Goal: Task Accomplishment & Management: Use online tool/utility

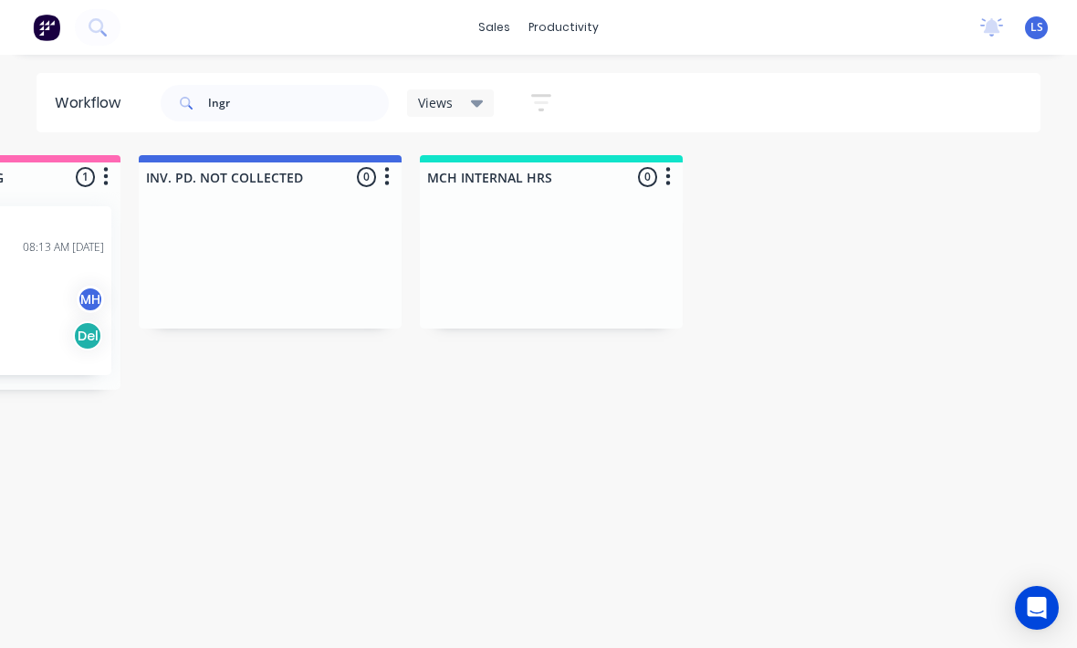
scroll to position [22, 1967]
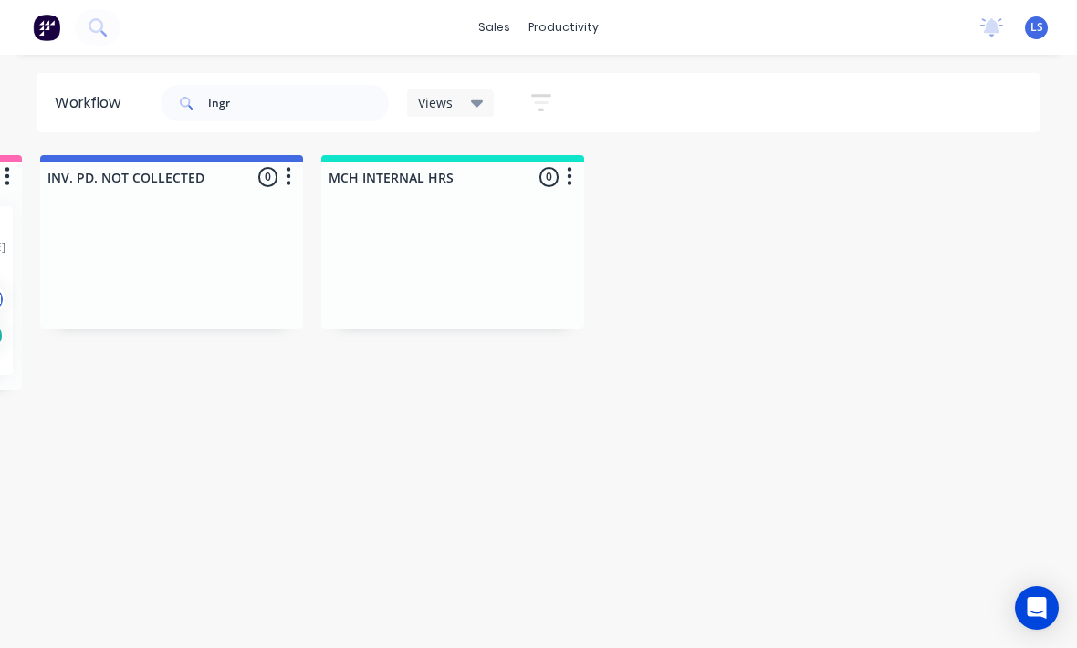
click at [424, 227] on div at bounding box center [452, 260] width 263 height 137
click at [489, 212] on div at bounding box center [452, 260] width 263 height 137
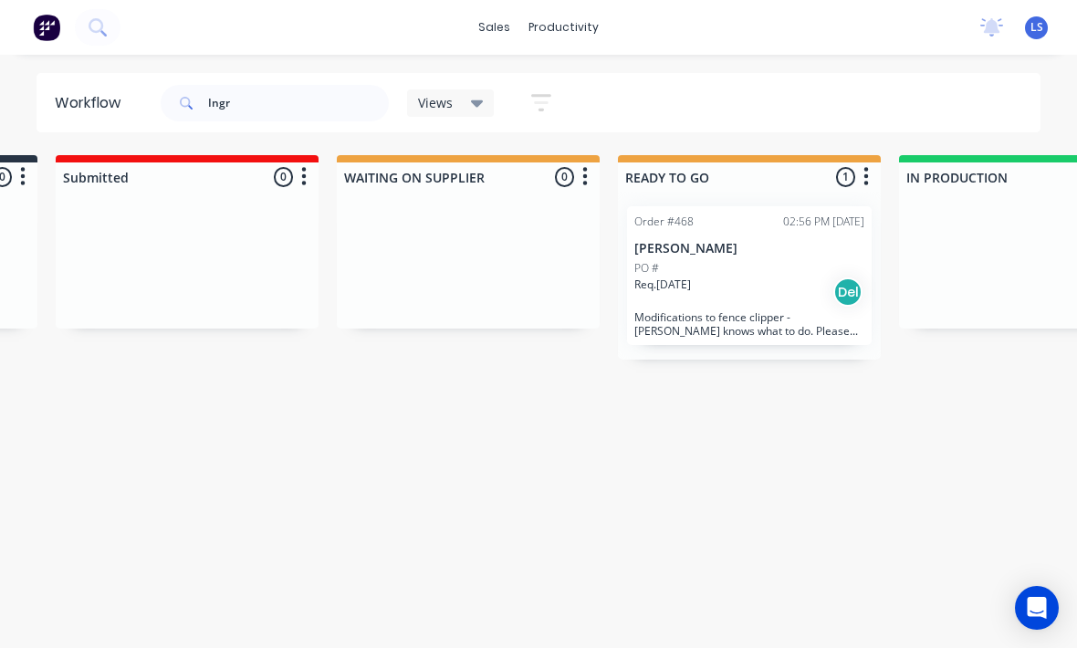
scroll to position [22, 263]
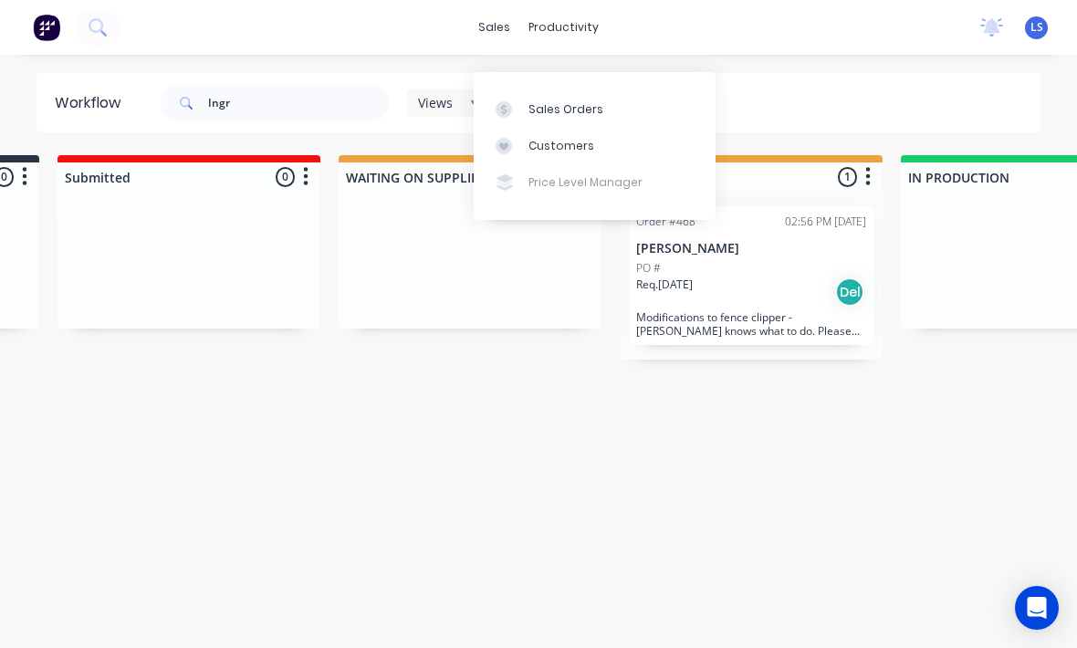
click at [592, 101] on div "Sales Orders" at bounding box center [566, 109] width 75 height 16
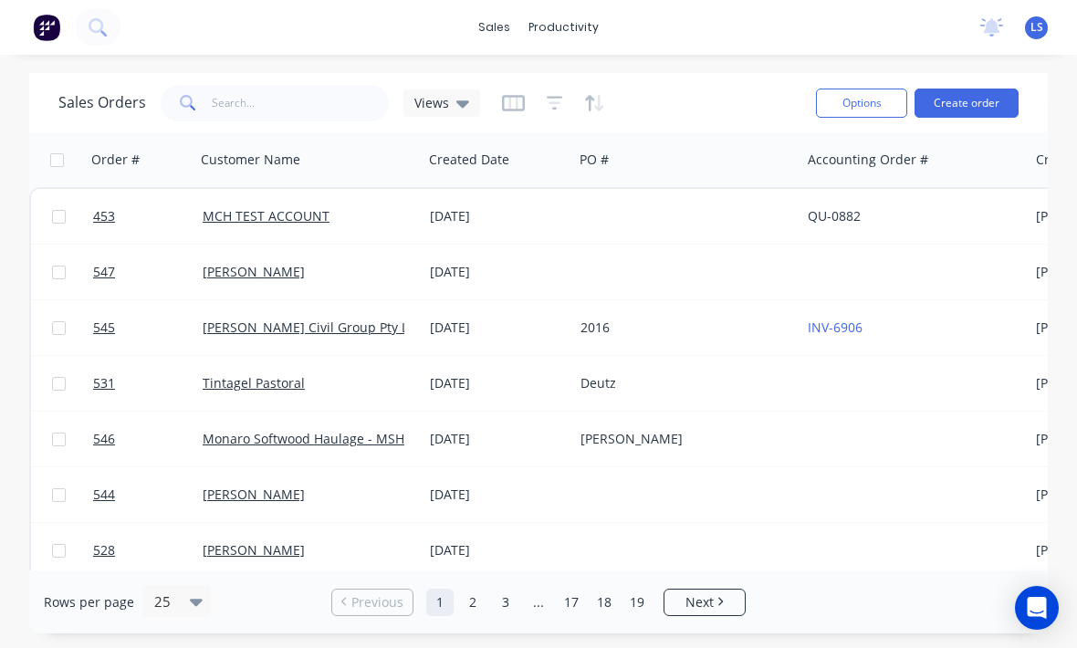
click at [299, 207] on link "MCH TEST ACCOUNT" at bounding box center [266, 215] width 127 height 17
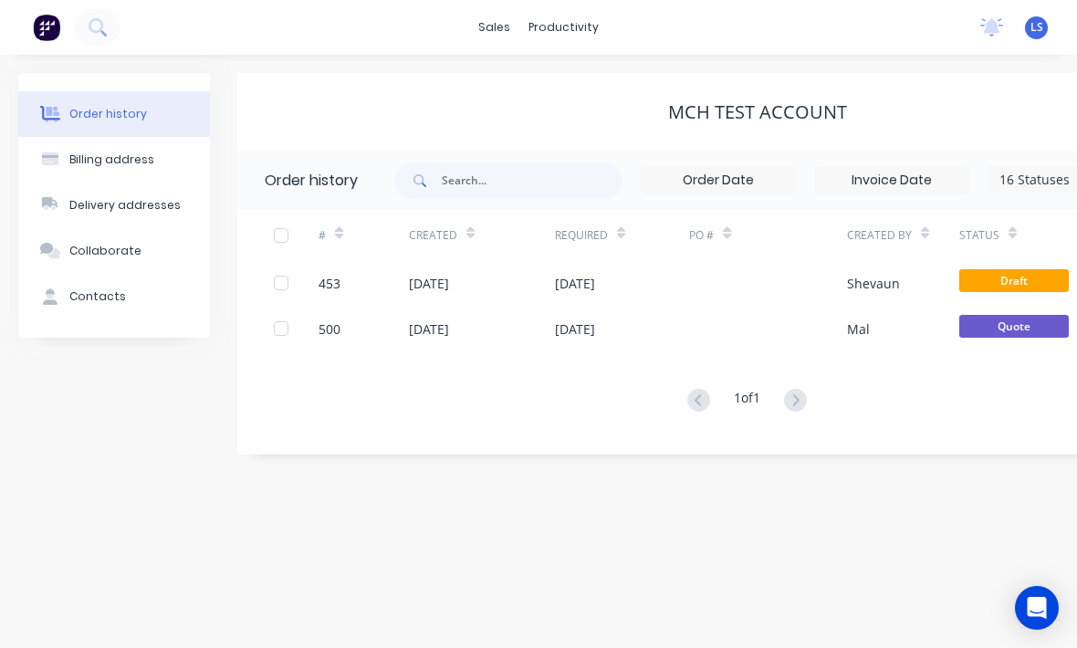
scroll to position [60, 0]
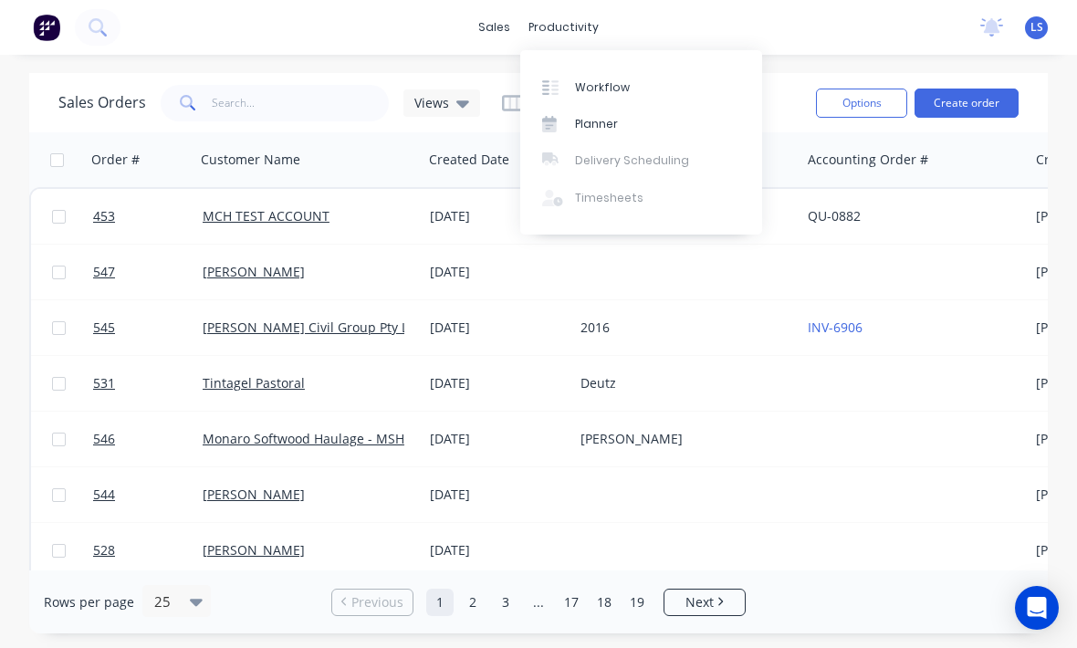
click at [629, 89] on link "Workflow" at bounding box center [641, 86] width 242 height 37
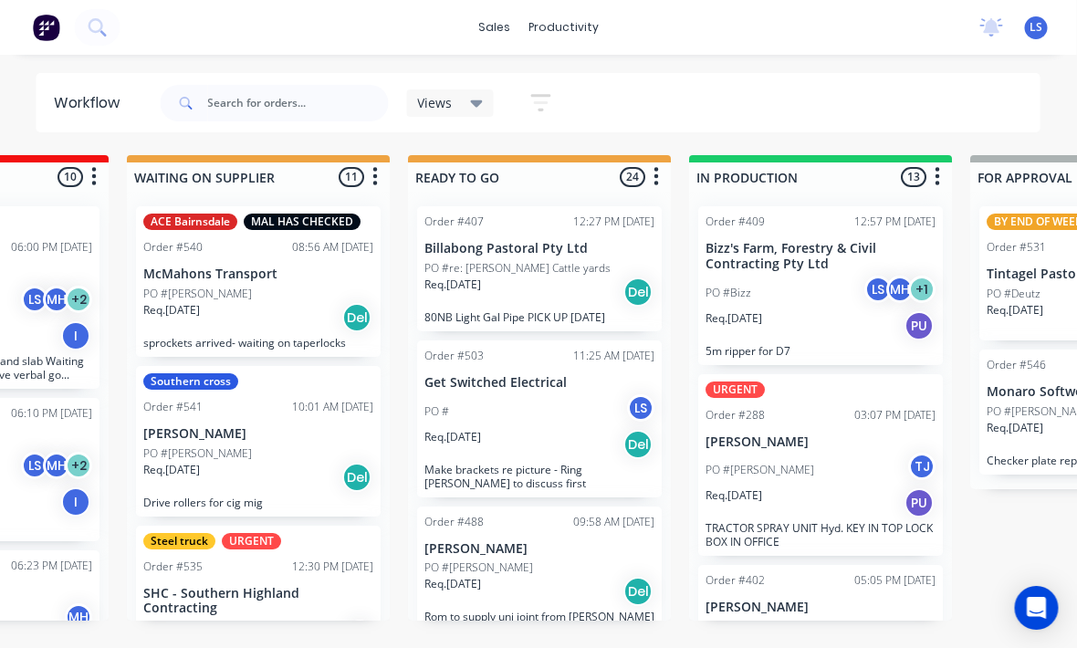
scroll to position [0, 477]
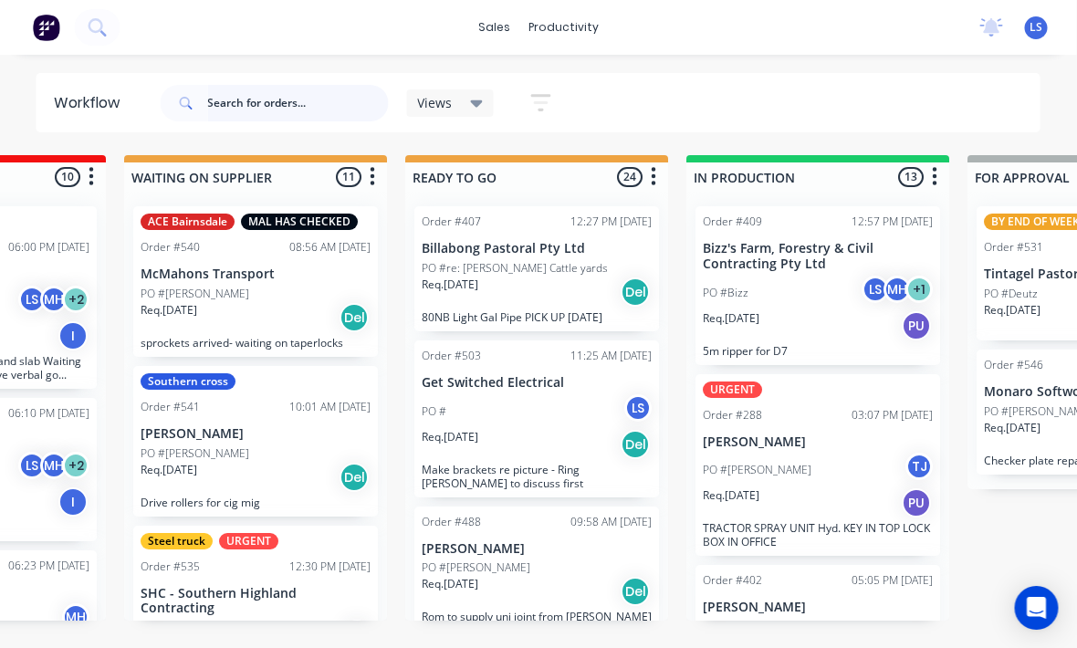
click at [295, 109] on input "text" at bounding box center [298, 103] width 181 height 37
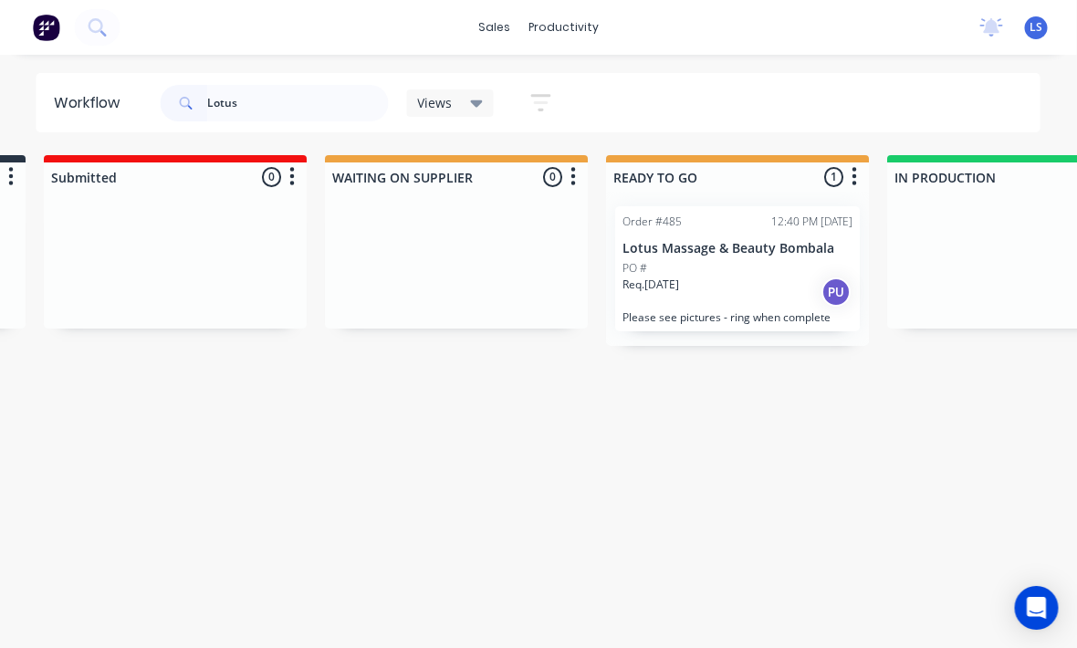
scroll to position [0, 277]
type input "Lotus"
click at [748, 300] on div "Req. 26/08/25 PU" at bounding box center [738, 292] width 230 height 31
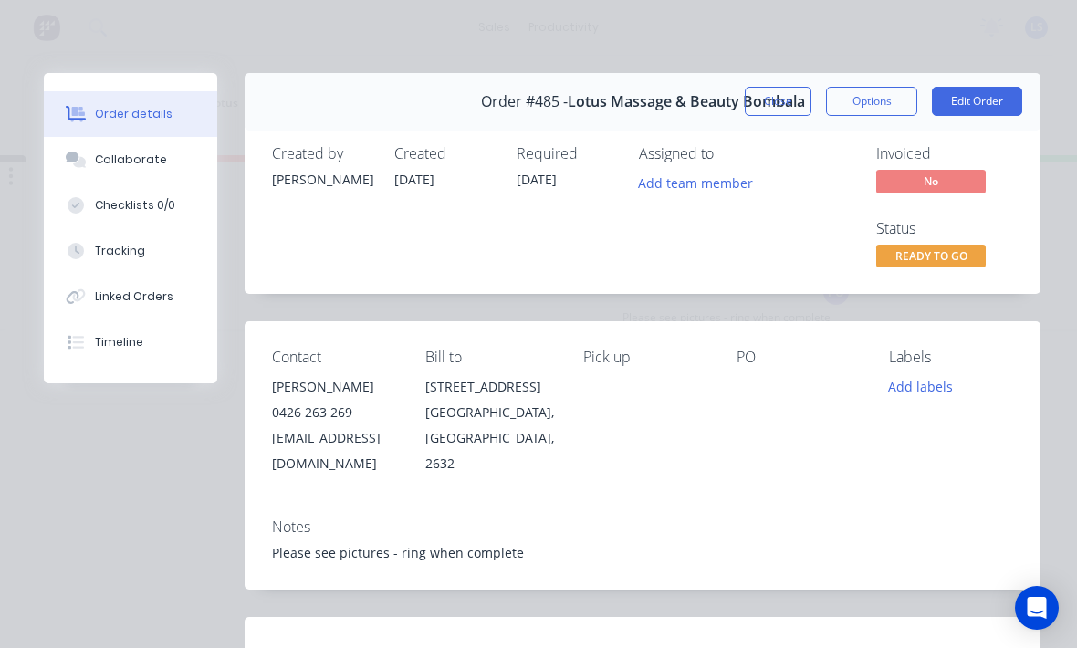
scroll to position [0, 0]
click at [1002, 94] on button "Edit Order" at bounding box center [977, 101] width 90 height 29
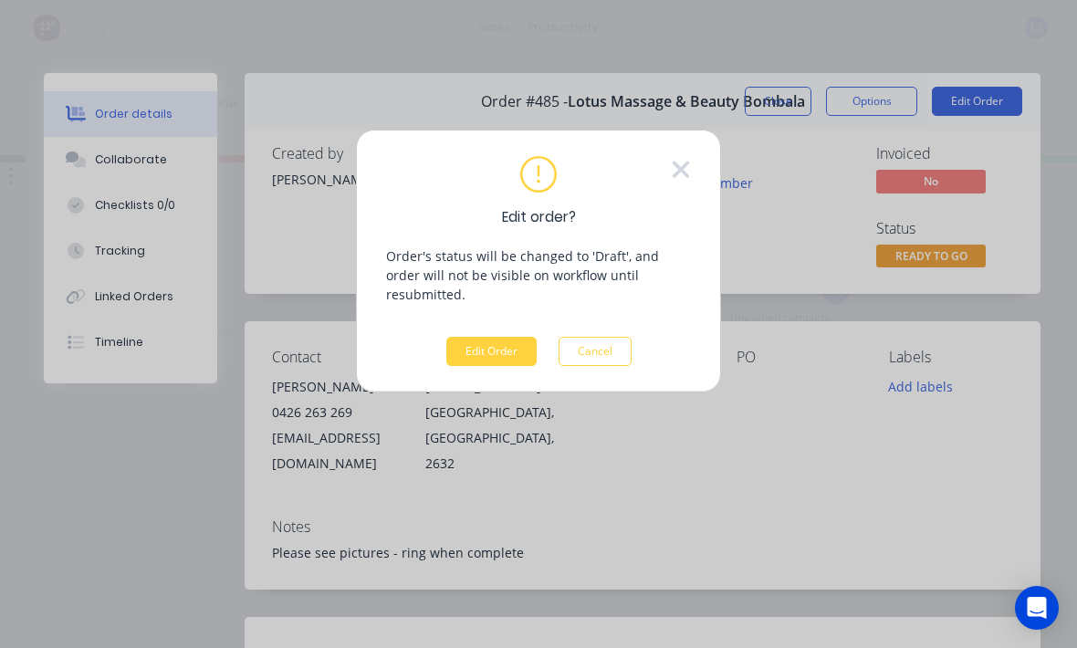
click at [483, 337] on button "Edit Order" at bounding box center [491, 351] width 90 height 29
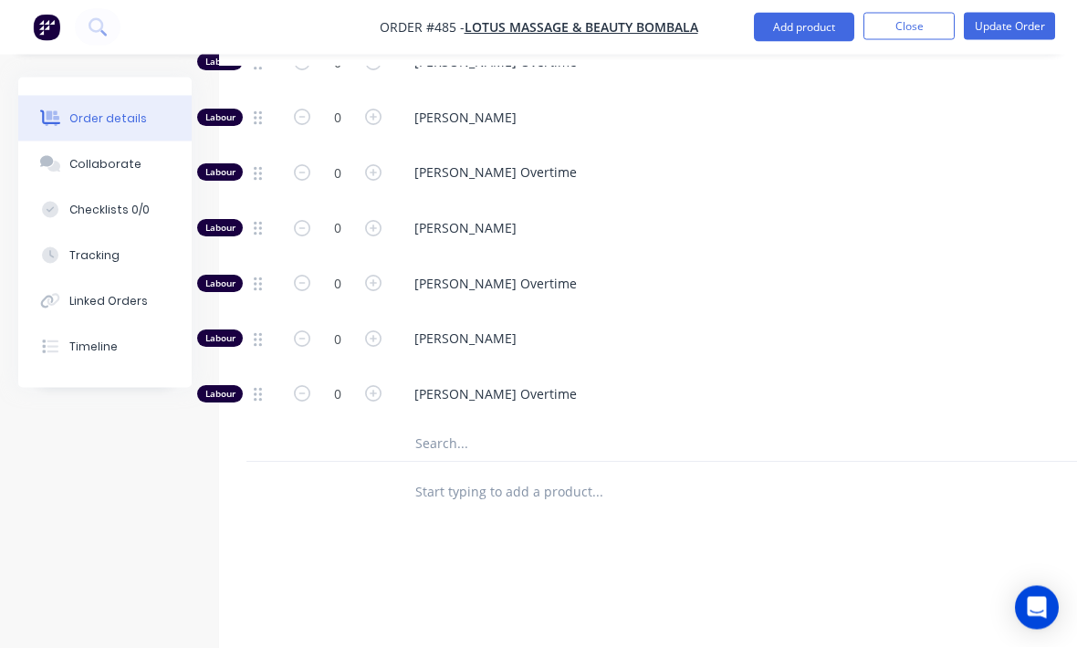
scroll to position [938, 0]
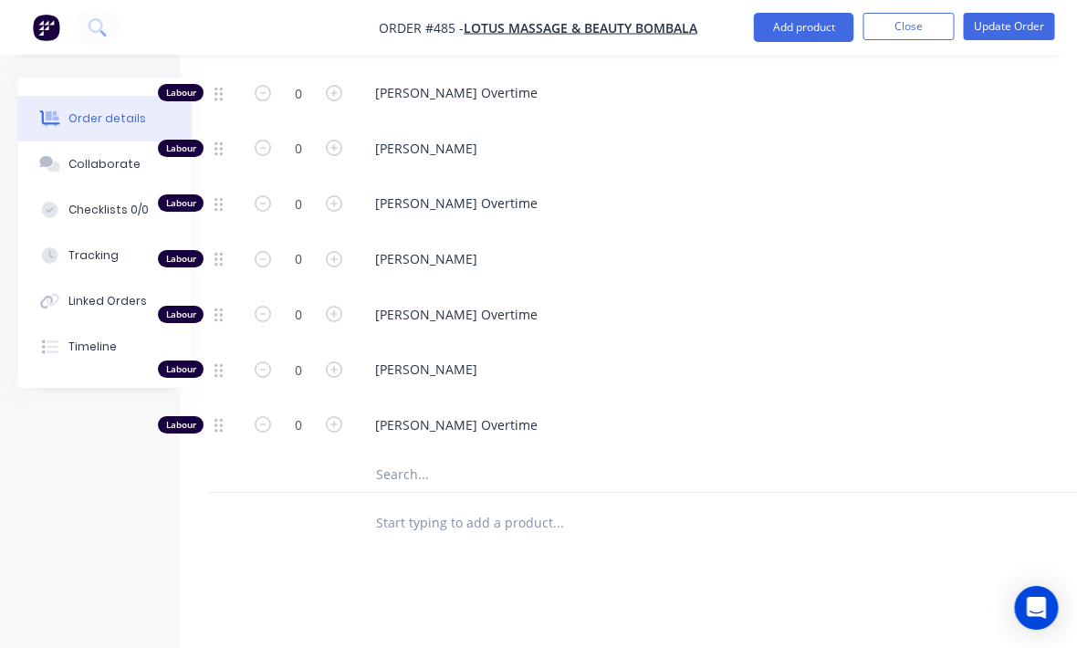
click at [466, 456] on input "text" at bounding box center [558, 474] width 365 height 37
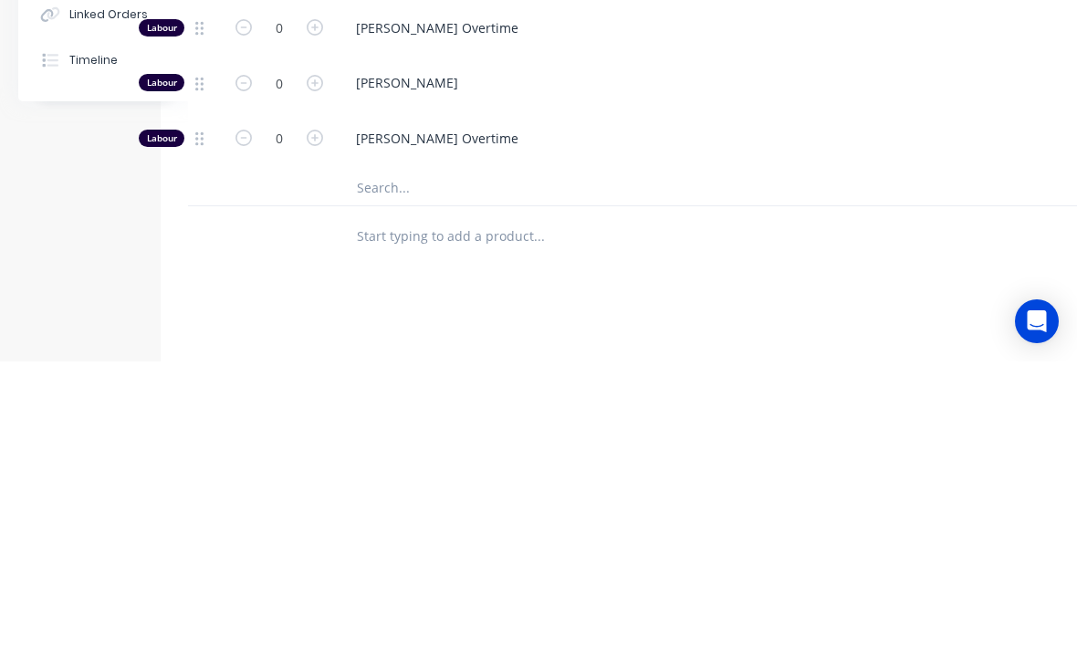
type input "W"
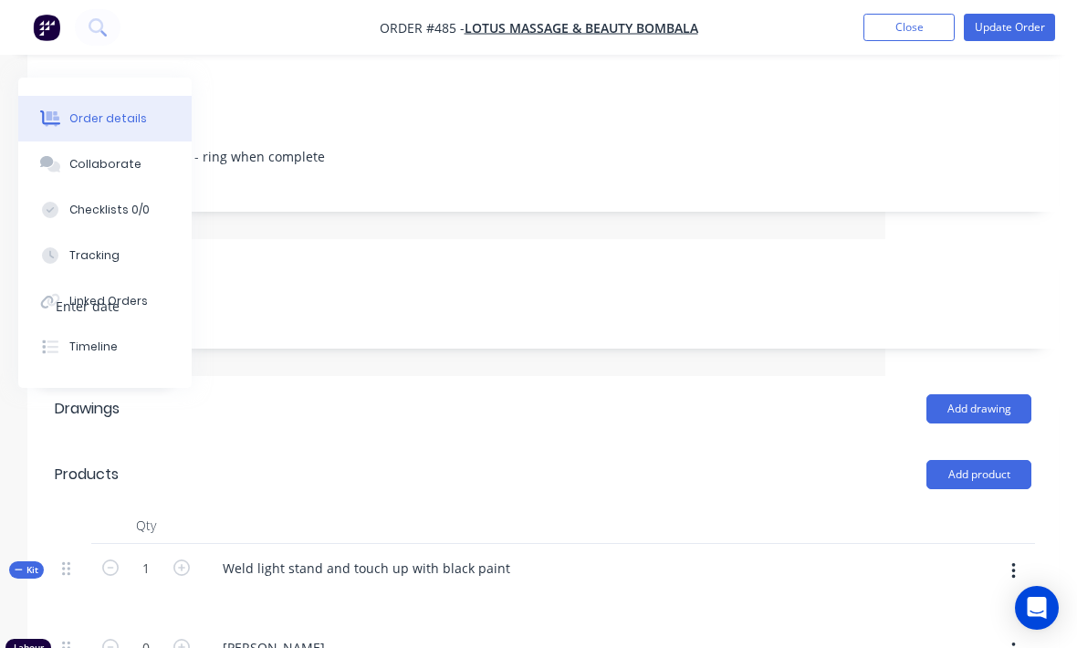
scroll to position [297, 192]
click at [1021, 556] on button "button" at bounding box center [1013, 572] width 43 height 33
click at [926, 607] on div "Add product to kit" at bounding box center [948, 620] width 141 height 26
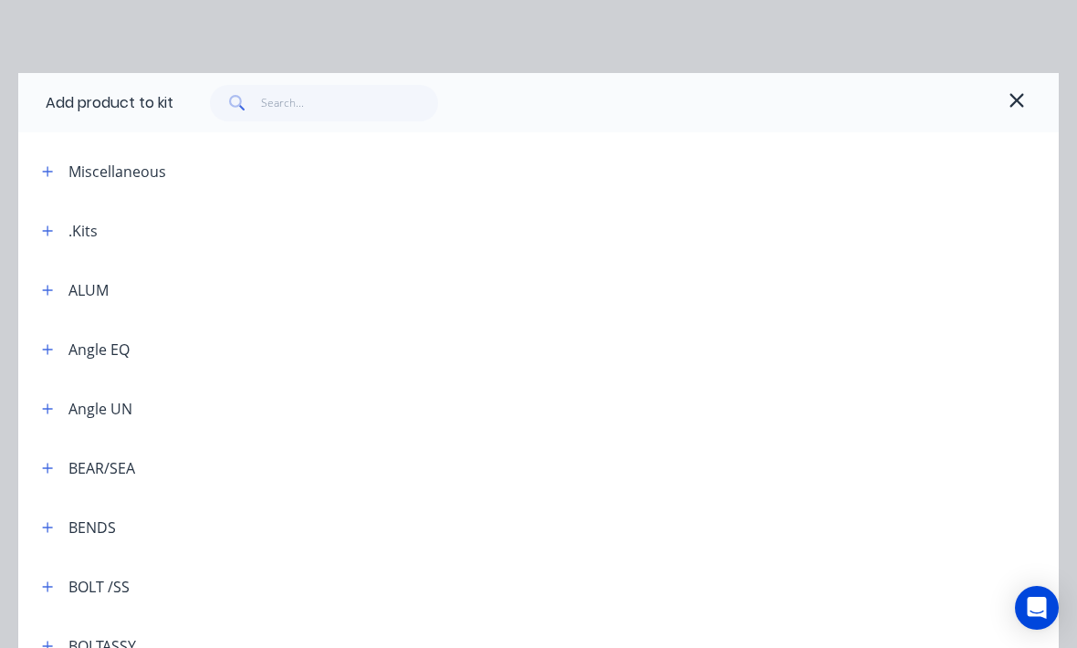
click at [186, 182] on div "Miscellaneous" at bounding box center [137, 171] width 221 height 23
click at [53, 165] on icon "button" at bounding box center [47, 171] width 11 height 13
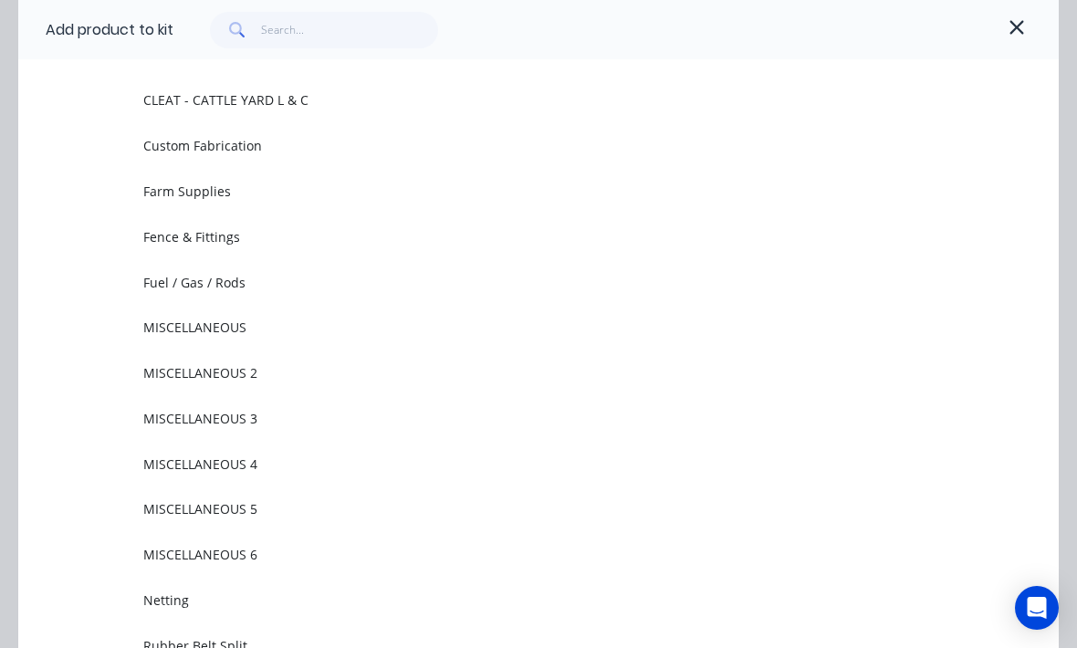
scroll to position [124, 0]
click at [275, 284] on span "Fuel / Gas / Rods" at bounding box center [509, 281] width 733 height 19
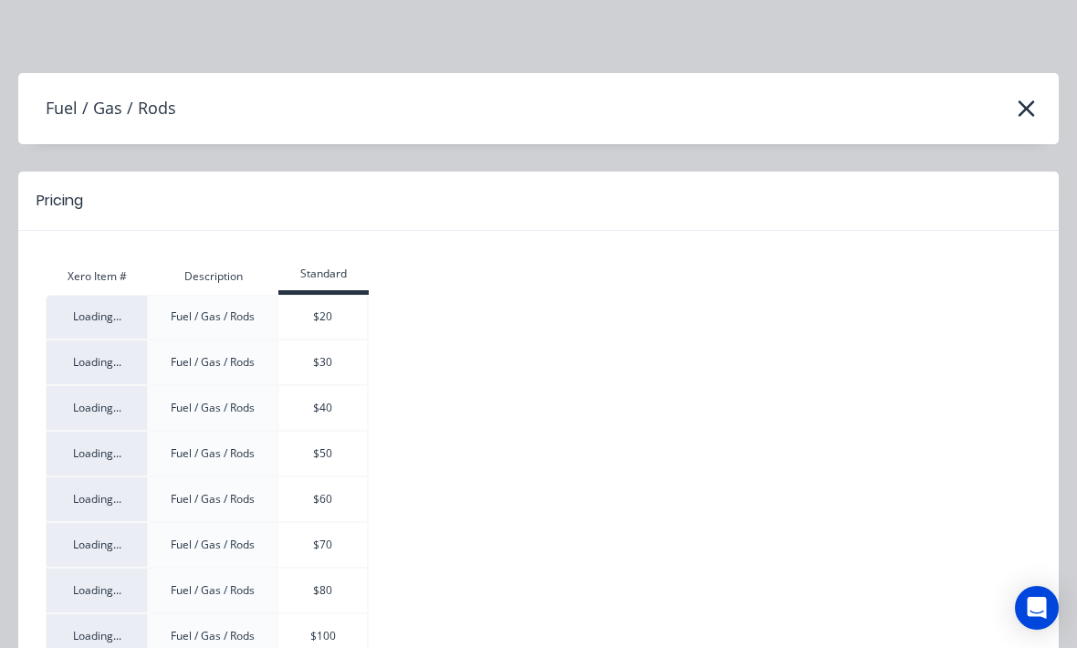
scroll to position [0, 0]
click at [1026, 103] on icon "button" at bounding box center [1026, 109] width 19 height 26
click at [1033, 108] on icon "button" at bounding box center [1026, 109] width 19 height 26
click at [1039, 89] on header "Fuel / Gas / Rods" at bounding box center [538, 108] width 1041 height 71
click at [1021, 100] on icon "button" at bounding box center [1026, 109] width 19 height 26
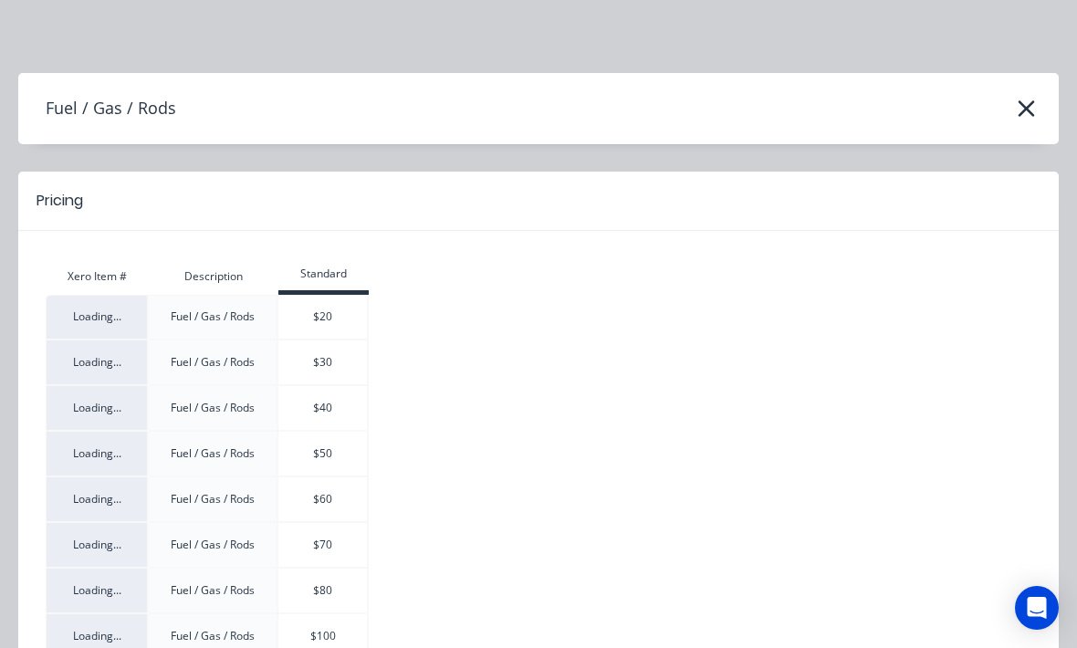
click at [1021, 106] on icon "button" at bounding box center [1026, 109] width 19 height 26
click at [1031, 110] on icon "button" at bounding box center [1026, 109] width 19 height 26
click at [1030, 110] on icon "button" at bounding box center [1026, 109] width 19 height 26
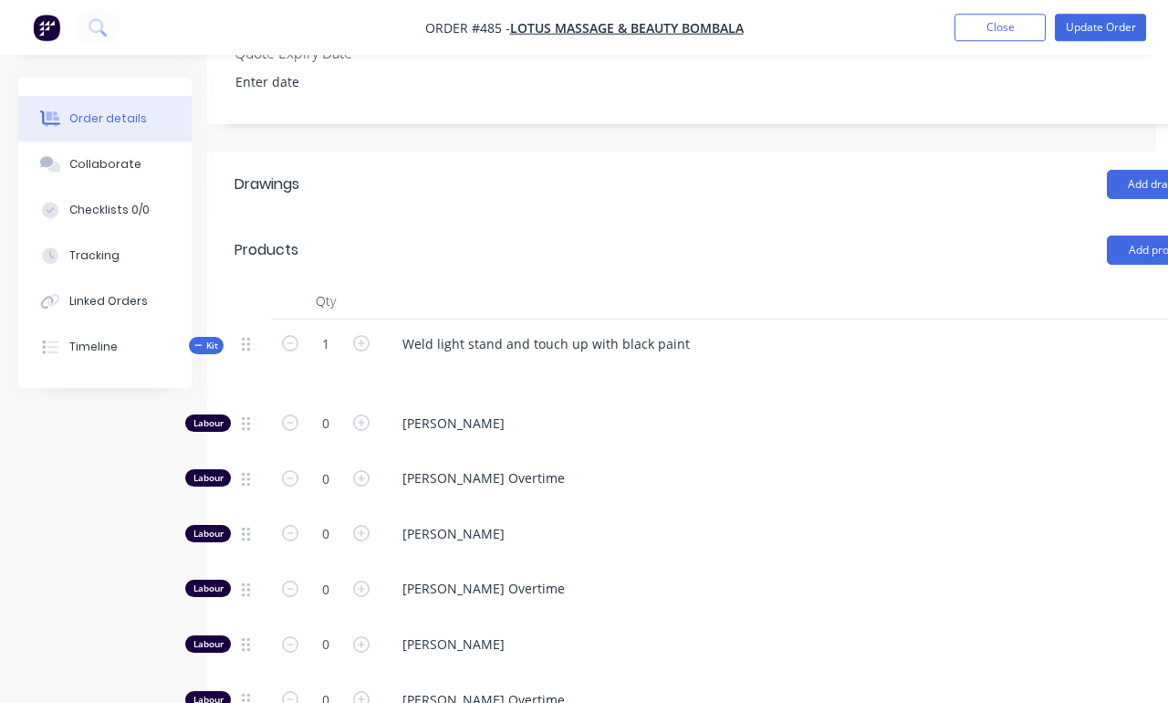
scroll to position [544, 6]
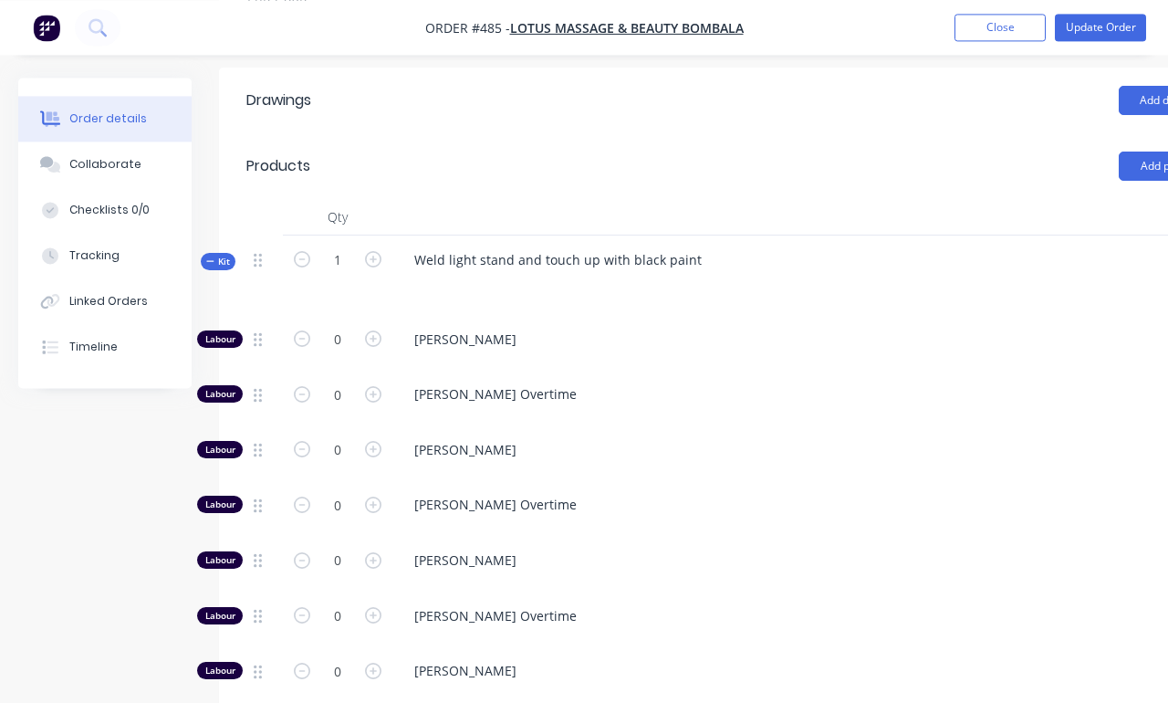
click at [82, 259] on div "Tracking" at bounding box center [94, 255] width 50 height 16
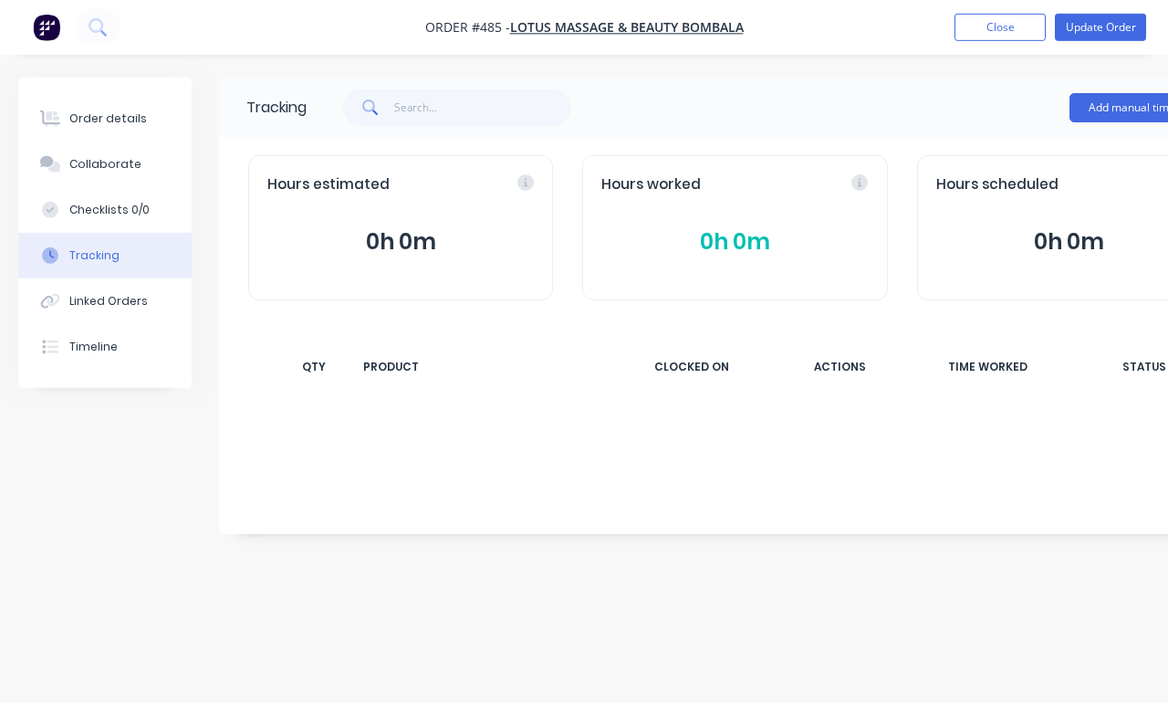
scroll to position [65, 0]
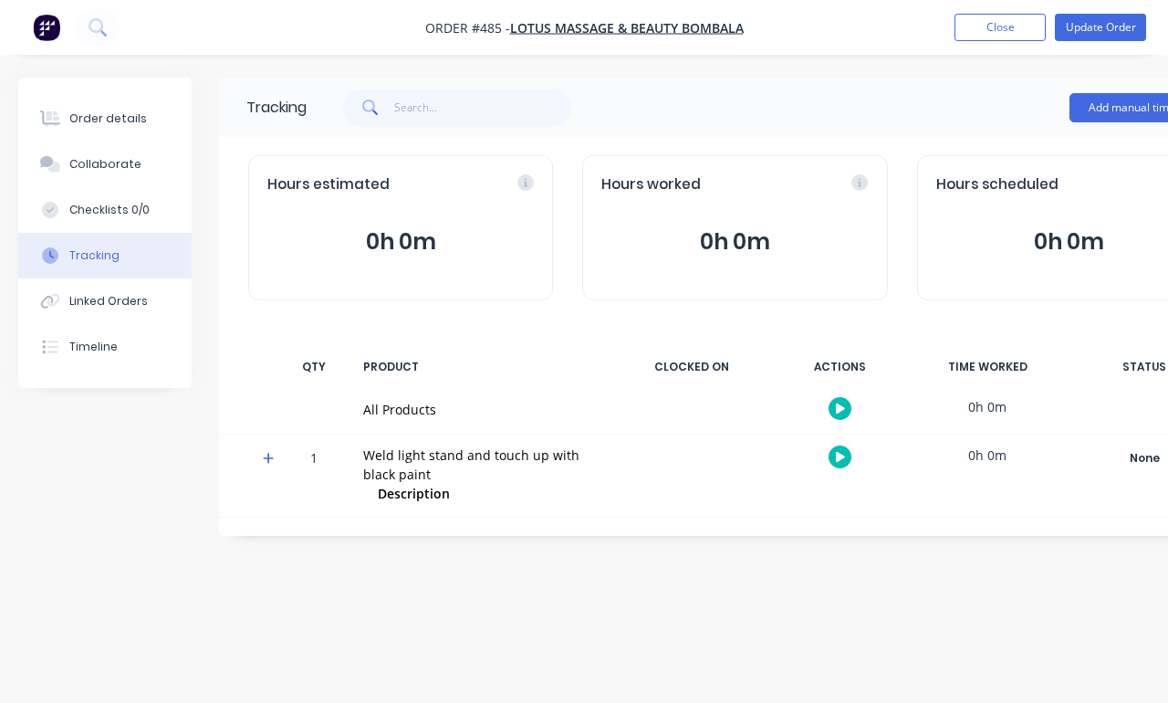
click at [1076, 33] on button "Update Order" at bounding box center [1100, 27] width 91 height 27
click at [916, 30] on button "Close" at bounding box center [899, 26] width 91 height 27
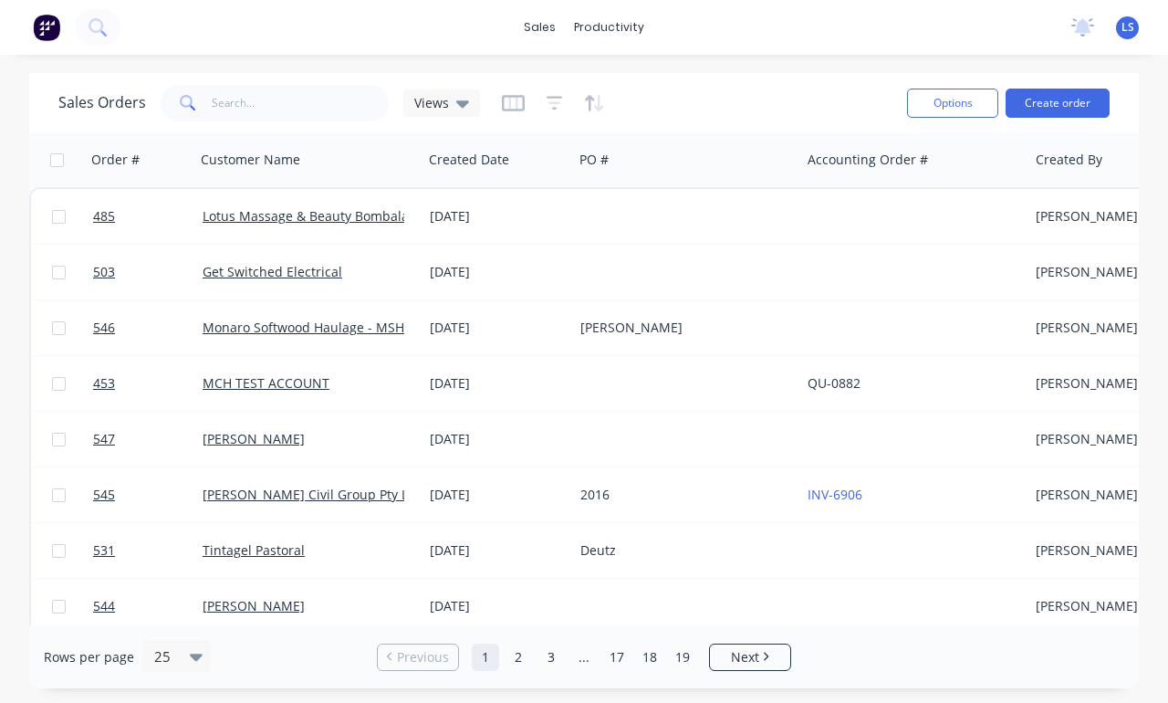
click at [372, 207] on link "Lotus Massage & Beauty Bombala" at bounding box center [306, 215] width 206 height 17
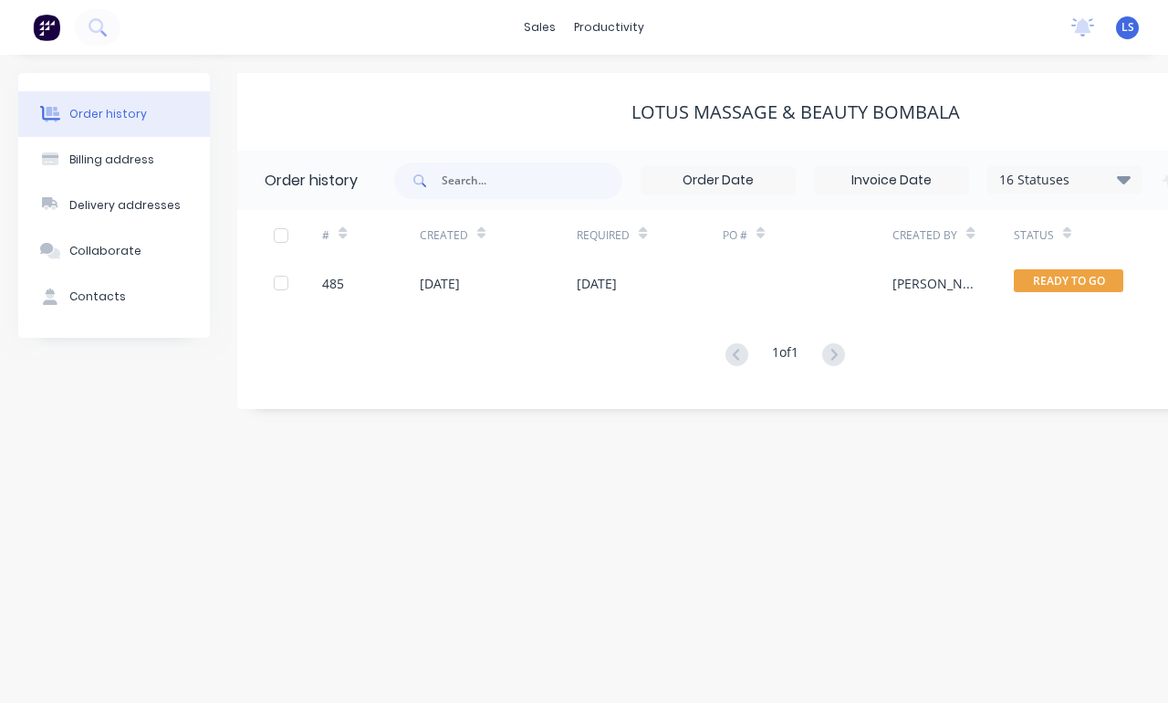
click at [1039, 269] on span "READY TO GO" at bounding box center [1069, 280] width 110 height 23
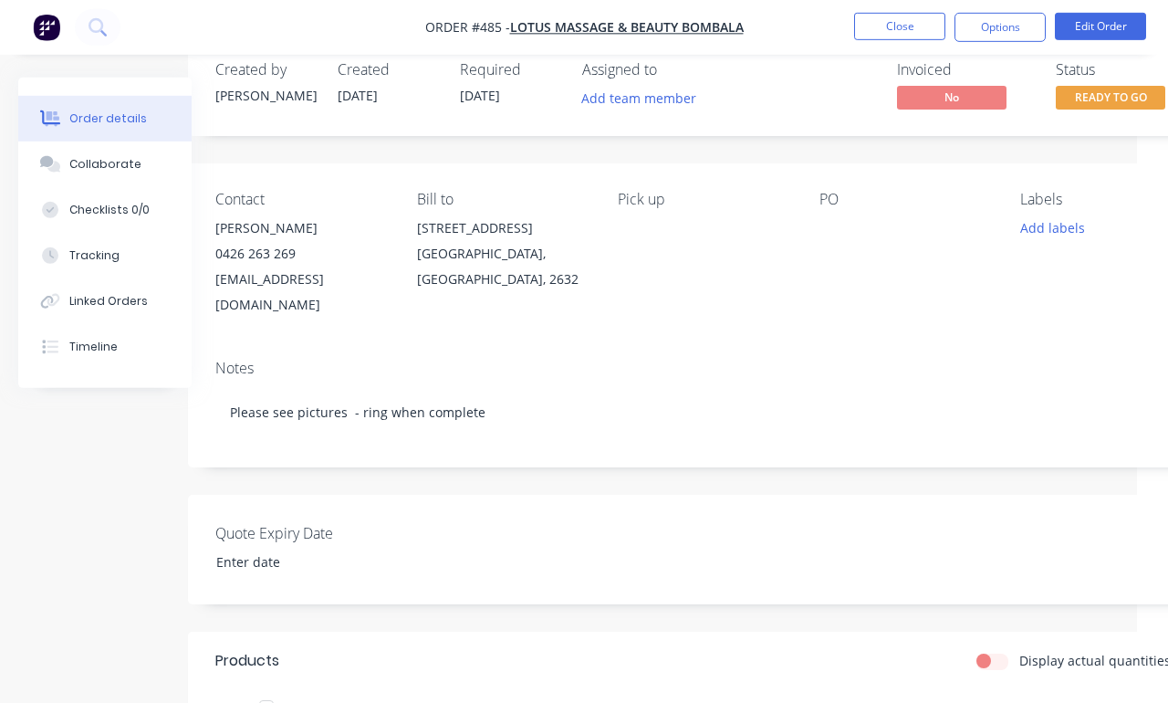
scroll to position [39, 31]
click at [1076, 23] on button "Edit Order" at bounding box center [1100, 26] width 91 height 27
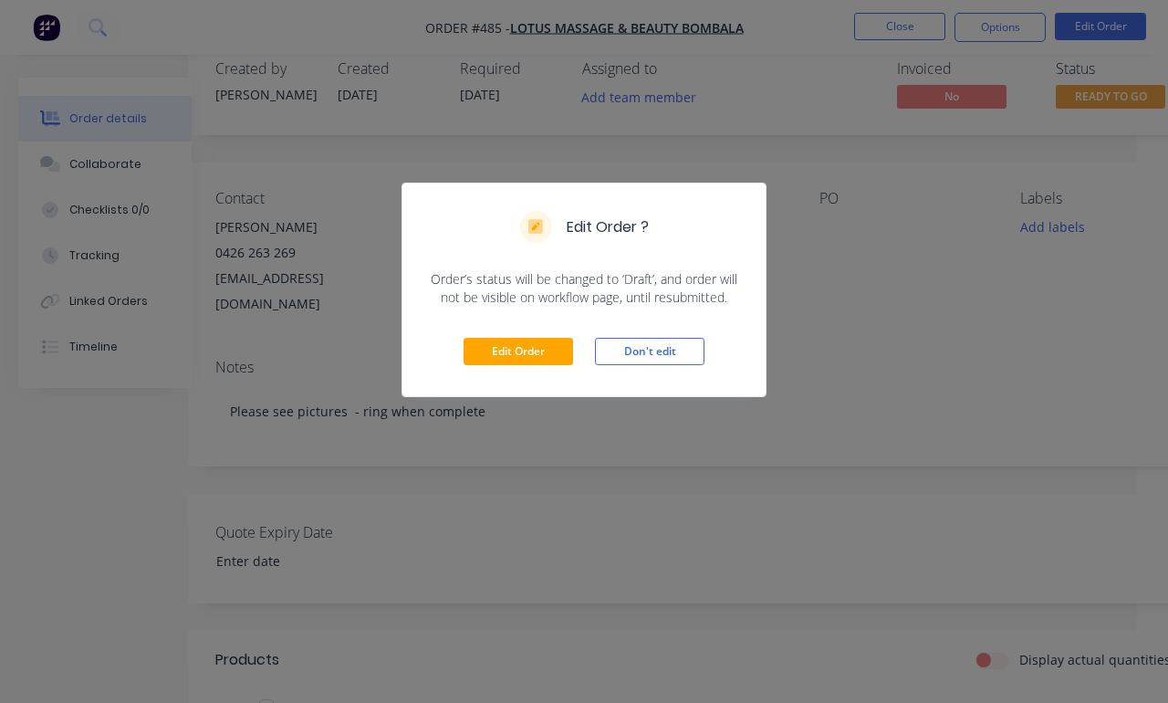
click at [532, 353] on button "Edit Order" at bounding box center [519, 351] width 110 height 27
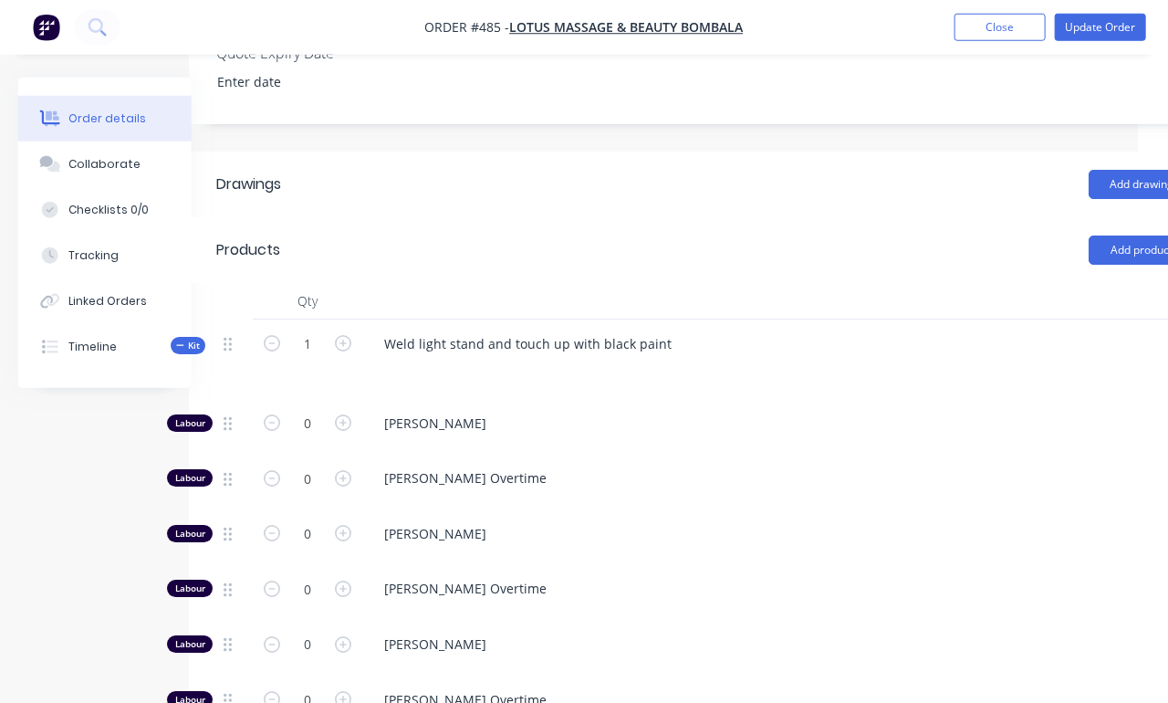
scroll to position [523, 30]
click at [85, 271] on button "Tracking" at bounding box center [104, 256] width 173 height 46
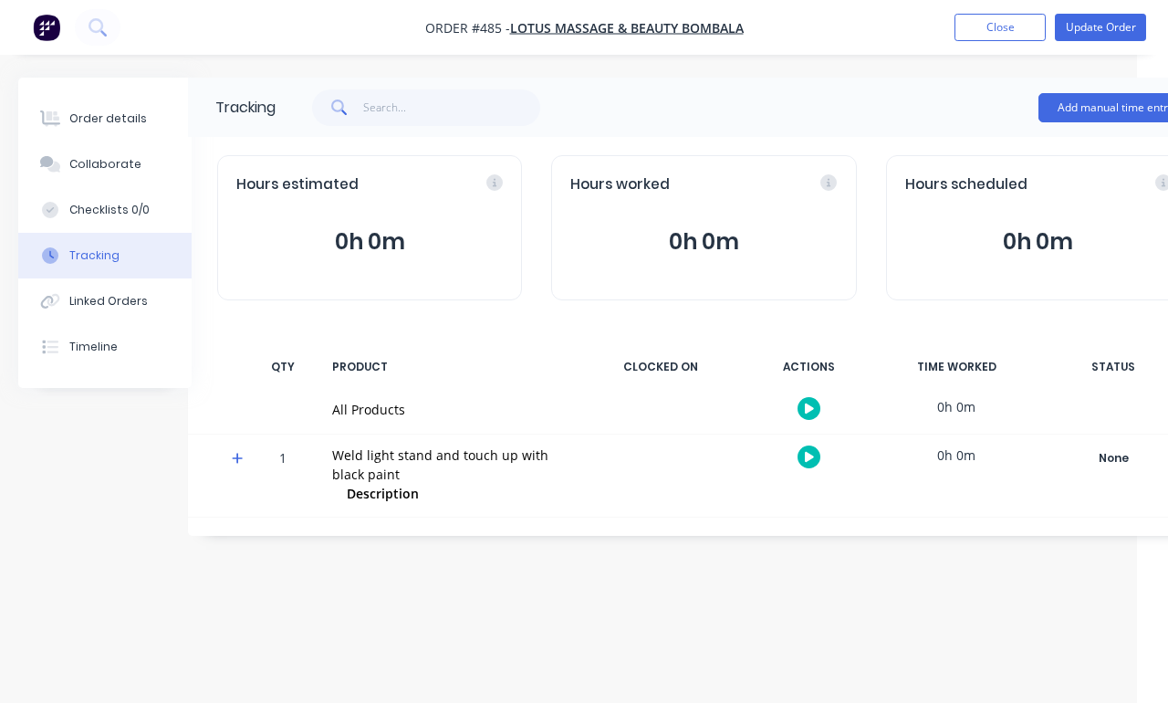
scroll to position [65, 31]
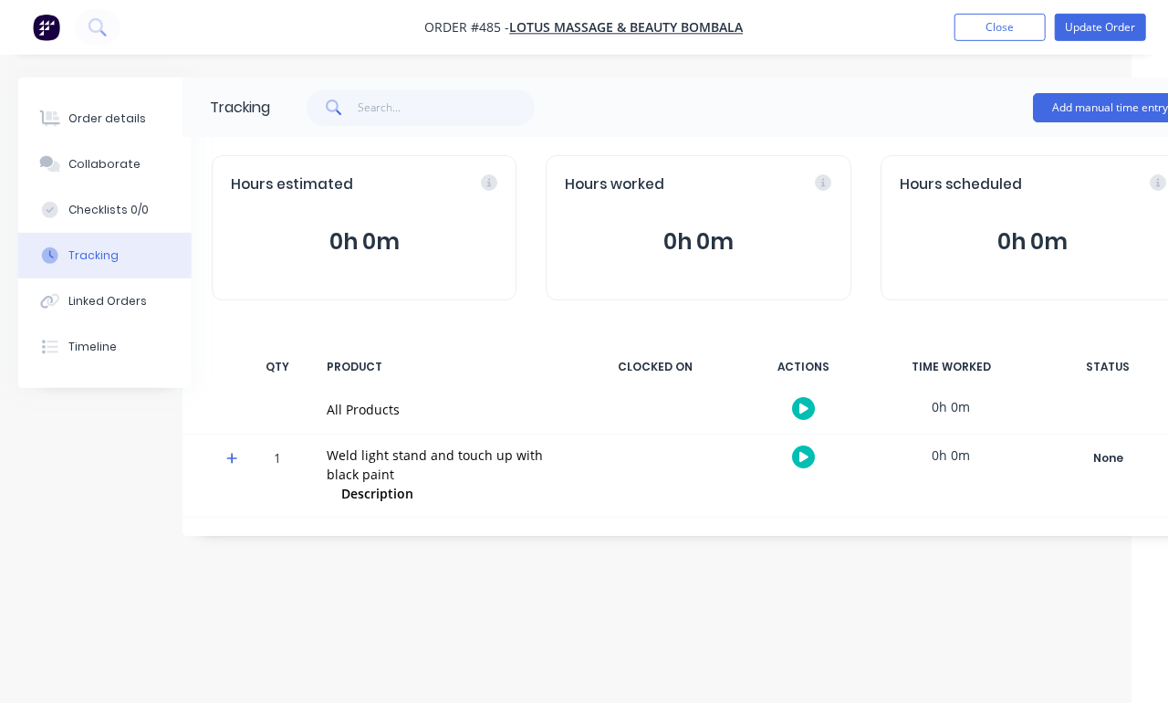
click at [1076, 93] on button "Add manual time entry" at bounding box center [1110, 107] width 154 height 29
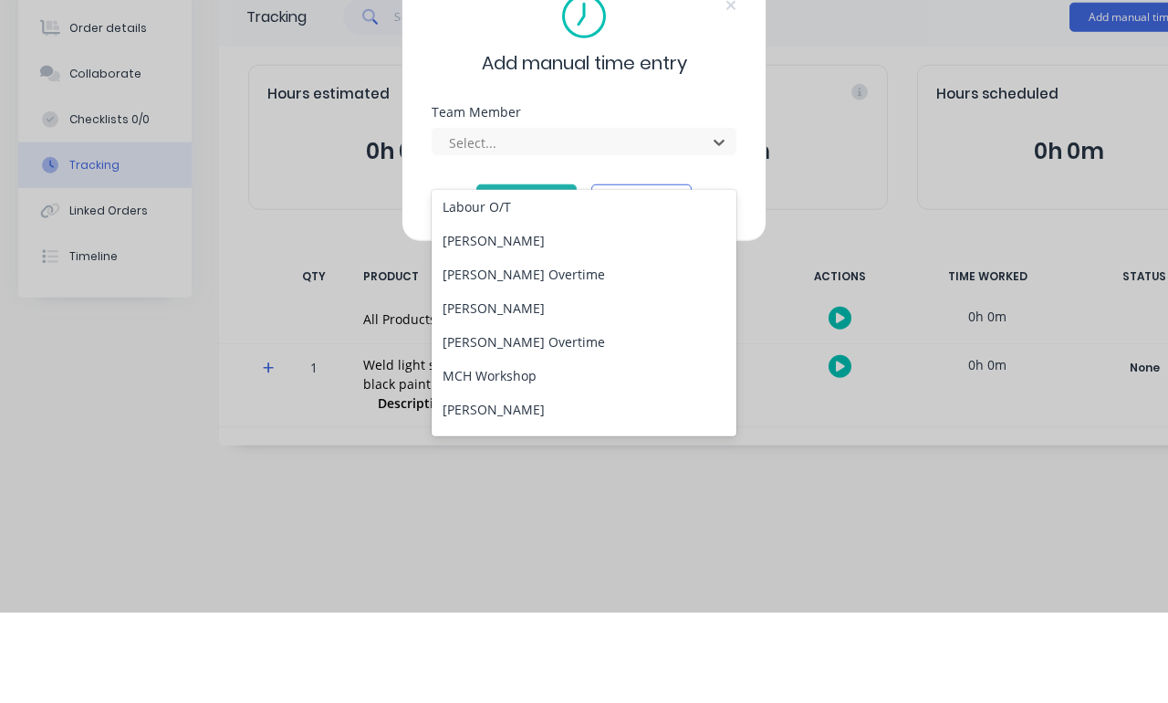
scroll to position [106, 0]
click at [604, 313] on div "[PERSON_NAME]" at bounding box center [584, 330] width 305 height 34
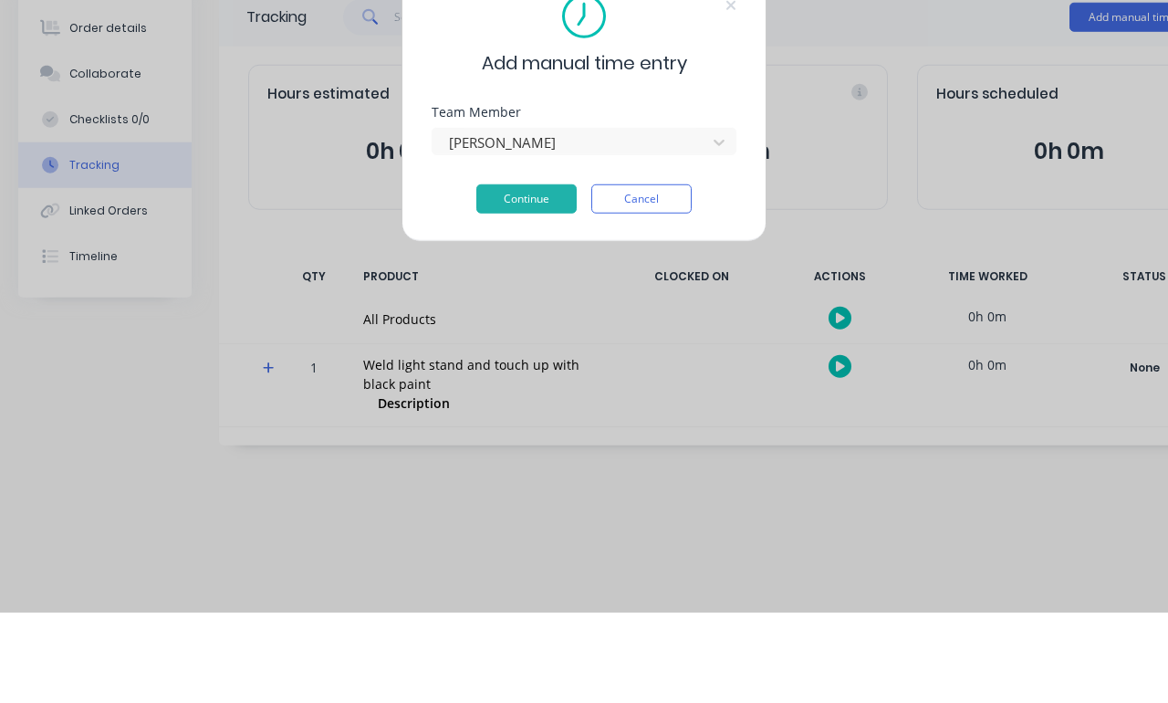
scroll to position [65, 0]
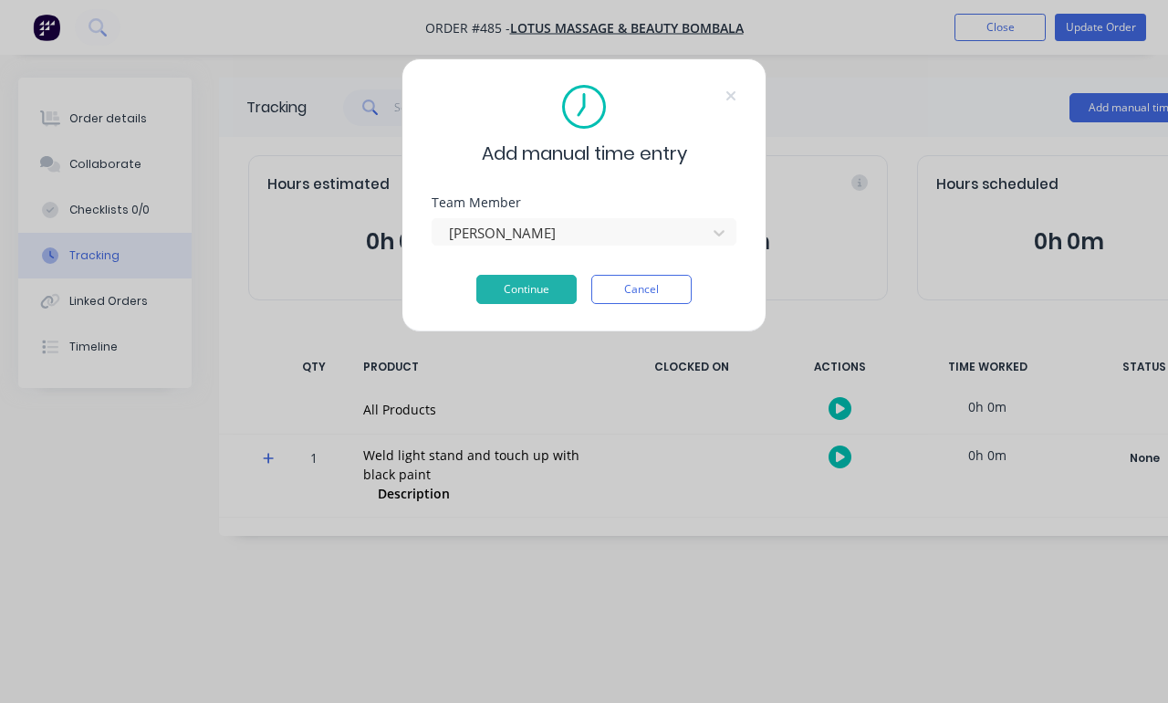
click at [566, 293] on button "Continue" at bounding box center [527, 289] width 100 height 29
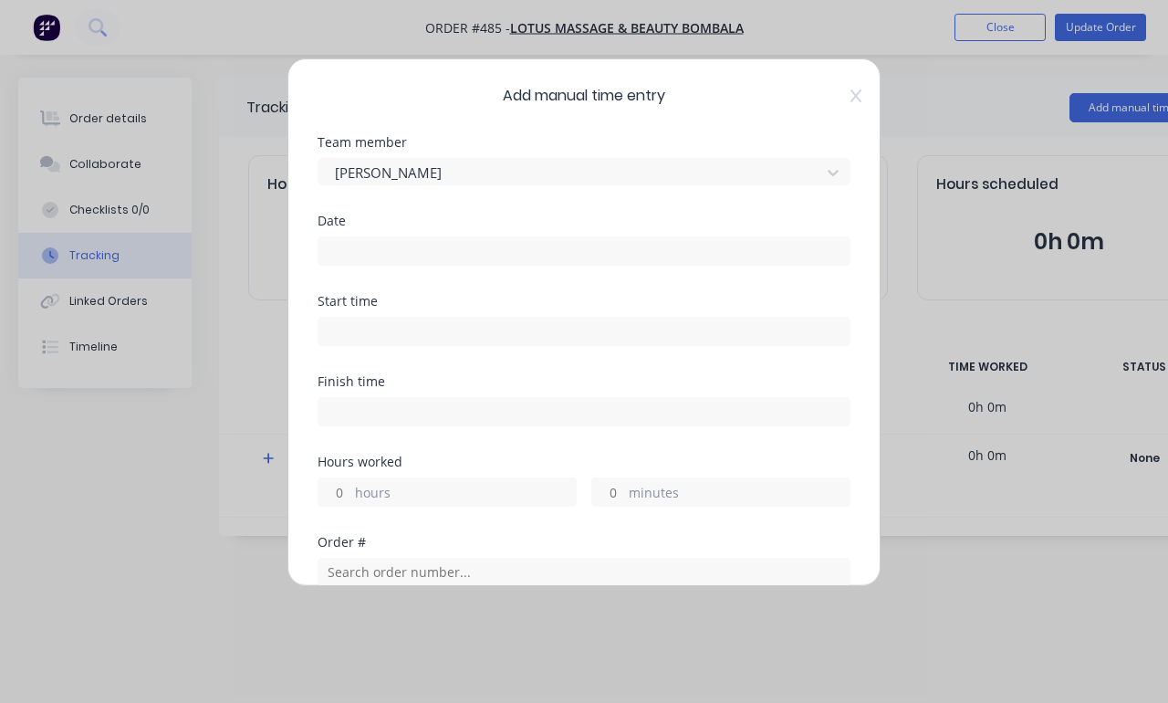
click at [553, 323] on input at bounding box center [584, 331] width 531 height 27
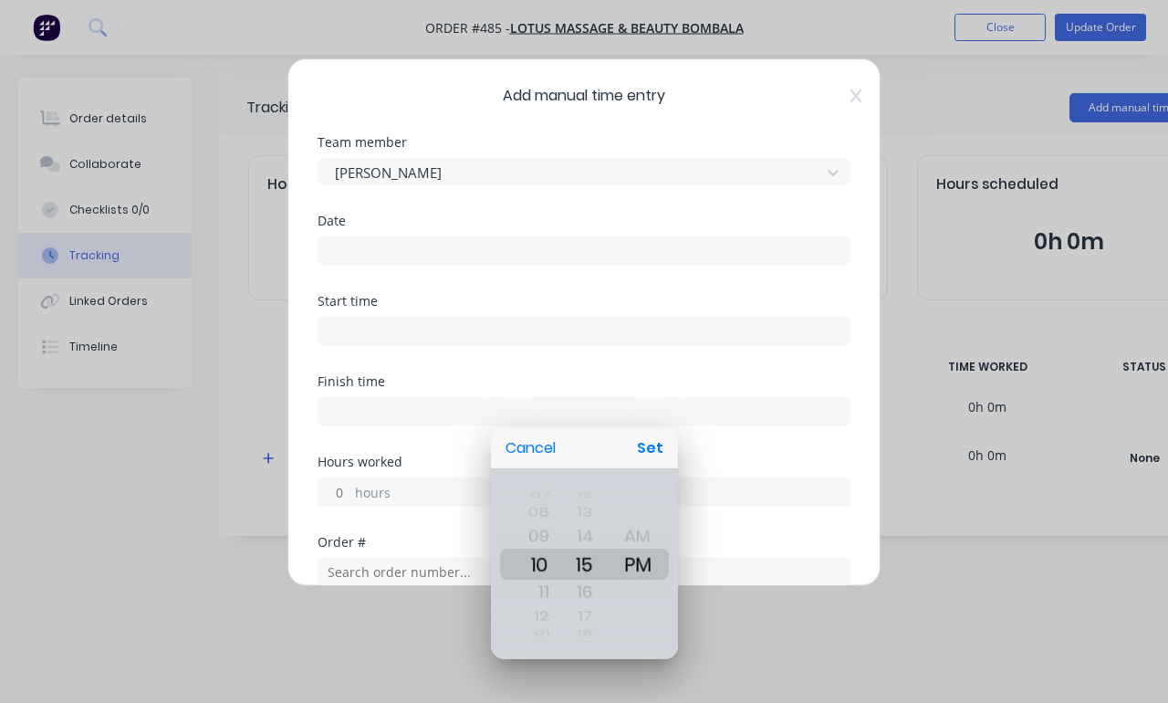
click at [646, 448] on button "Set" at bounding box center [650, 448] width 41 height 33
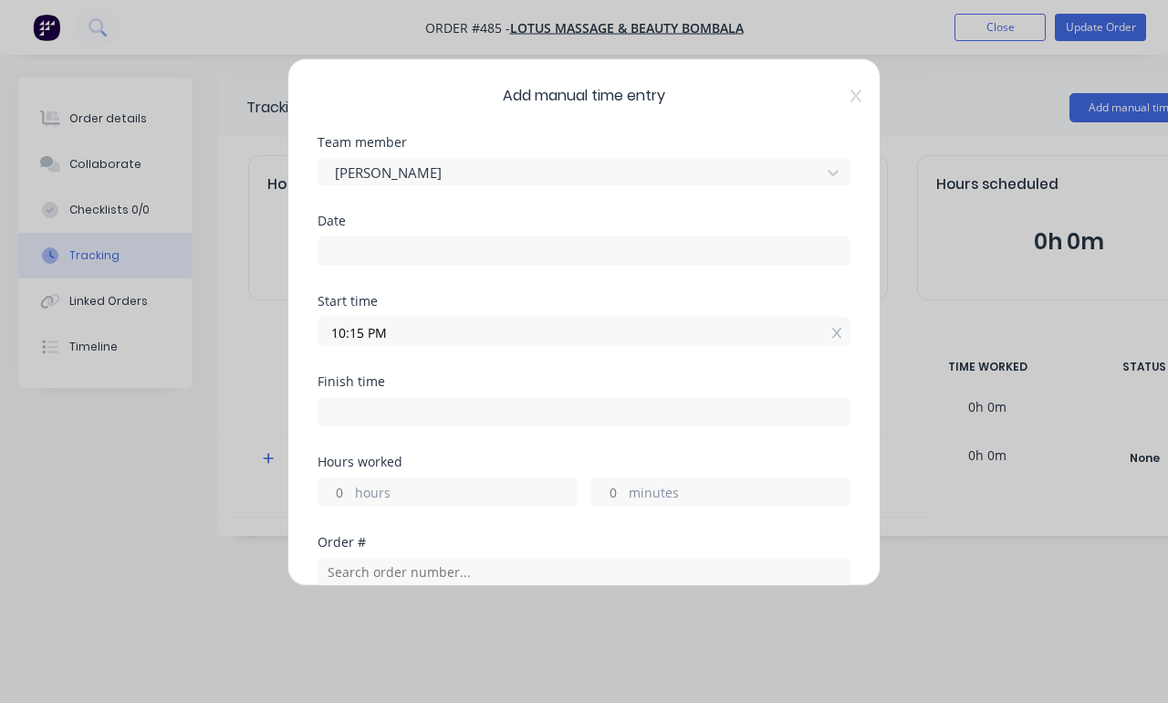
click at [703, 334] on input "10:15 PM" at bounding box center [584, 331] width 531 height 27
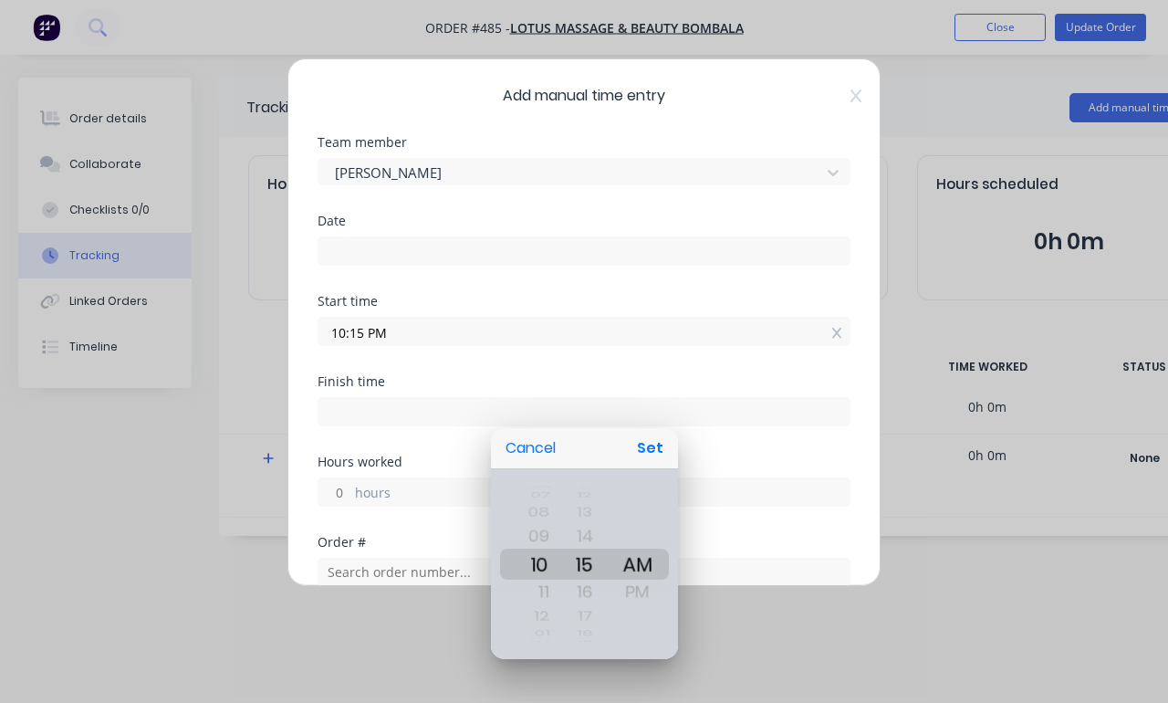
click at [655, 427] on div at bounding box center [584, 351] width 1461 height 995
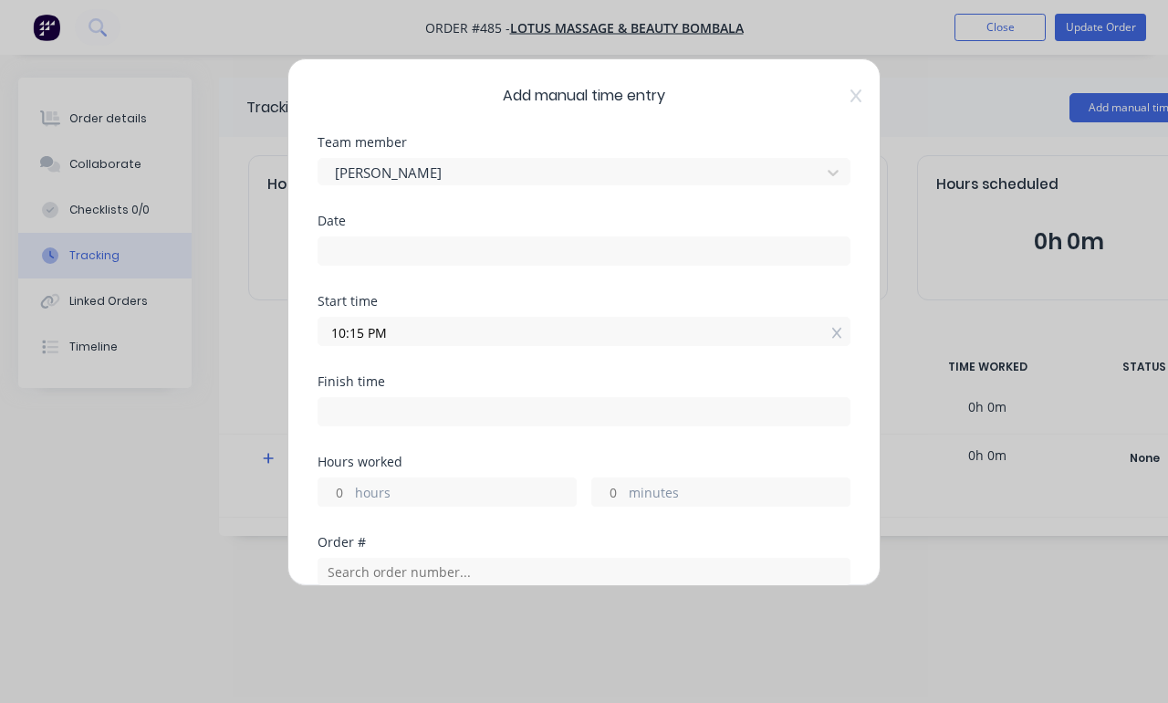
click at [727, 340] on input "10:15 PM" at bounding box center [584, 331] width 531 height 27
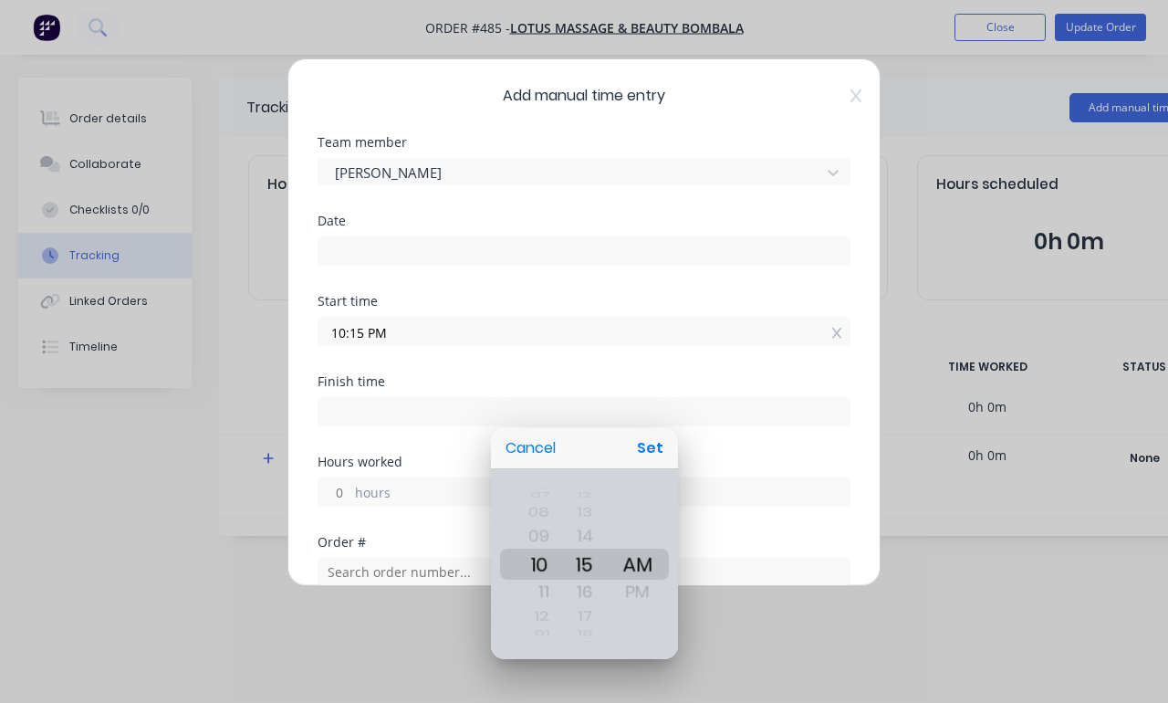
click at [659, 445] on button "Set" at bounding box center [650, 448] width 41 height 33
type input "10:15 AM"
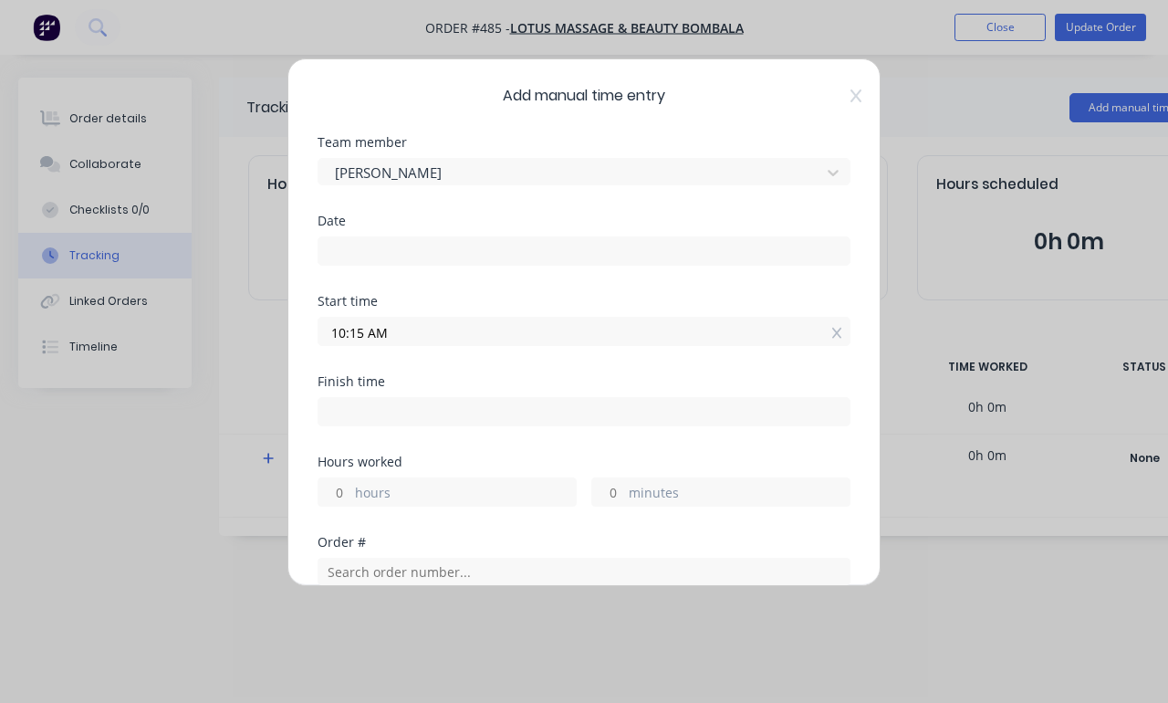
scroll to position [4, 0]
click at [689, 494] on label "minutes" at bounding box center [739, 490] width 221 height 23
click at [624, 494] on input "minutes" at bounding box center [608, 488] width 32 height 27
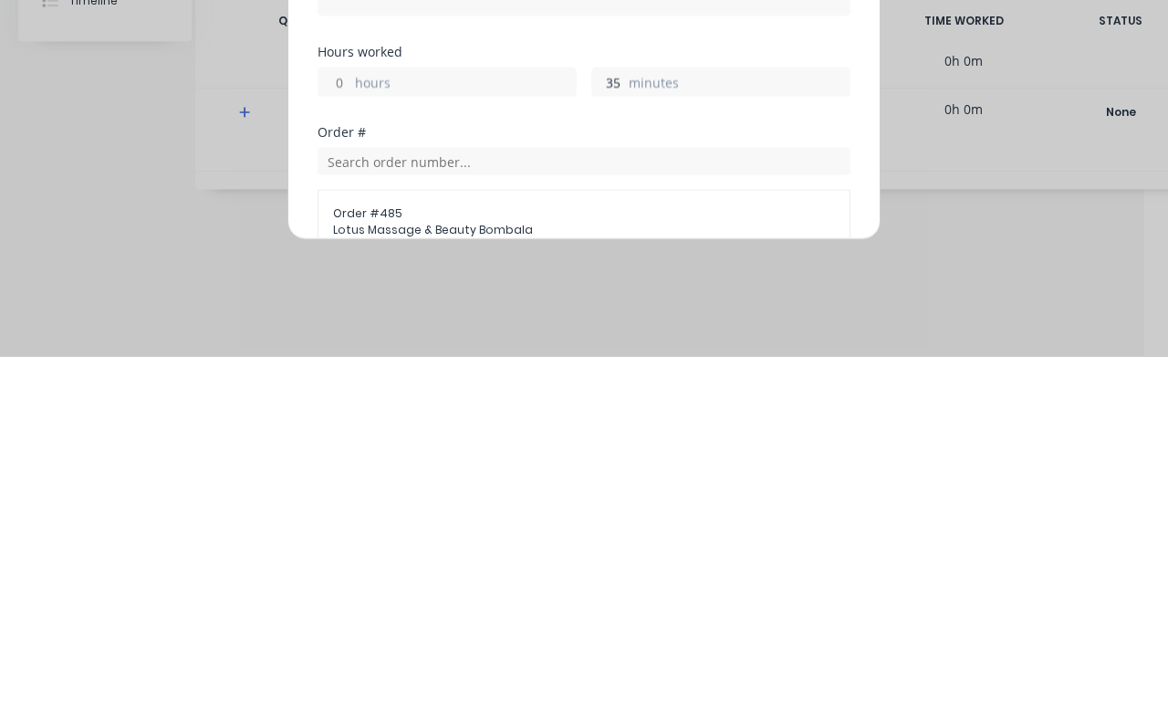
scroll to position [60, 0]
type input "35"
click at [726, 423] on label "minutes" at bounding box center [739, 434] width 221 height 23
click at [624, 418] on input "35" at bounding box center [608, 431] width 32 height 27
type input "10:50 AM"
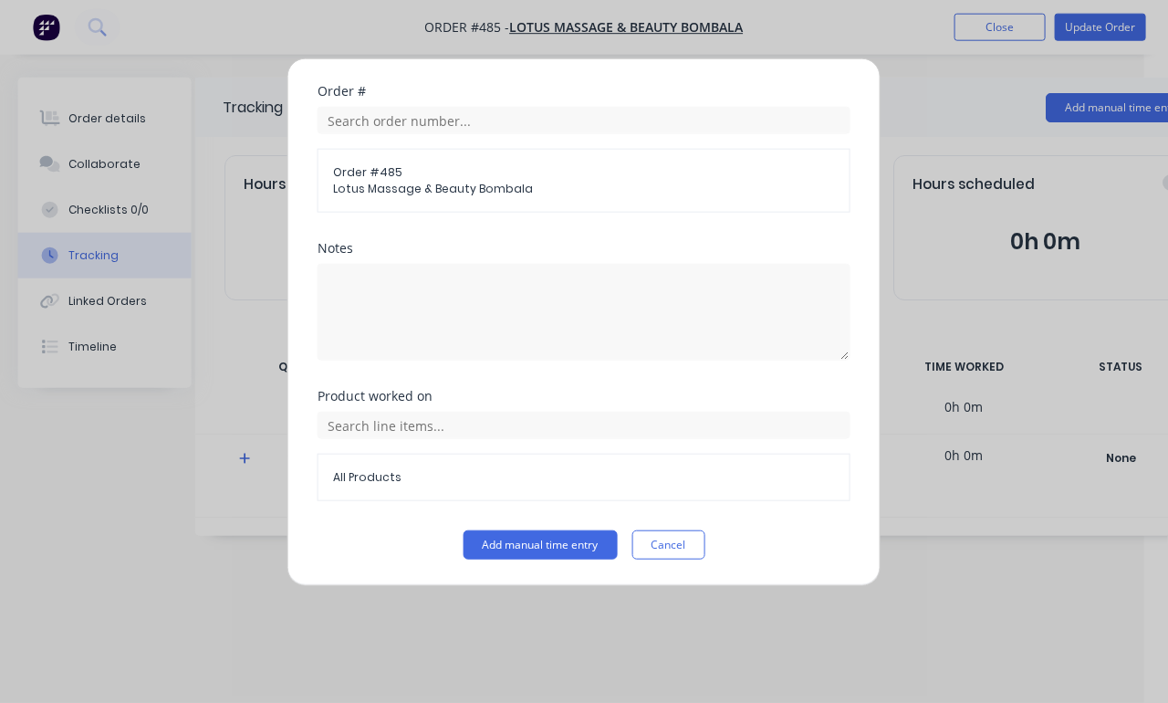
scroll to position [451, 0]
type input "36"
click at [550, 539] on button "Add manual time entry" at bounding box center [541, 544] width 154 height 29
type input "10:51 AM"
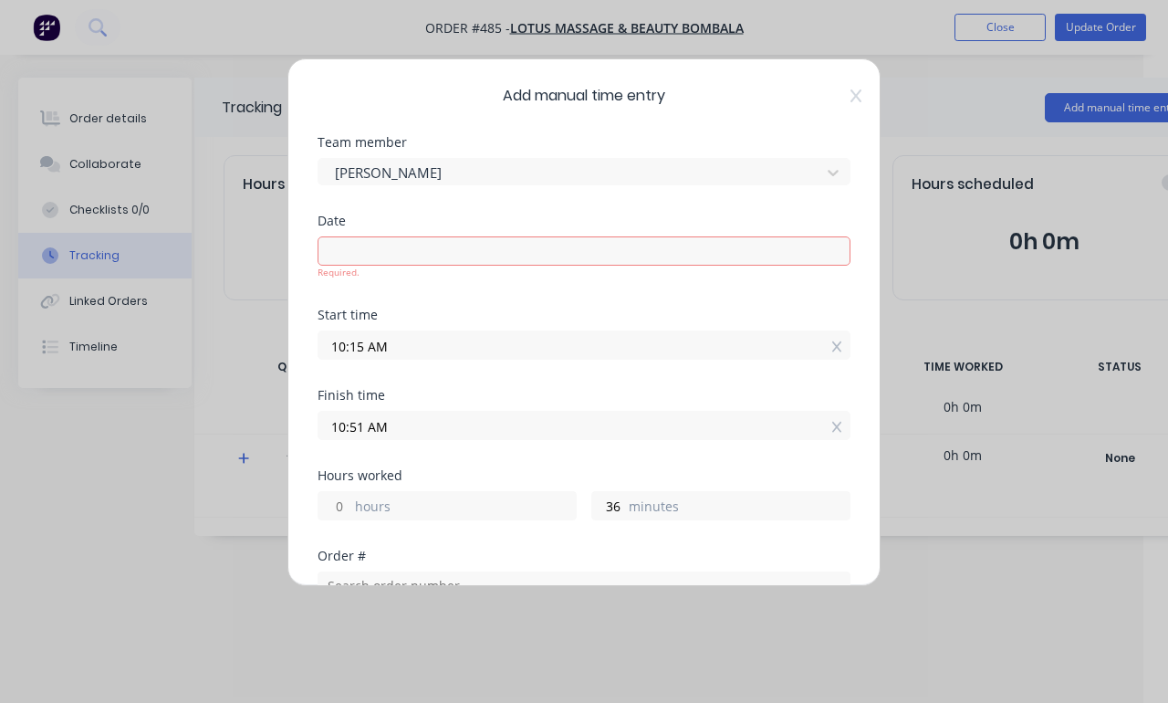
scroll to position [0, 0]
click at [698, 253] on input at bounding box center [584, 250] width 531 height 27
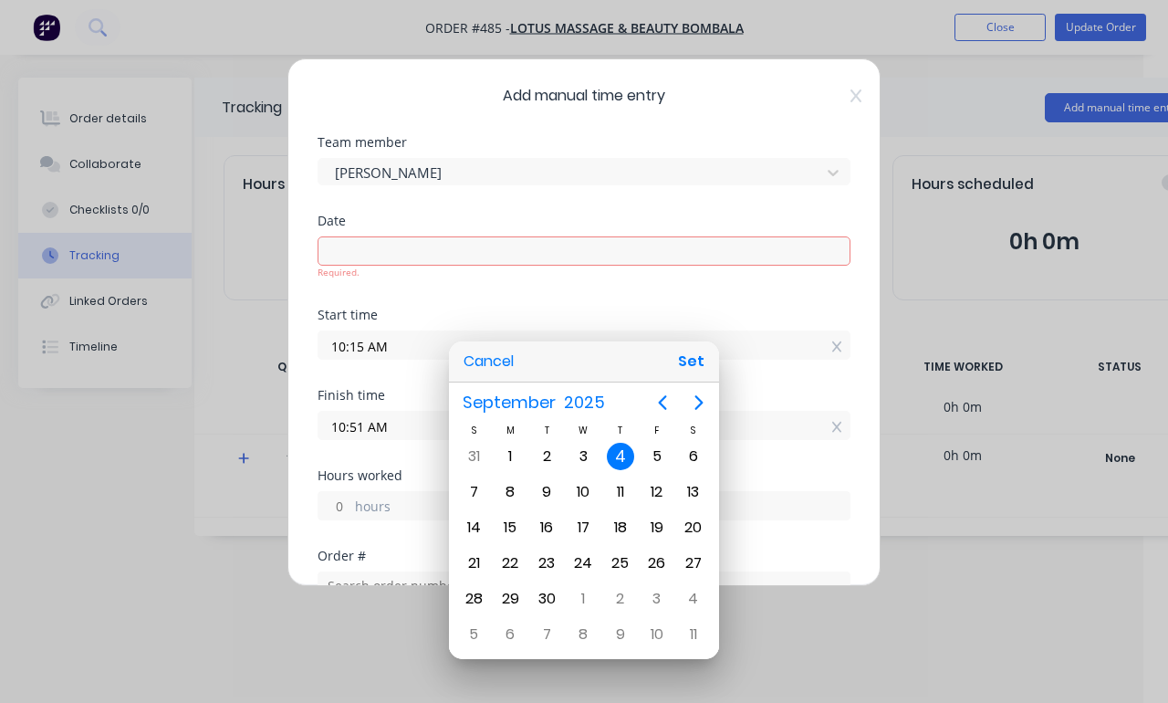
click at [683, 359] on button "Set" at bounding box center [691, 361] width 41 height 33
type input "[DATE]"
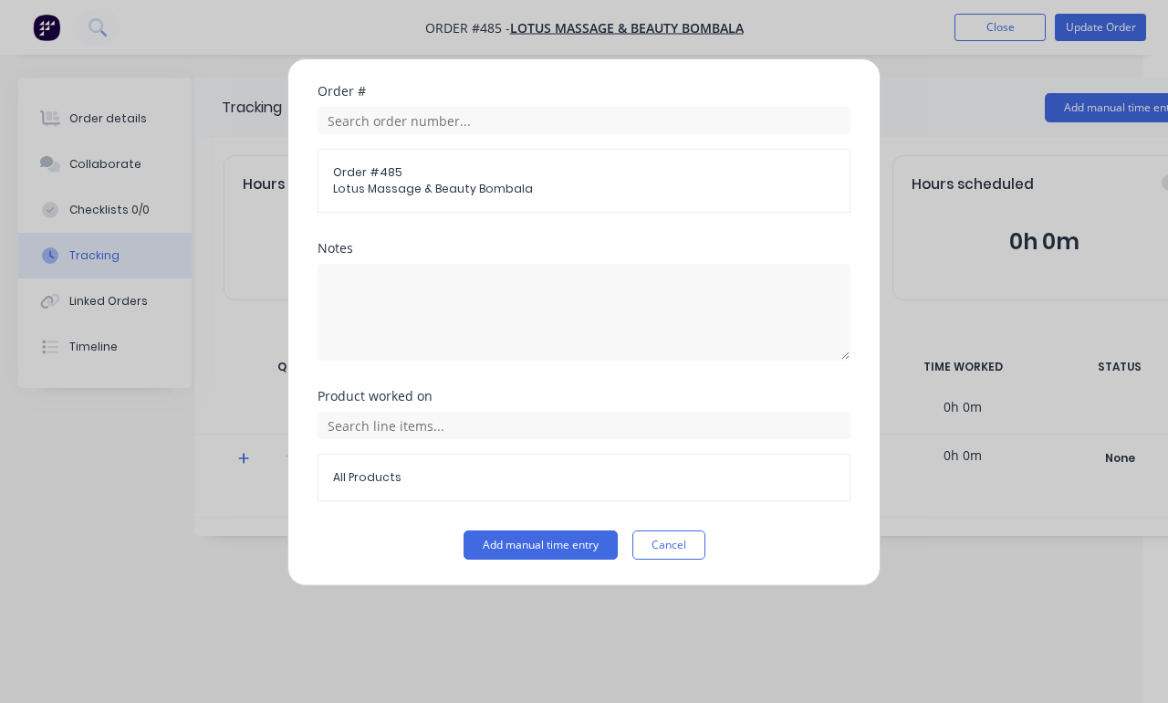
scroll to position [451, 0]
click at [530, 546] on button "Add manual time entry" at bounding box center [541, 544] width 154 height 29
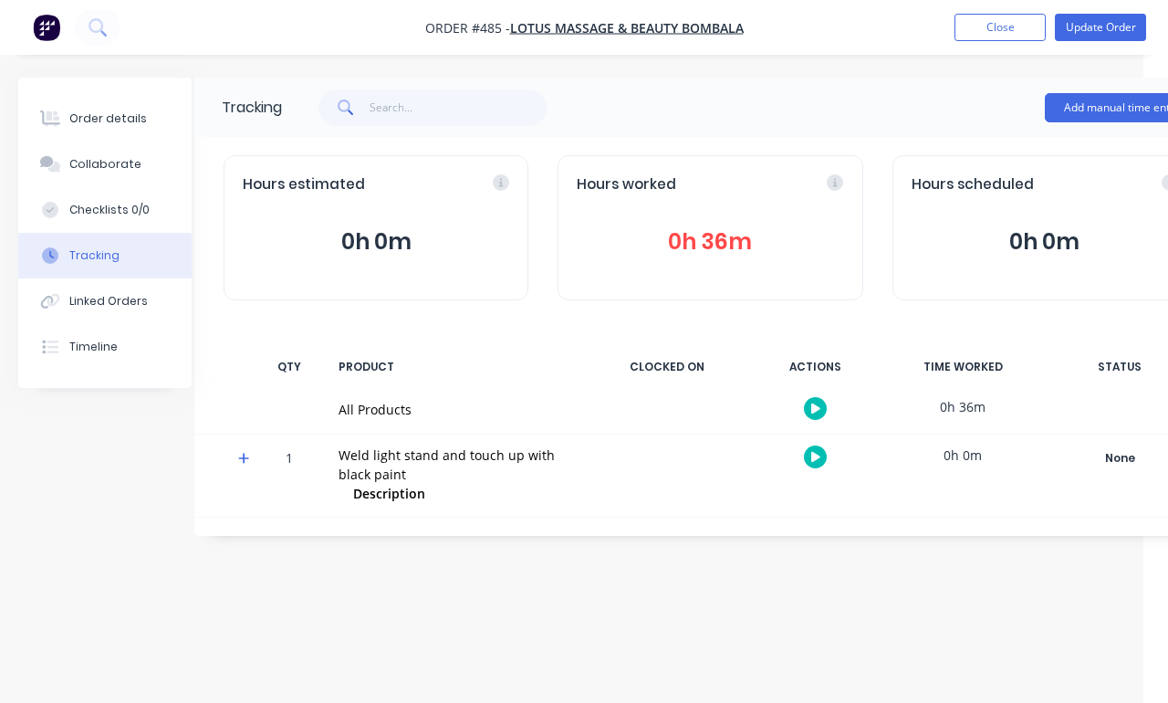
click at [999, 28] on button "Close" at bounding box center [1000, 27] width 91 height 27
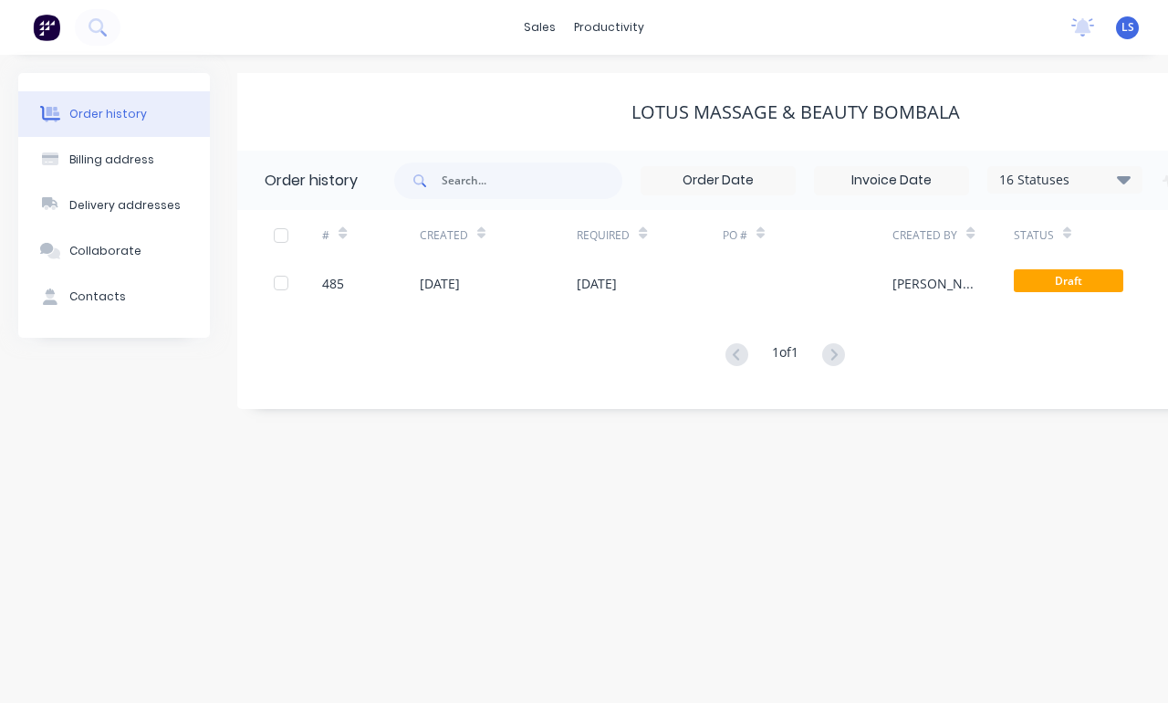
click at [826, 260] on div at bounding box center [808, 283] width 170 height 46
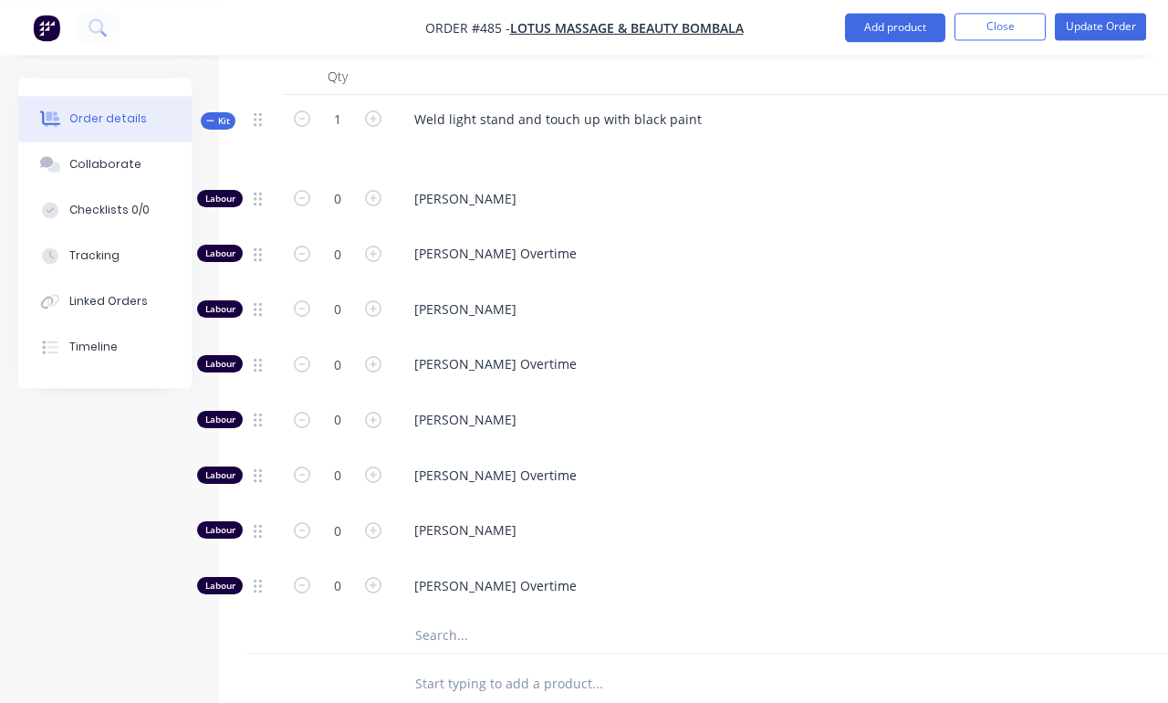
scroll to position [751, 0]
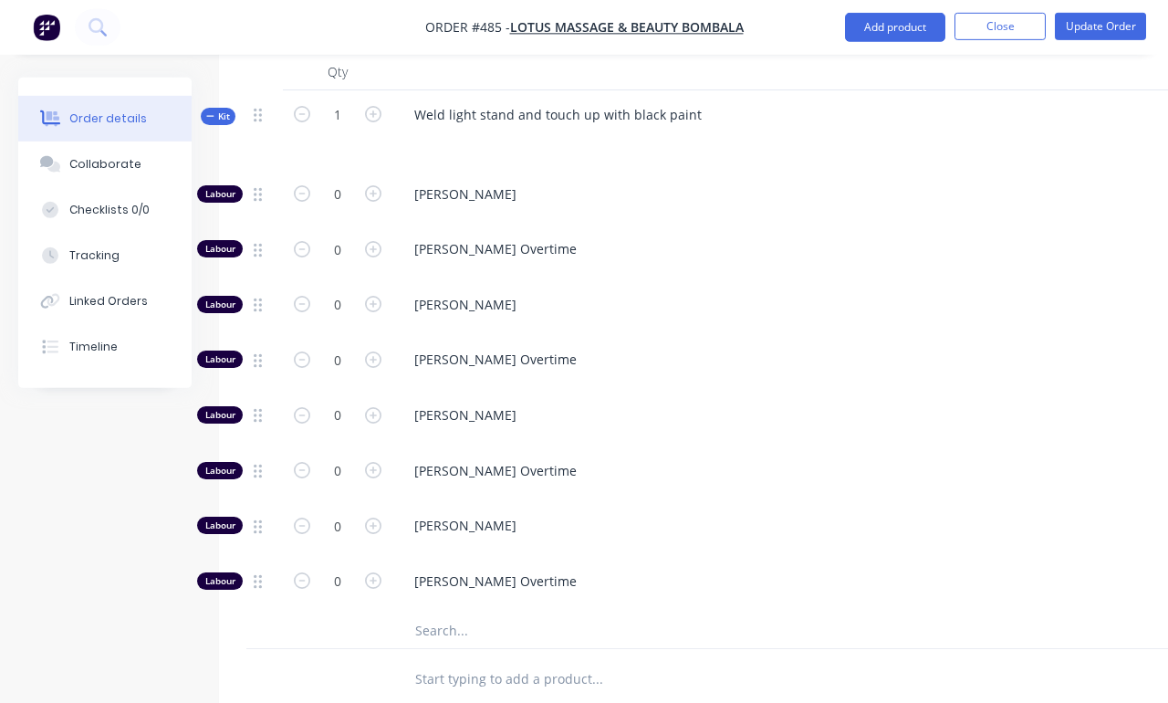
click at [514, 612] on input "text" at bounding box center [596, 630] width 365 height 37
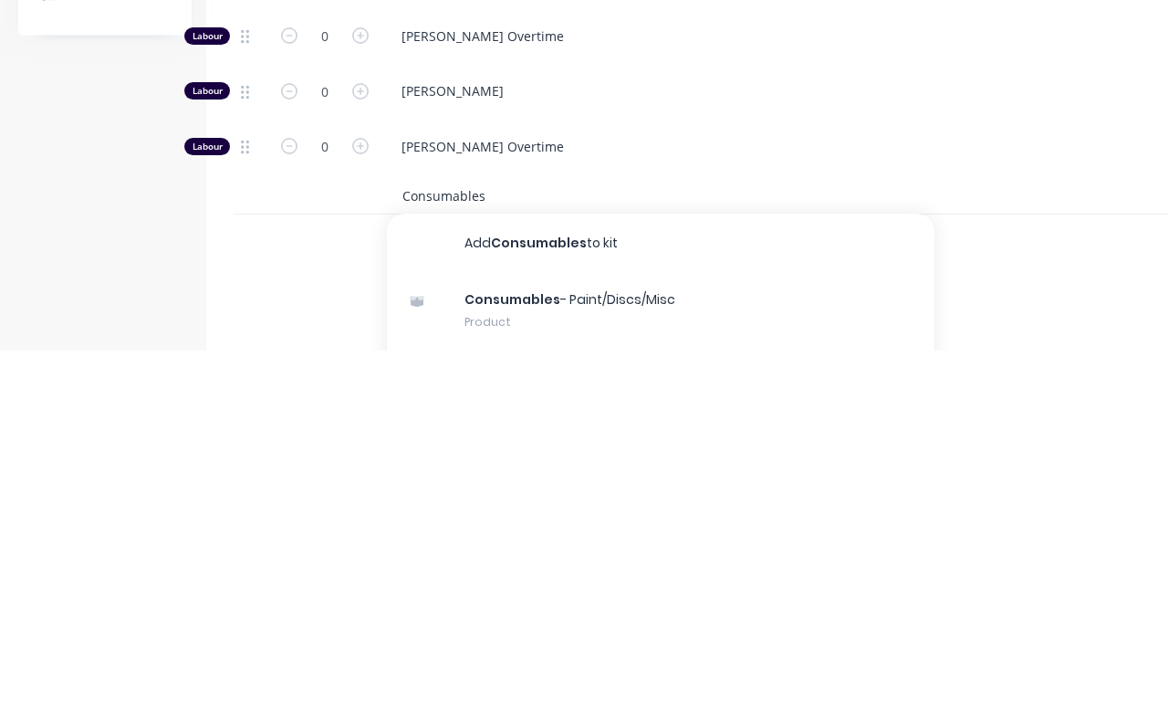
type input "Consumables"
click at [779, 625] on div "Consumables - Paint/Discs/Misc Product" at bounding box center [661, 663] width 548 height 77
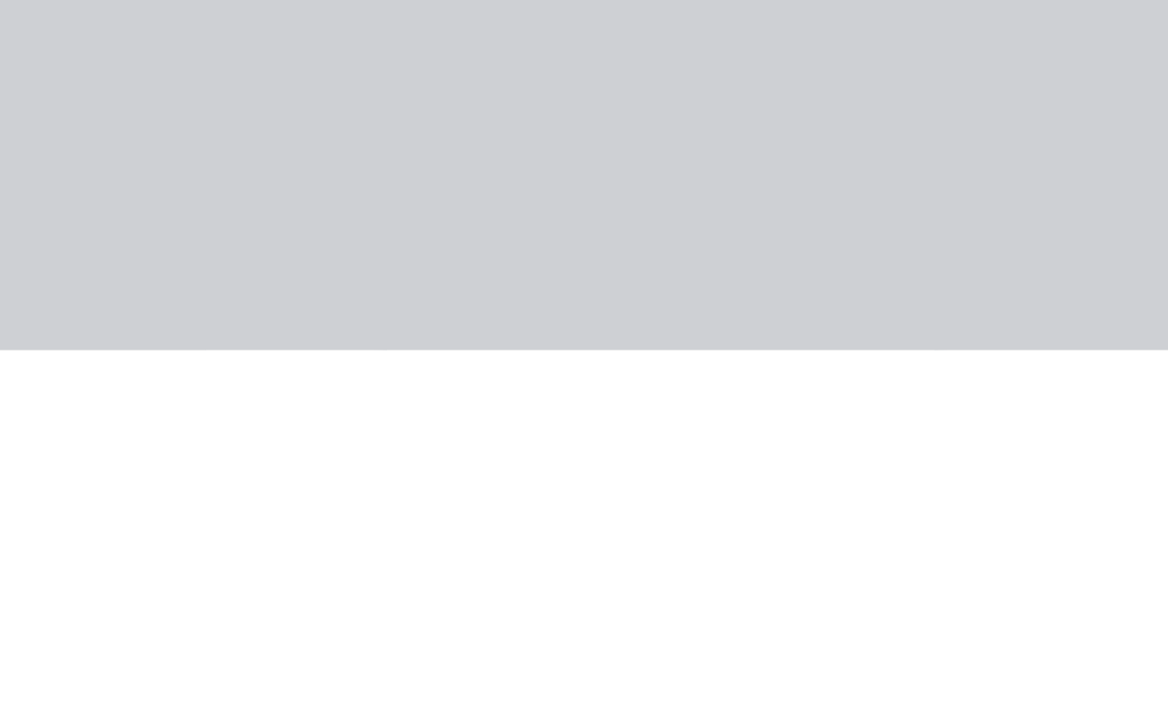
scroll to position [1021, 13]
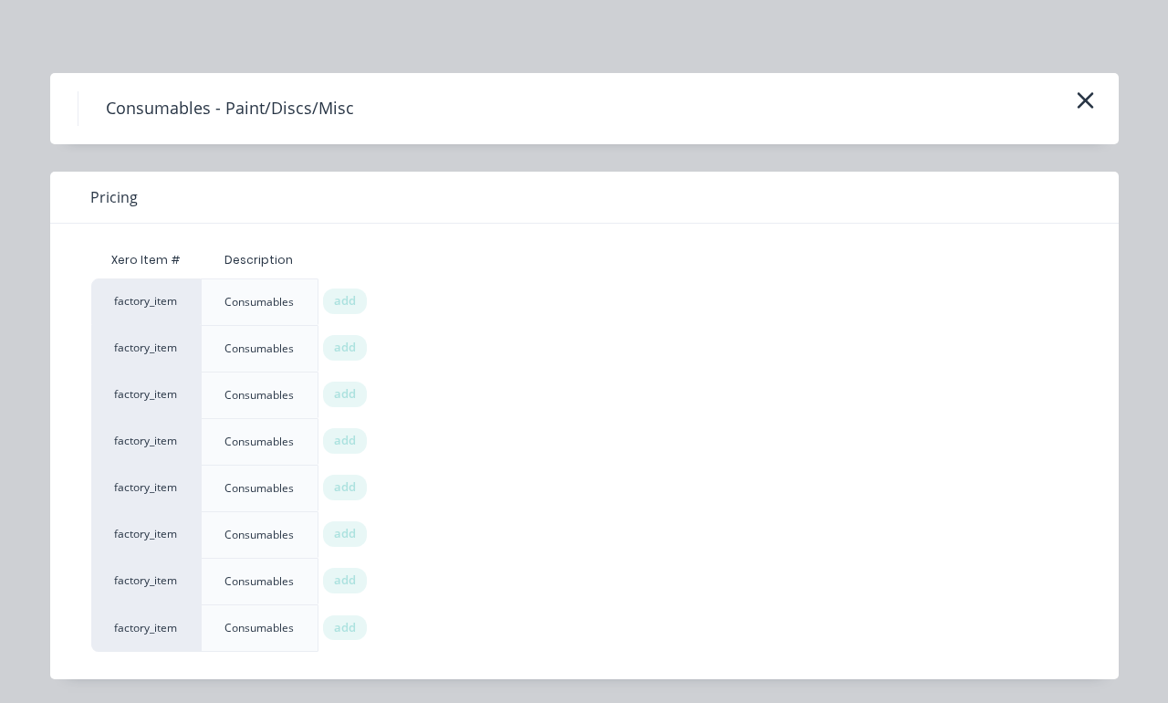
click at [356, 302] on span "add" at bounding box center [345, 301] width 22 height 18
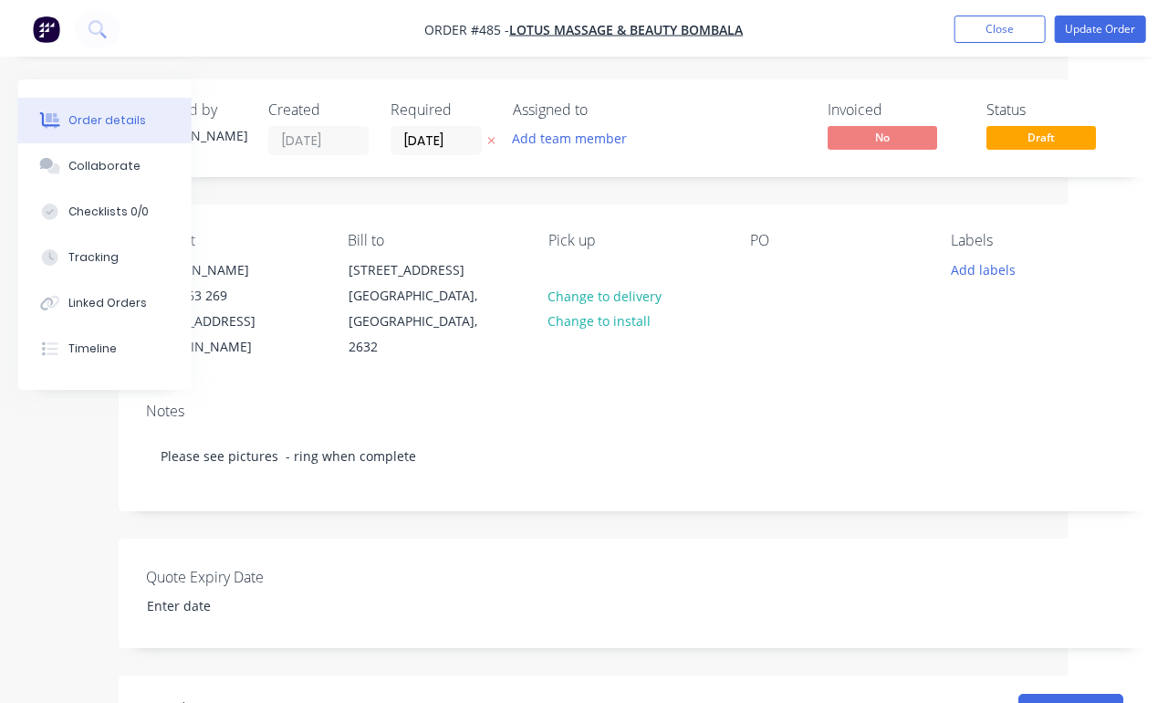
scroll to position [0, 100]
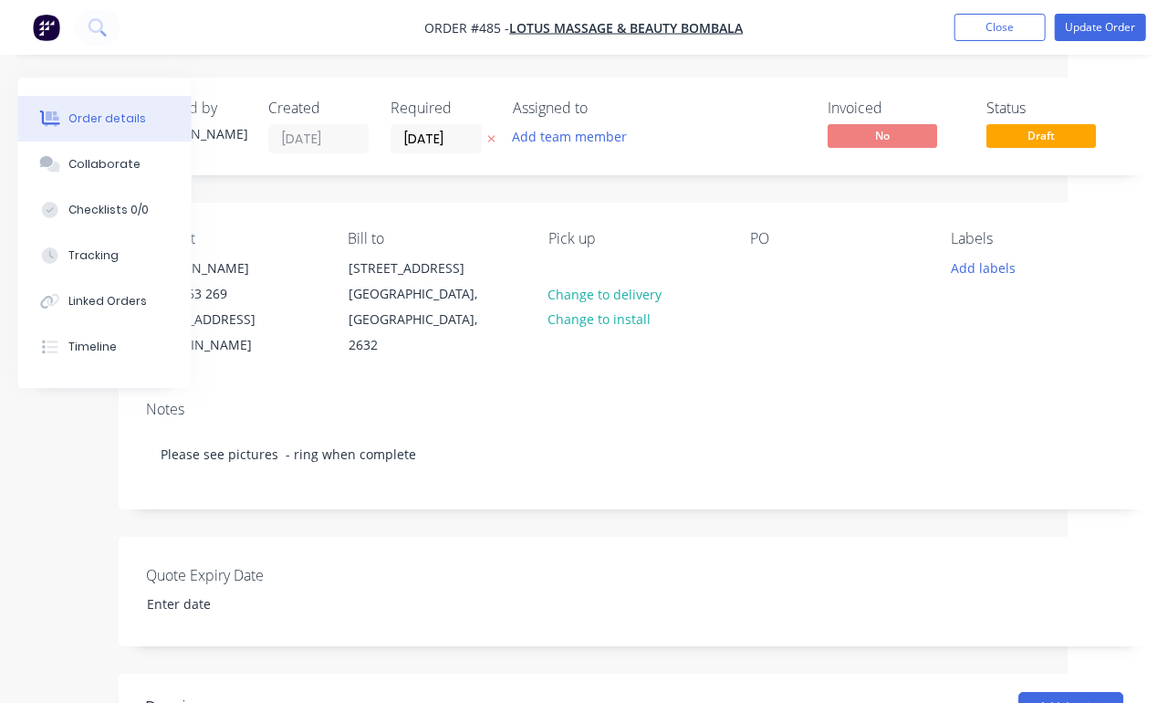
click at [1076, 30] on button "Update Order" at bounding box center [1100, 27] width 91 height 27
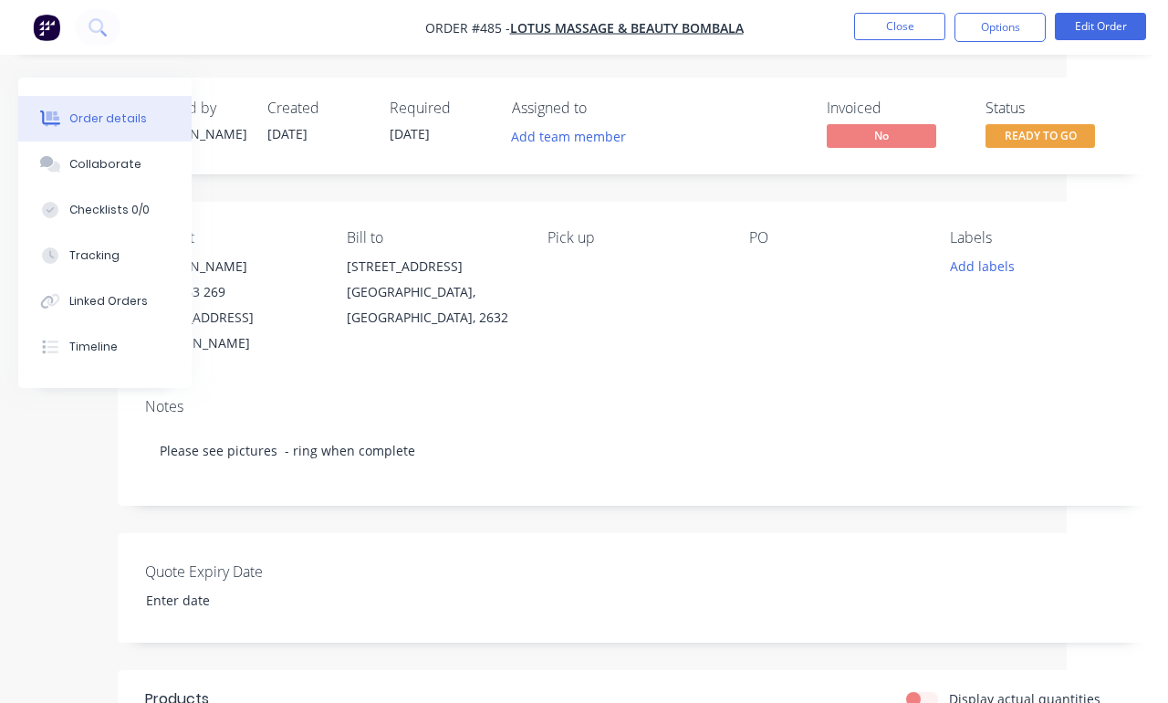
click at [1042, 133] on span "READY TO GO" at bounding box center [1041, 135] width 110 height 23
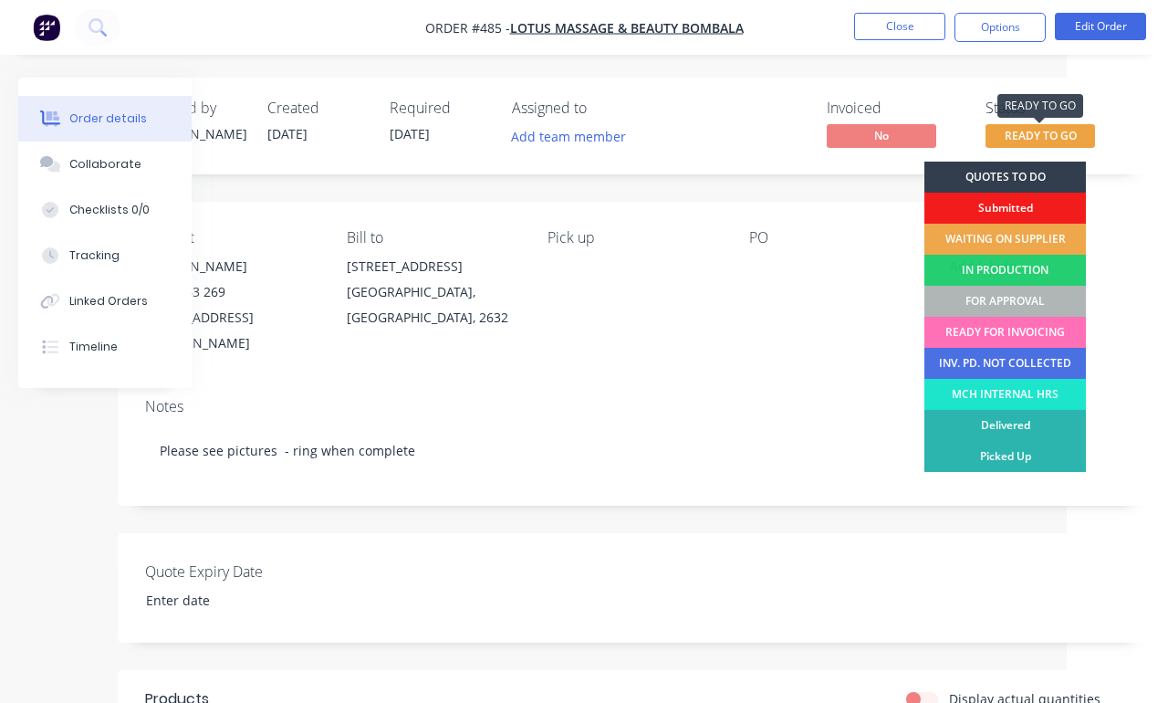
click at [1029, 291] on div "FOR APPROVAL" at bounding box center [1006, 301] width 162 height 31
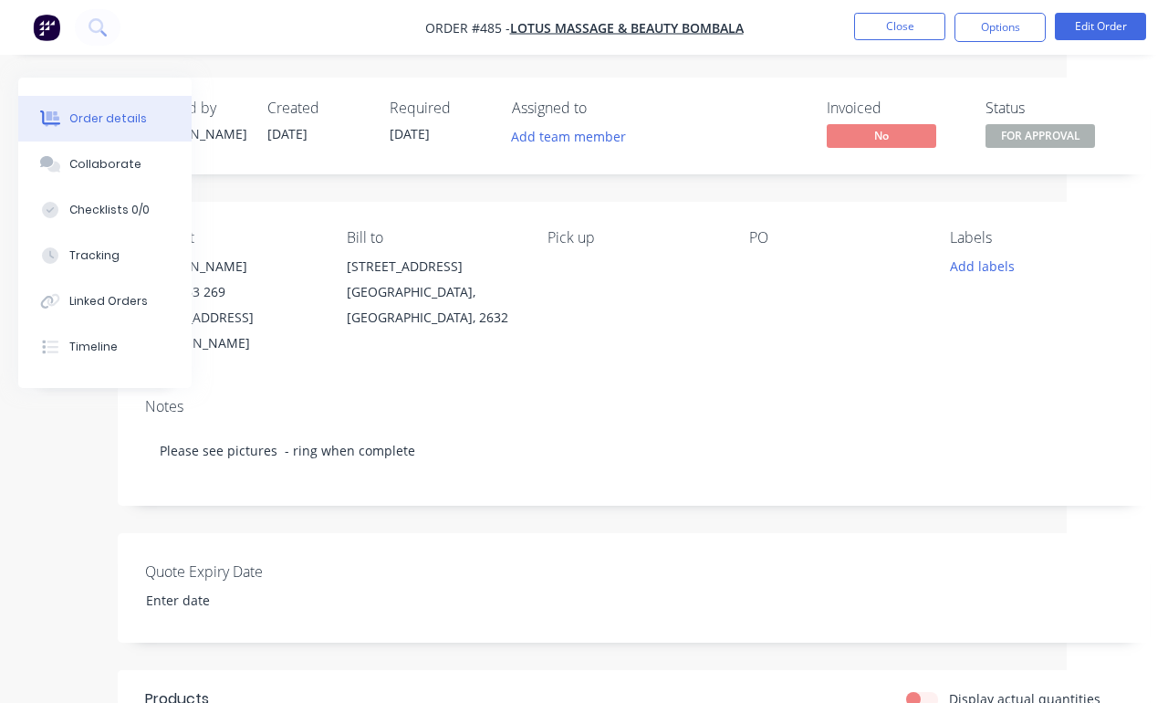
click at [906, 28] on button "Close" at bounding box center [899, 26] width 91 height 27
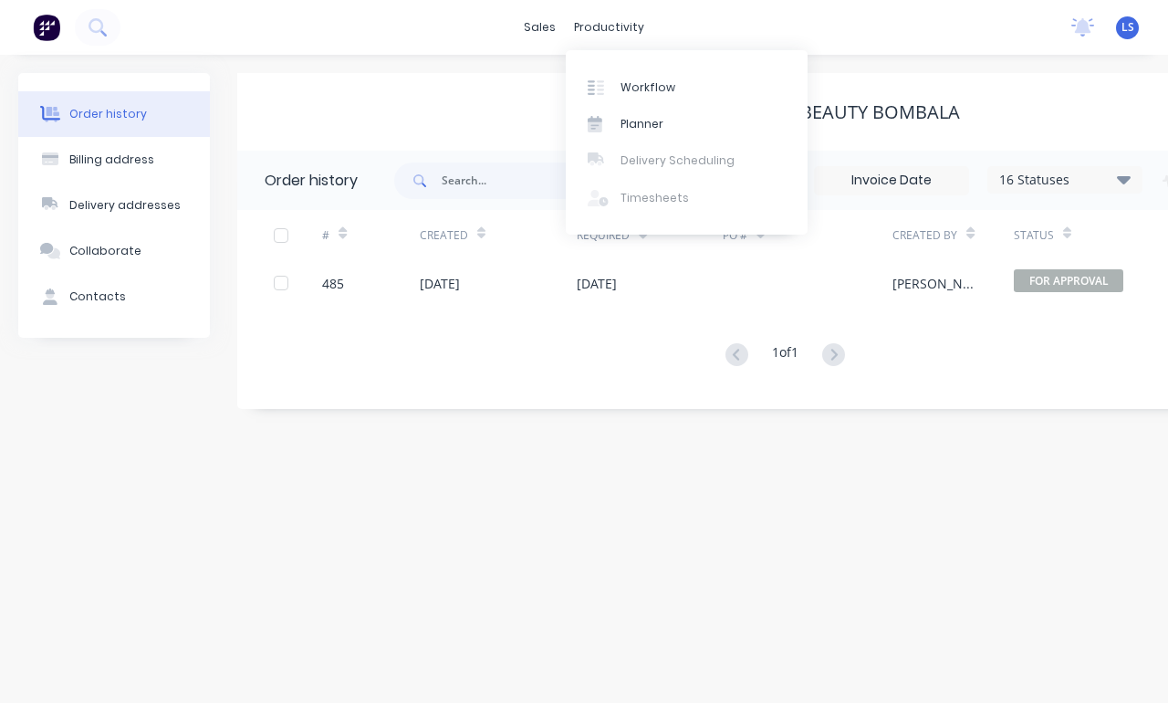
click at [597, 97] on link "Workflow" at bounding box center [687, 86] width 242 height 37
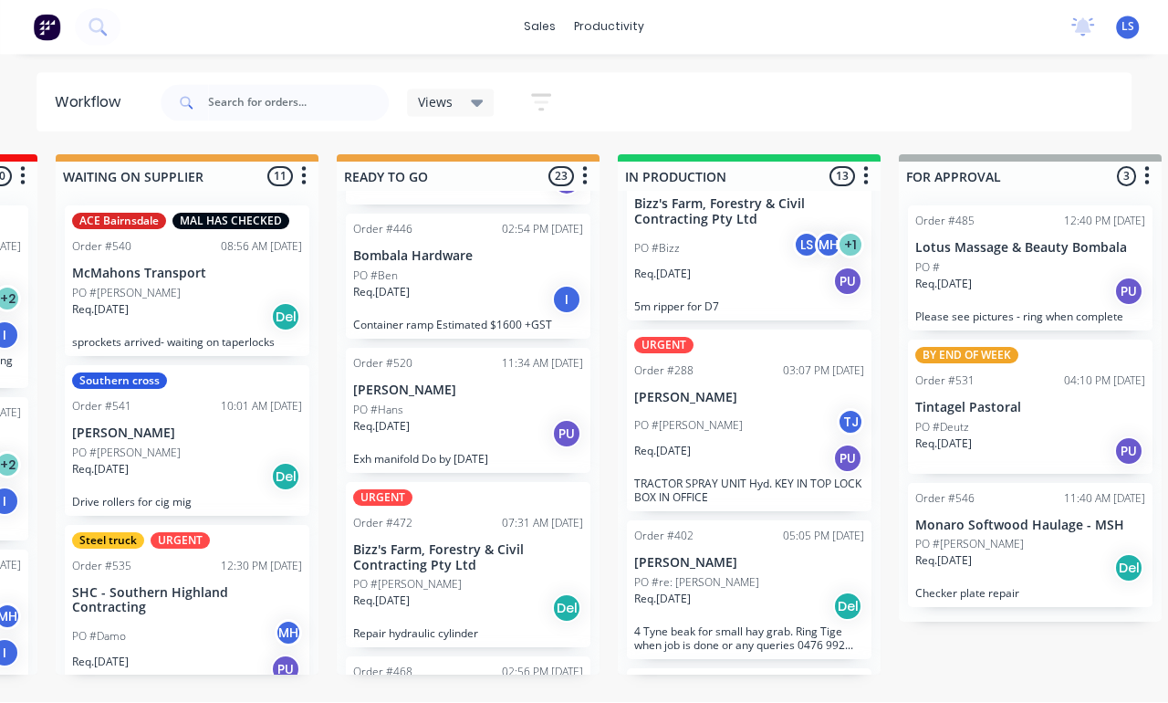
scroll to position [42, 0]
click at [736, 268] on div "Req. [DATE] PU" at bounding box center [749, 283] width 230 height 31
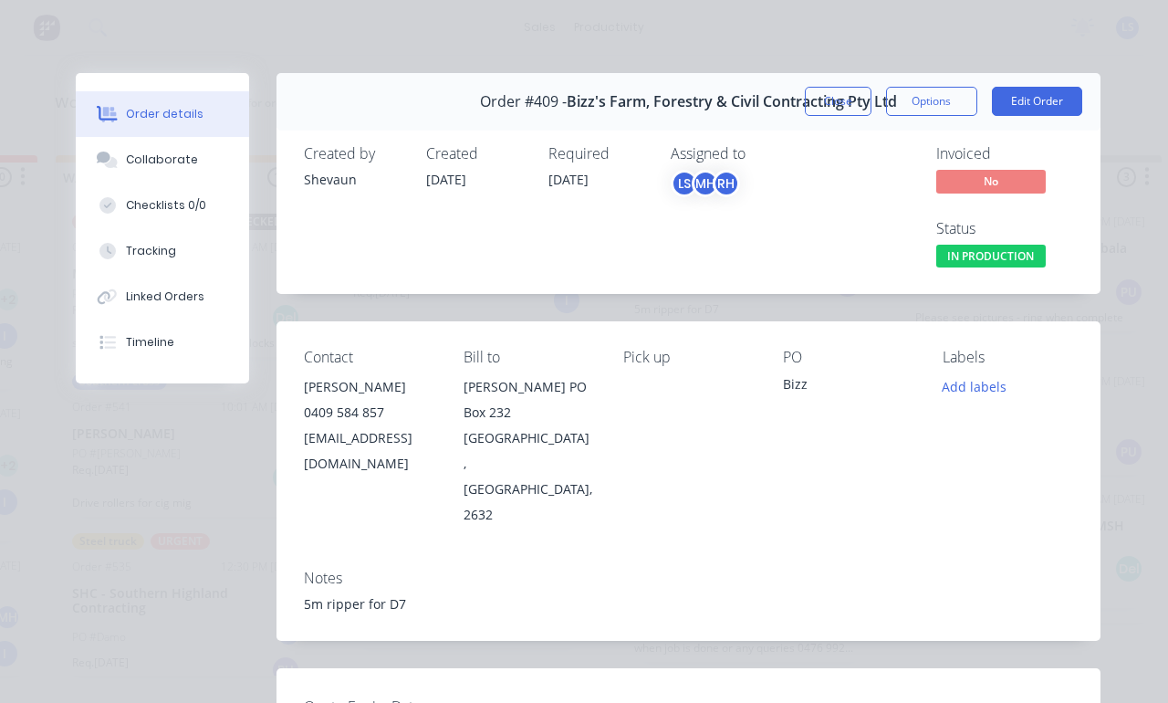
click at [195, 260] on button "Tracking" at bounding box center [162, 251] width 173 height 46
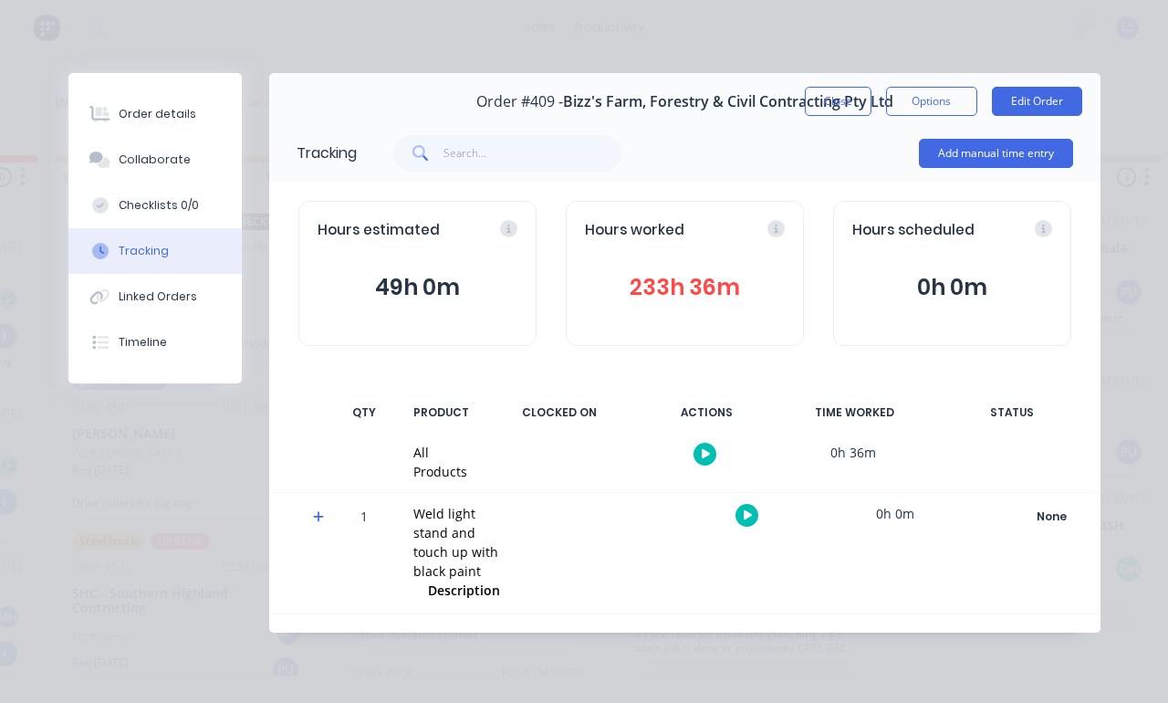
click at [1014, 142] on button "Add manual time entry" at bounding box center [996, 153] width 154 height 29
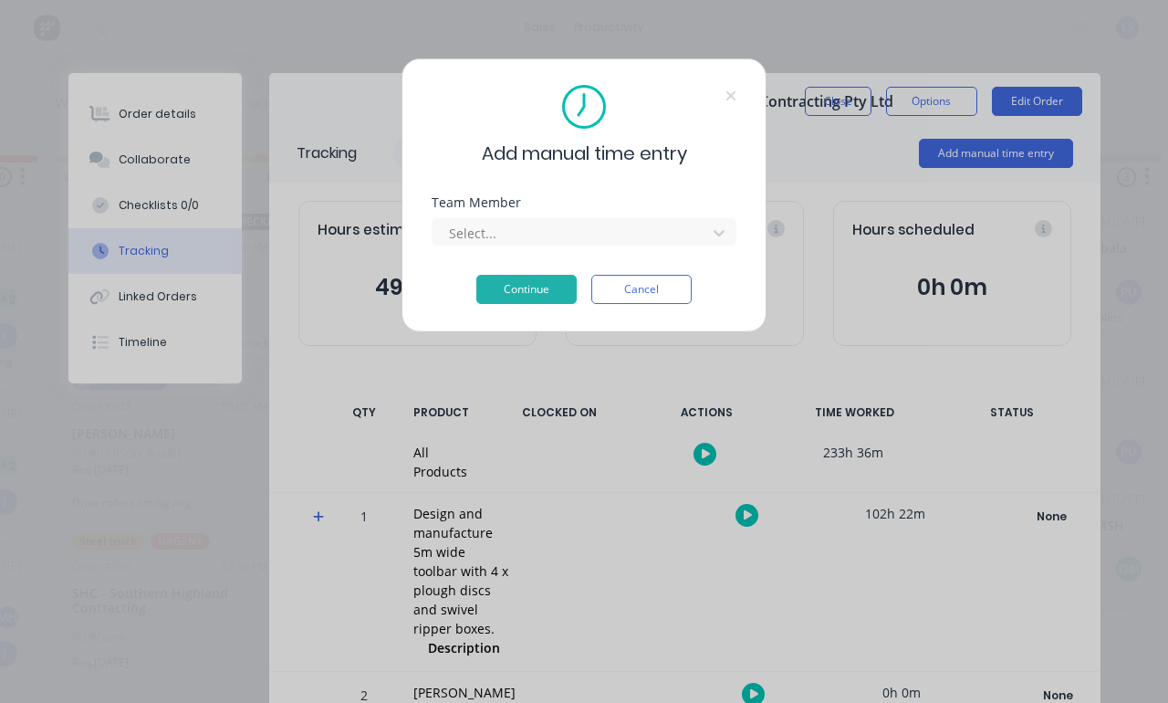
click at [669, 225] on div at bounding box center [572, 233] width 250 height 23
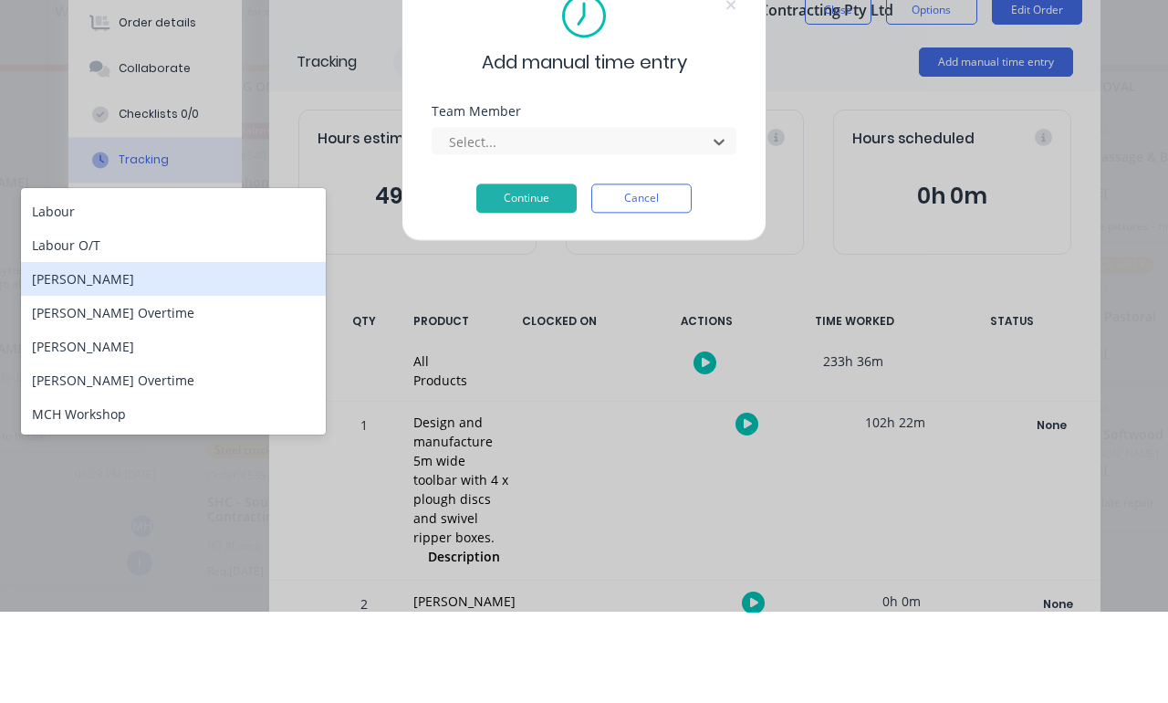
scroll to position [68, 0]
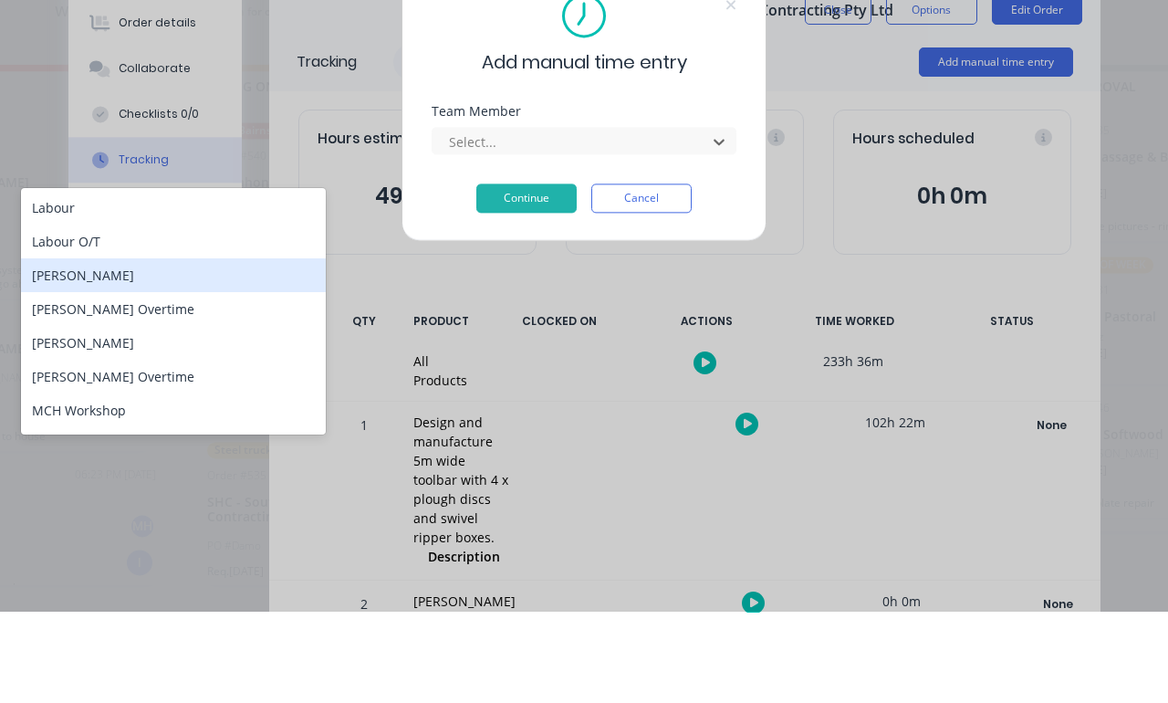
click at [201, 350] on div "[PERSON_NAME]" at bounding box center [173, 367] width 305 height 34
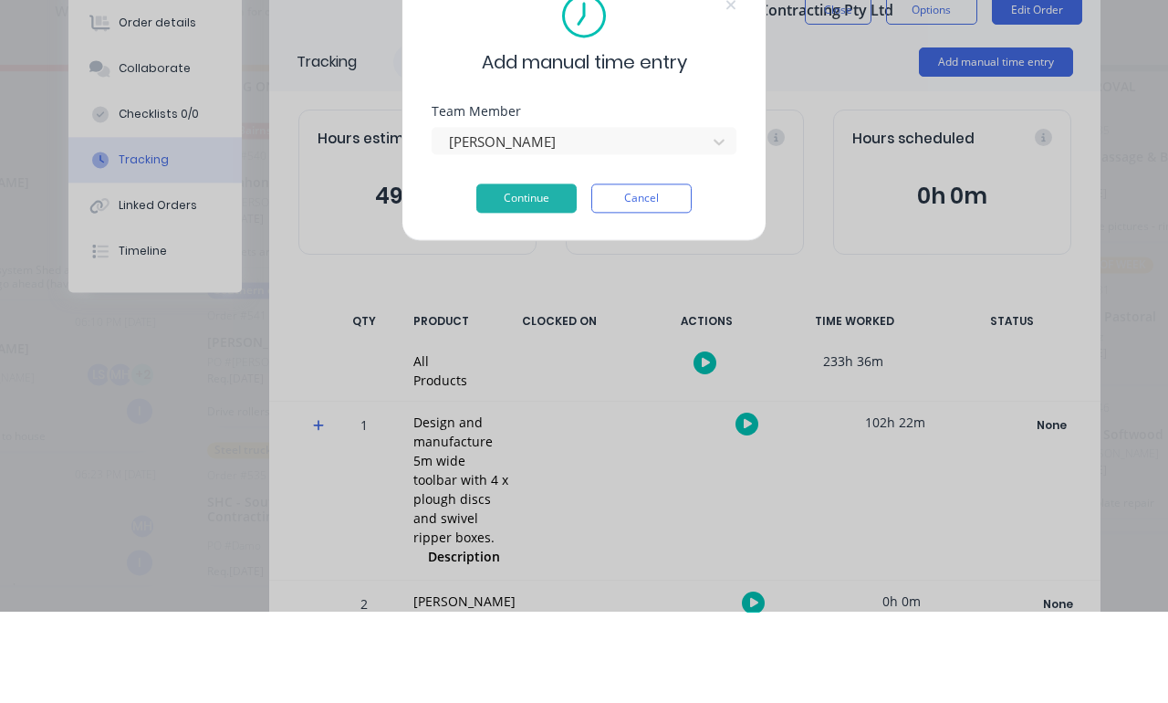
scroll to position [37, 411]
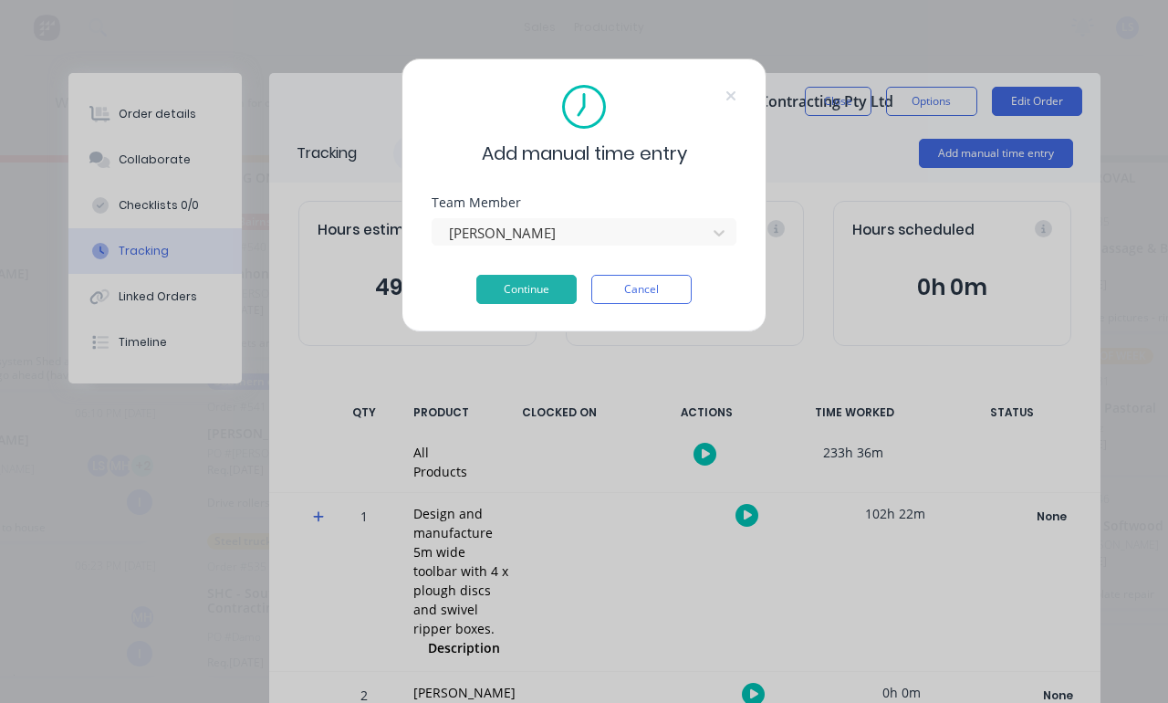
click at [519, 286] on button "Continue" at bounding box center [527, 289] width 100 height 29
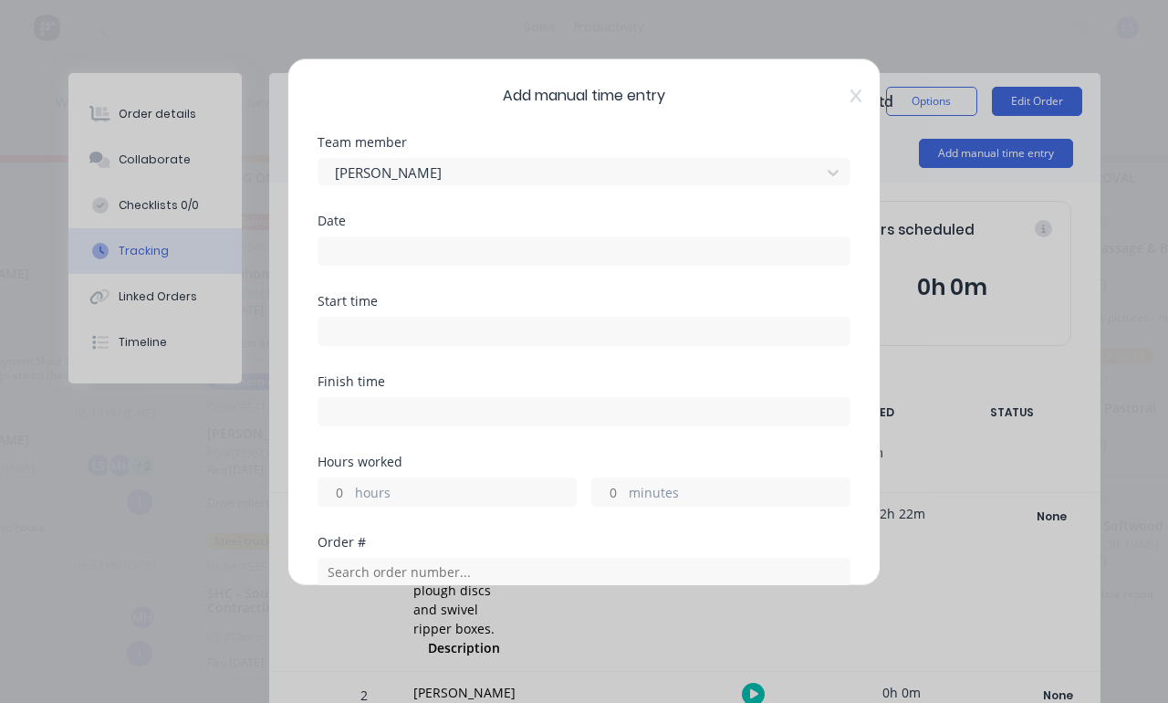
click at [675, 254] on input at bounding box center [584, 250] width 531 height 27
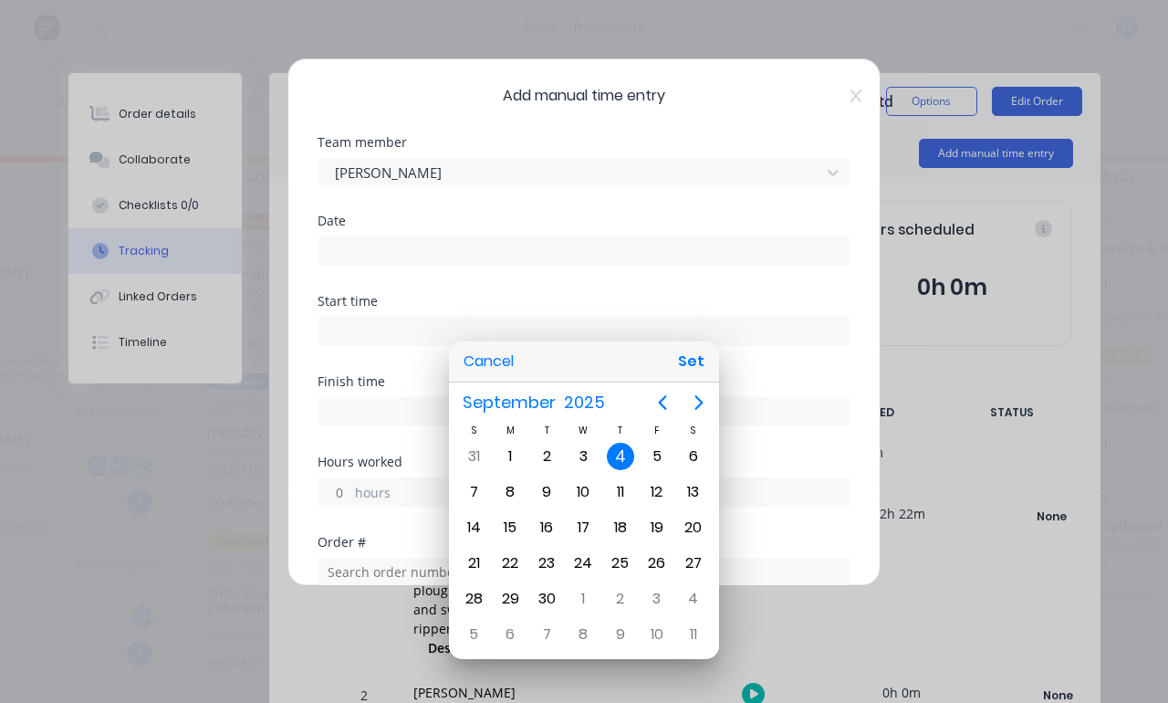
click at [701, 356] on button "Set" at bounding box center [691, 361] width 41 height 33
type input "[DATE]"
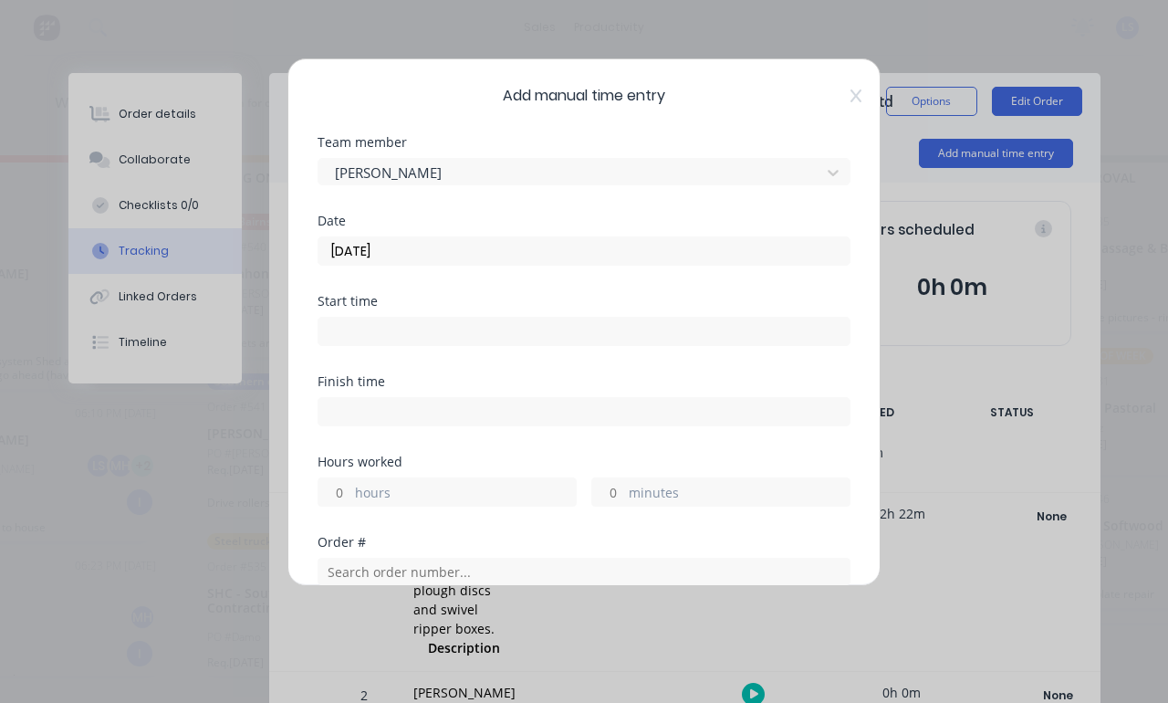
click at [664, 339] on input at bounding box center [584, 331] width 531 height 27
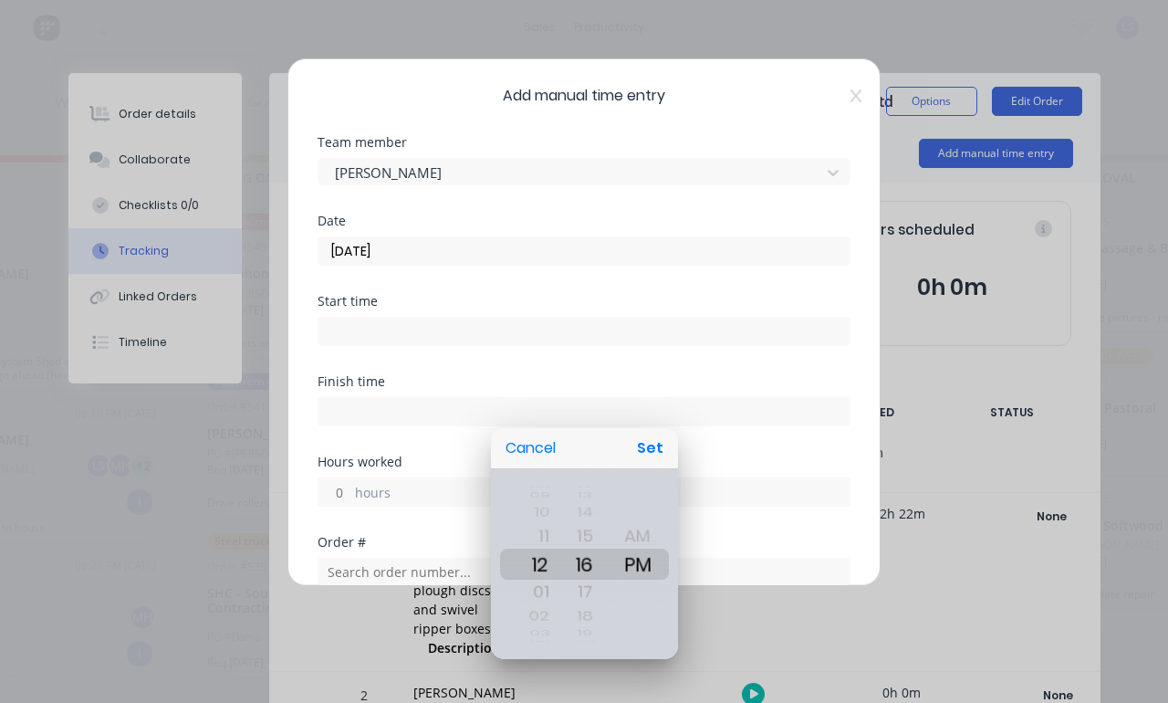
click at [674, 437] on div "Cancel Set" at bounding box center [584, 448] width 187 height 41
click at [648, 441] on button "Set" at bounding box center [650, 448] width 41 height 33
type input "12:16 PM"
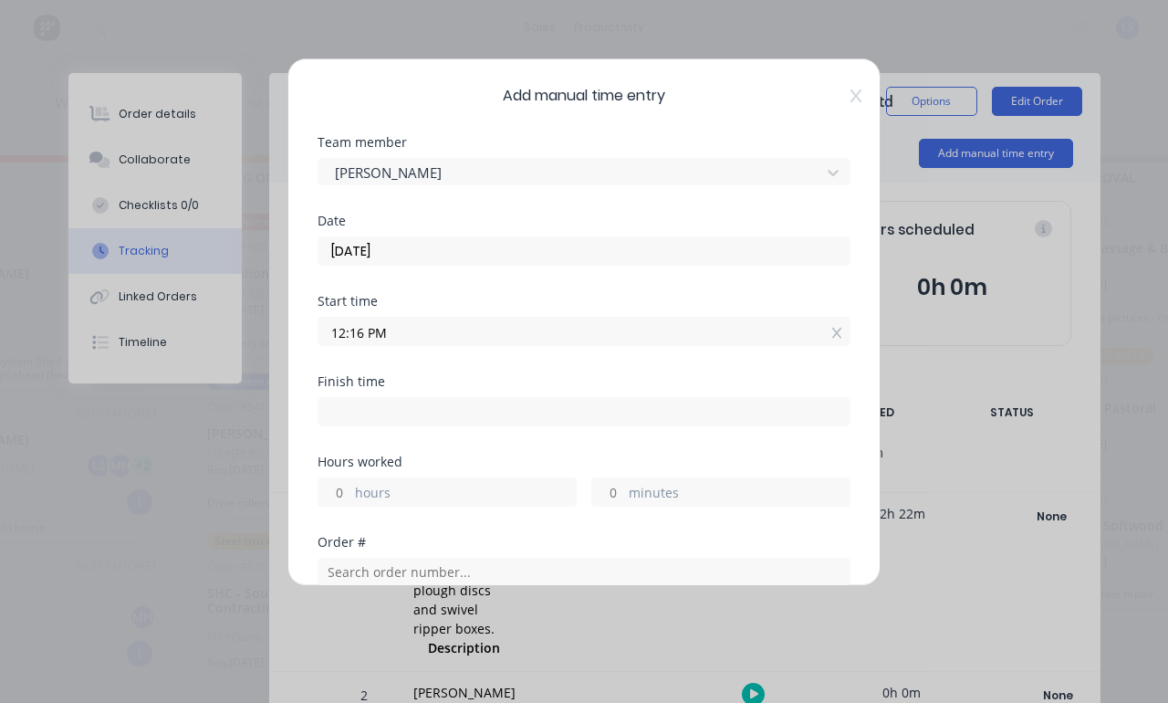
click at [621, 401] on input at bounding box center [584, 411] width 531 height 27
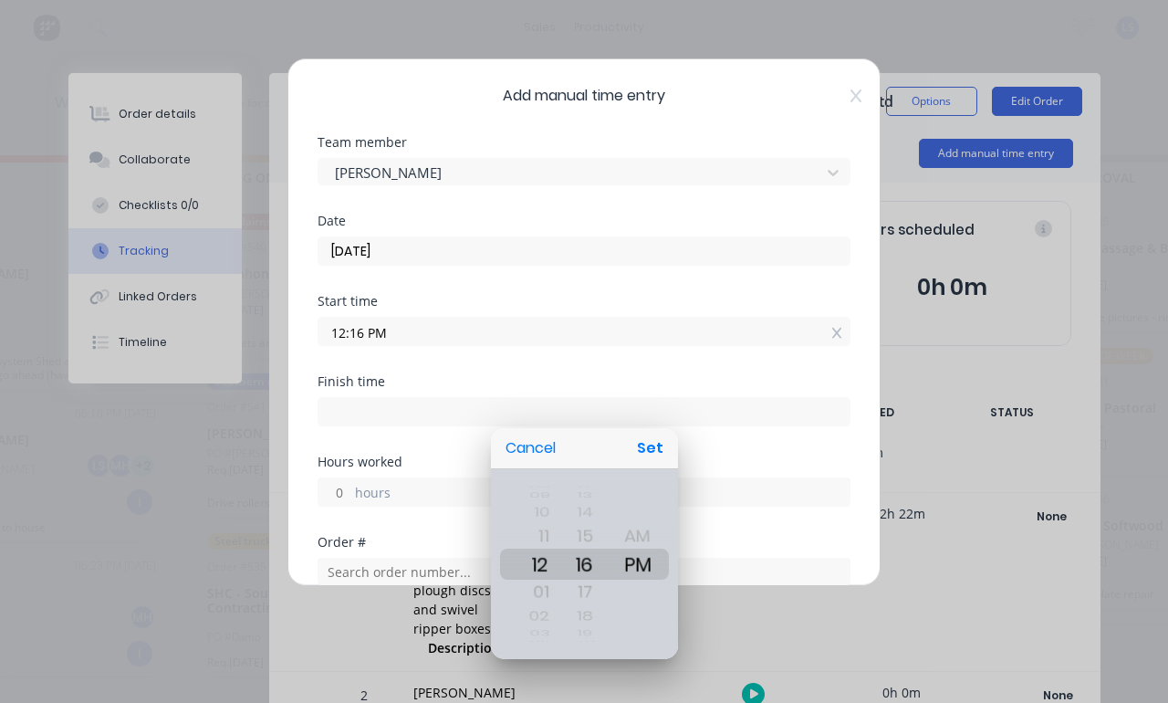
click at [536, 453] on button "Cancel" at bounding box center [530, 448] width 65 height 33
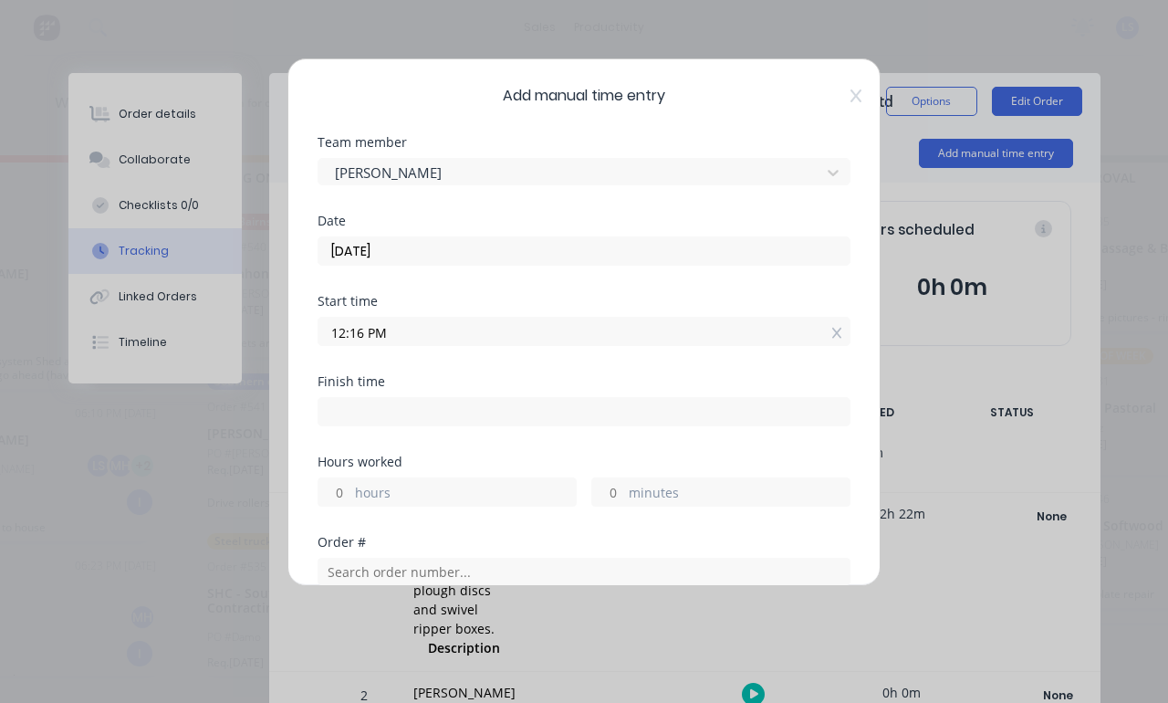
click at [719, 492] on label "minutes" at bounding box center [739, 494] width 221 height 23
click at [624, 492] on input "minutes" at bounding box center [608, 491] width 32 height 27
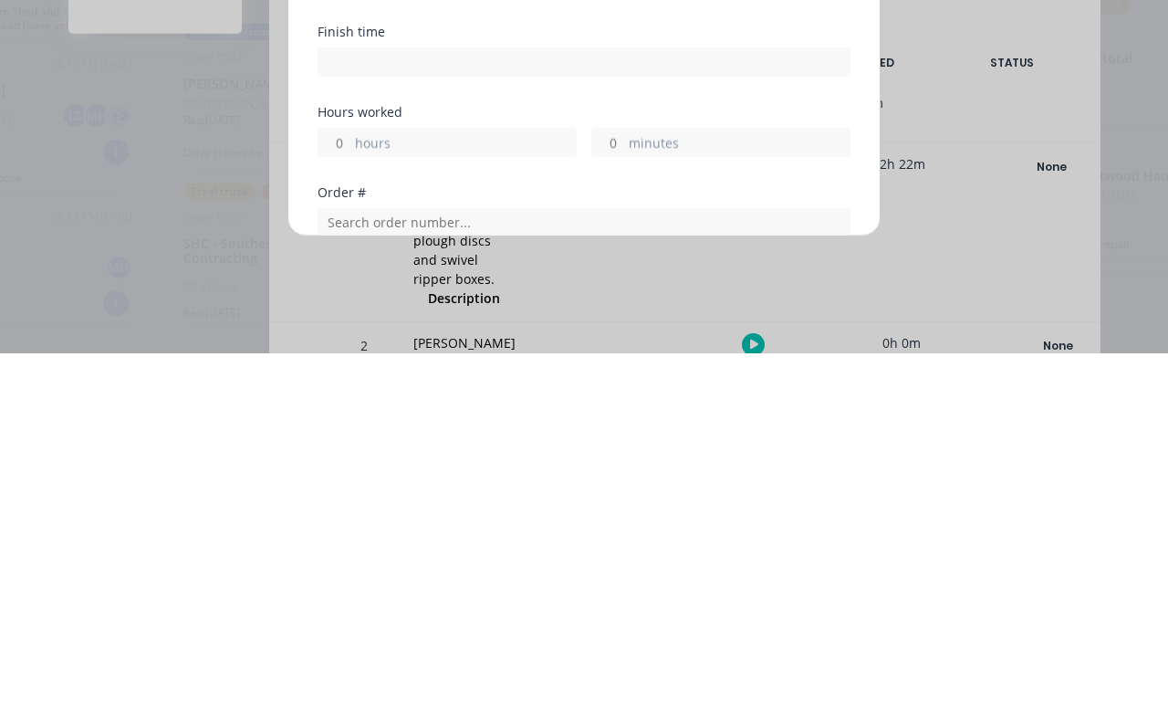
type input "4"
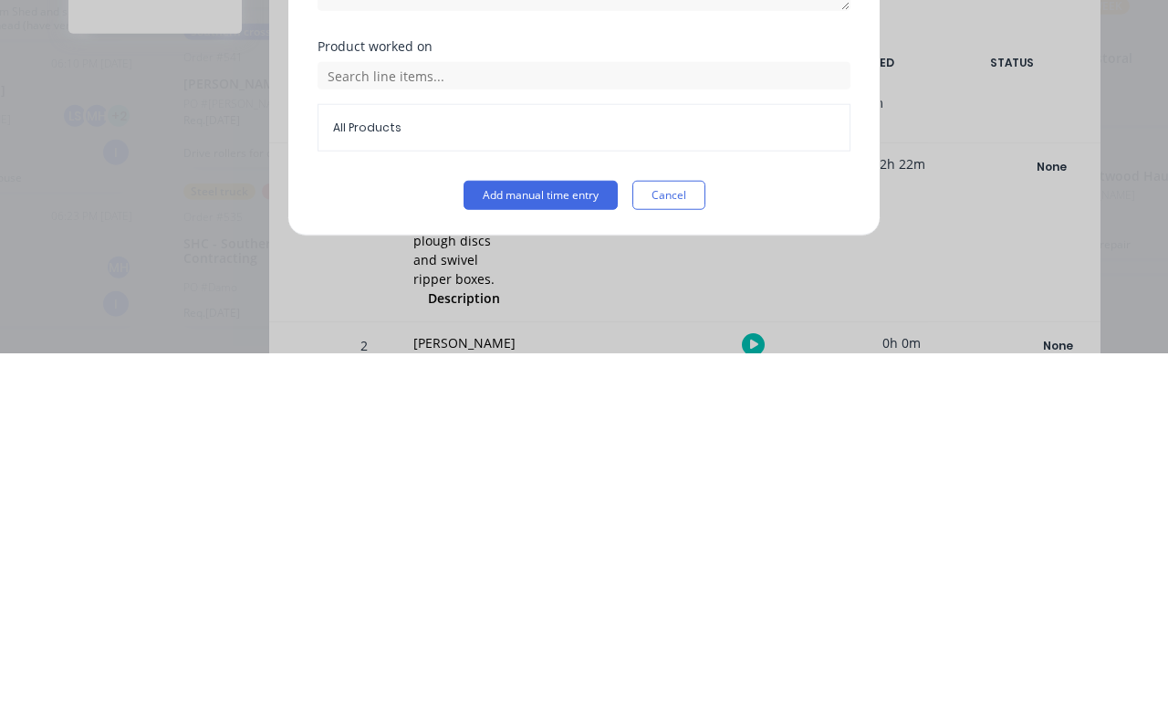
scroll to position [451, 0]
type input "32"
click at [571, 530] on button "Add manual time entry" at bounding box center [541, 544] width 154 height 29
type input "12:48 PM"
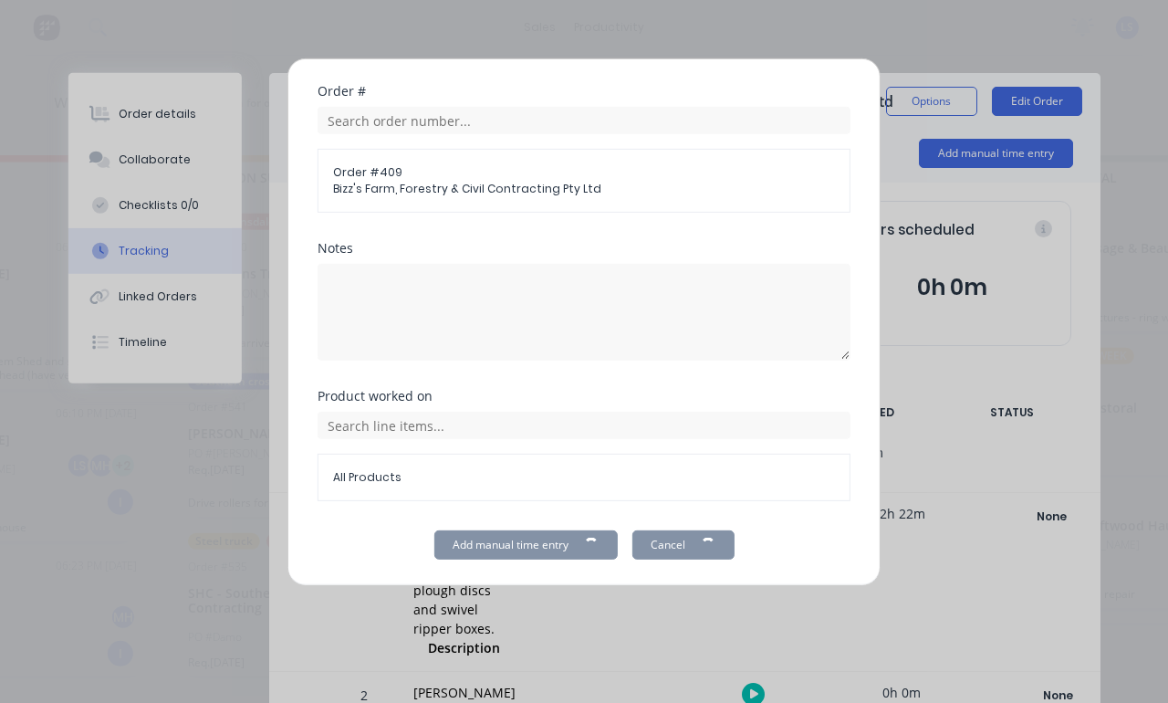
scroll to position [37, 431]
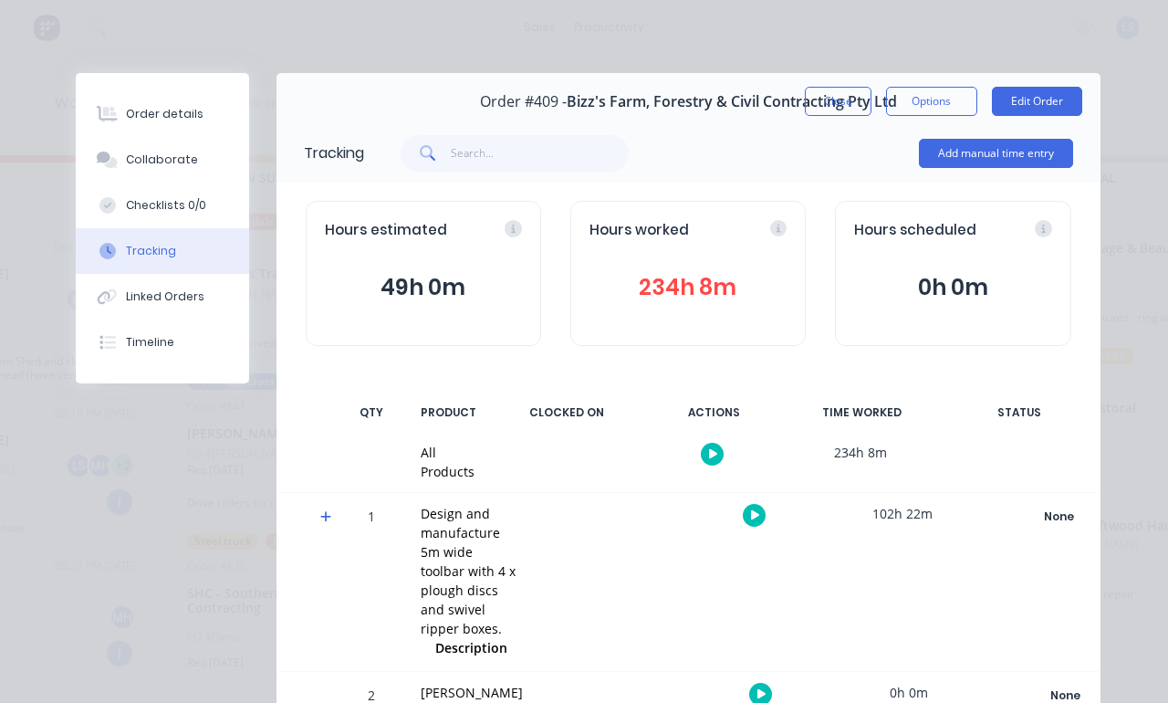
click at [846, 99] on button "Close" at bounding box center [838, 101] width 67 height 29
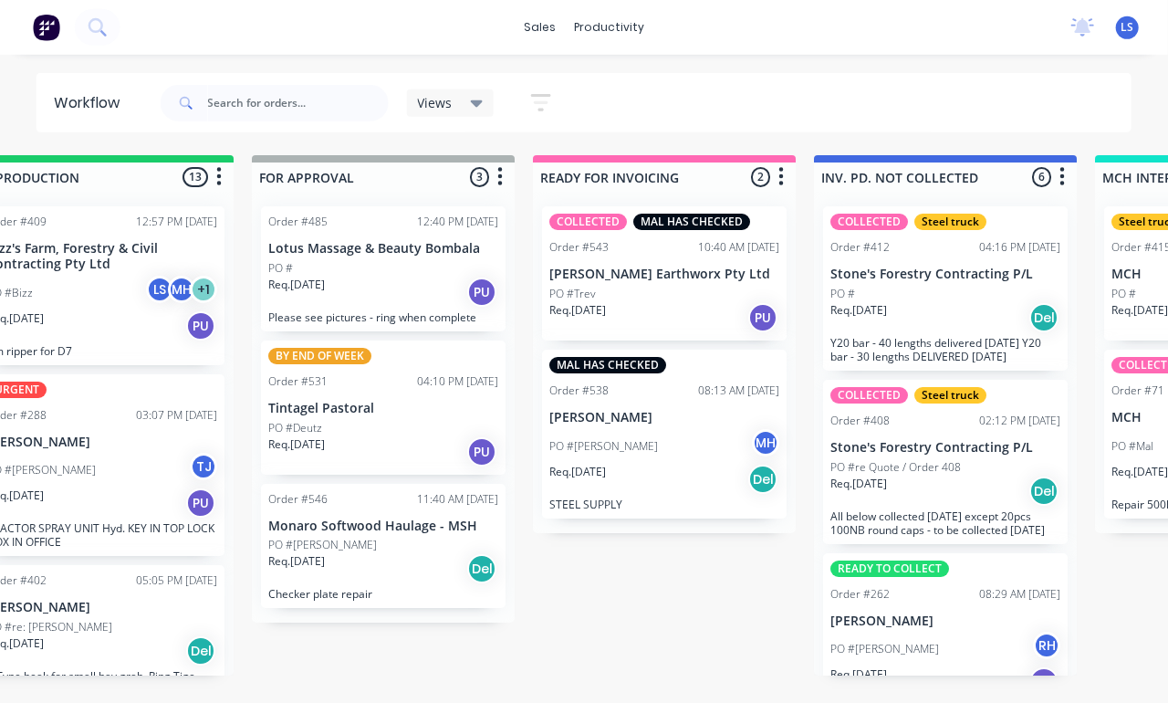
scroll to position [37, 1194]
click at [699, 302] on div "Req. [DATE] PU" at bounding box center [664, 317] width 230 height 31
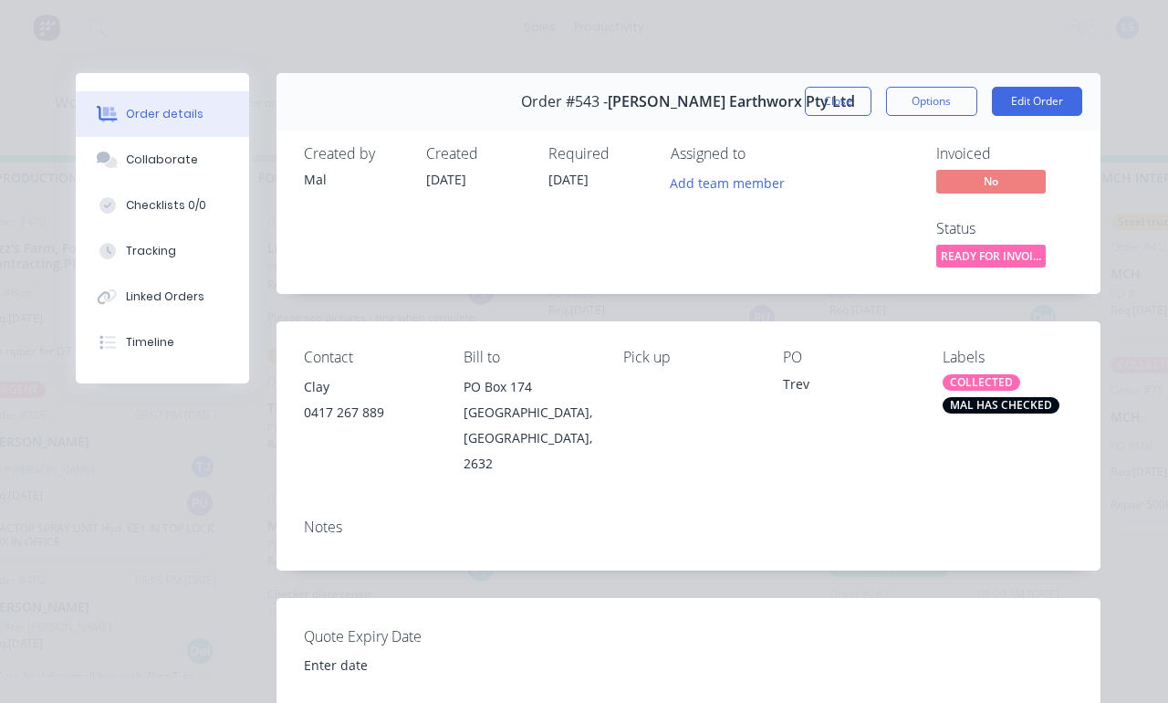
scroll to position [0, 0]
click at [841, 107] on button "Close" at bounding box center [838, 101] width 67 height 29
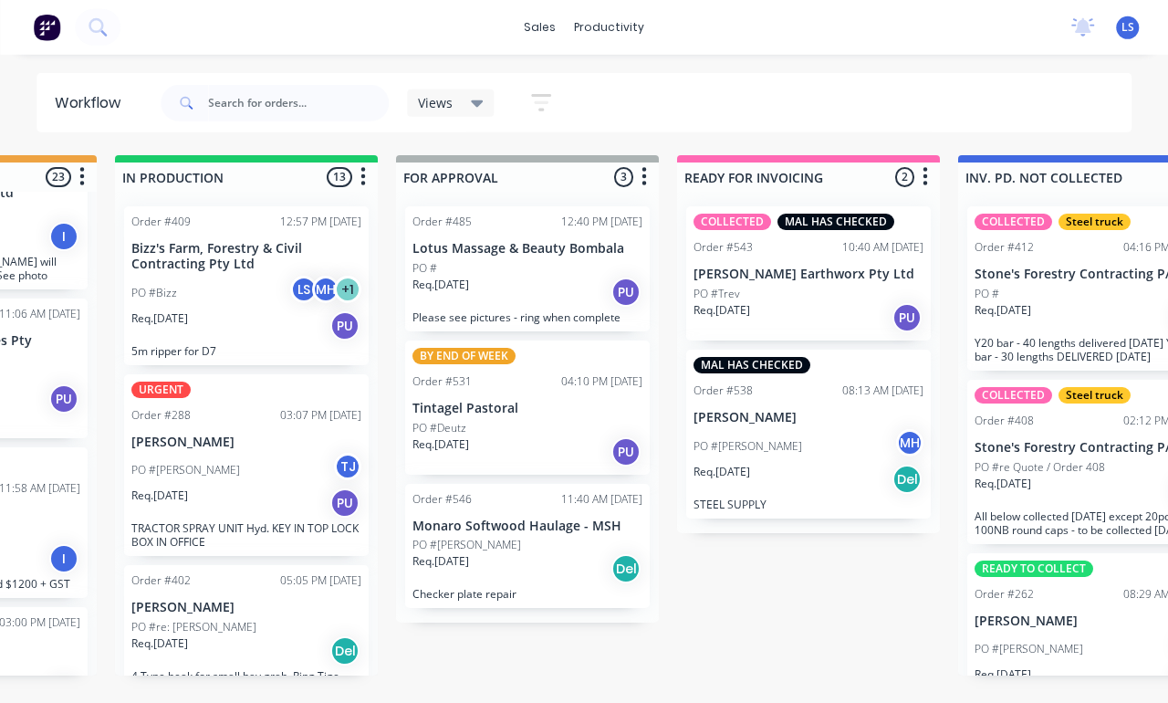
click at [554, 537] on div "PO #[PERSON_NAME]" at bounding box center [528, 545] width 230 height 16
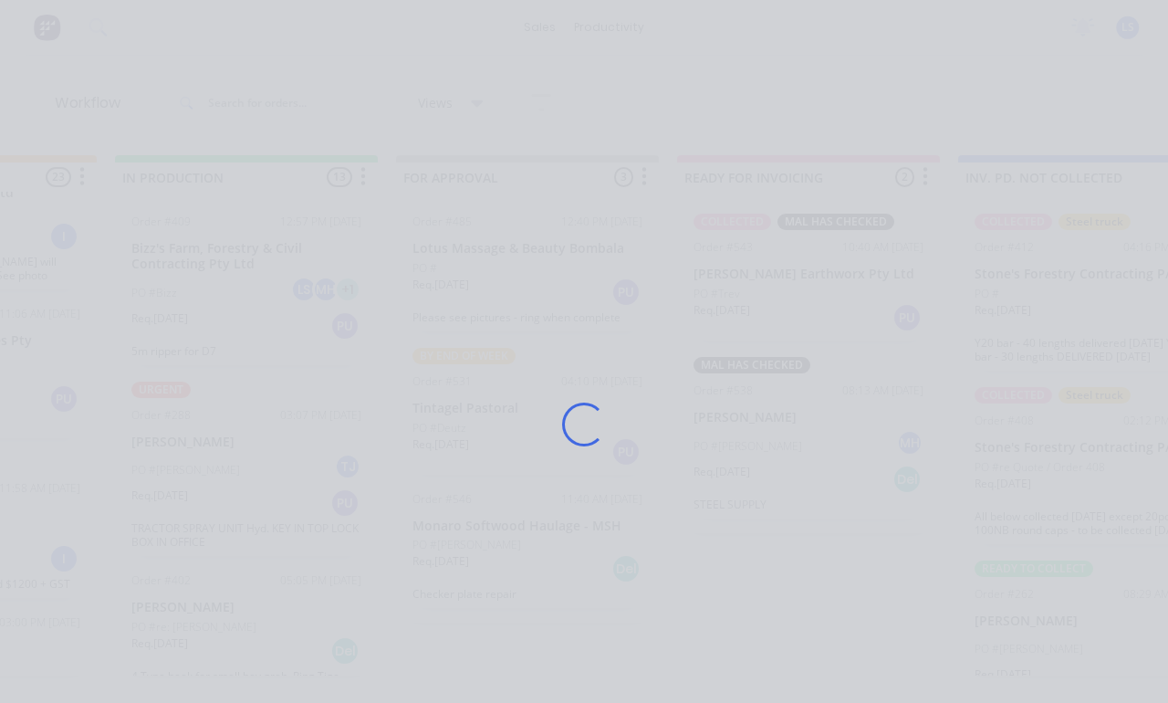
scroll to position [37, 1049]
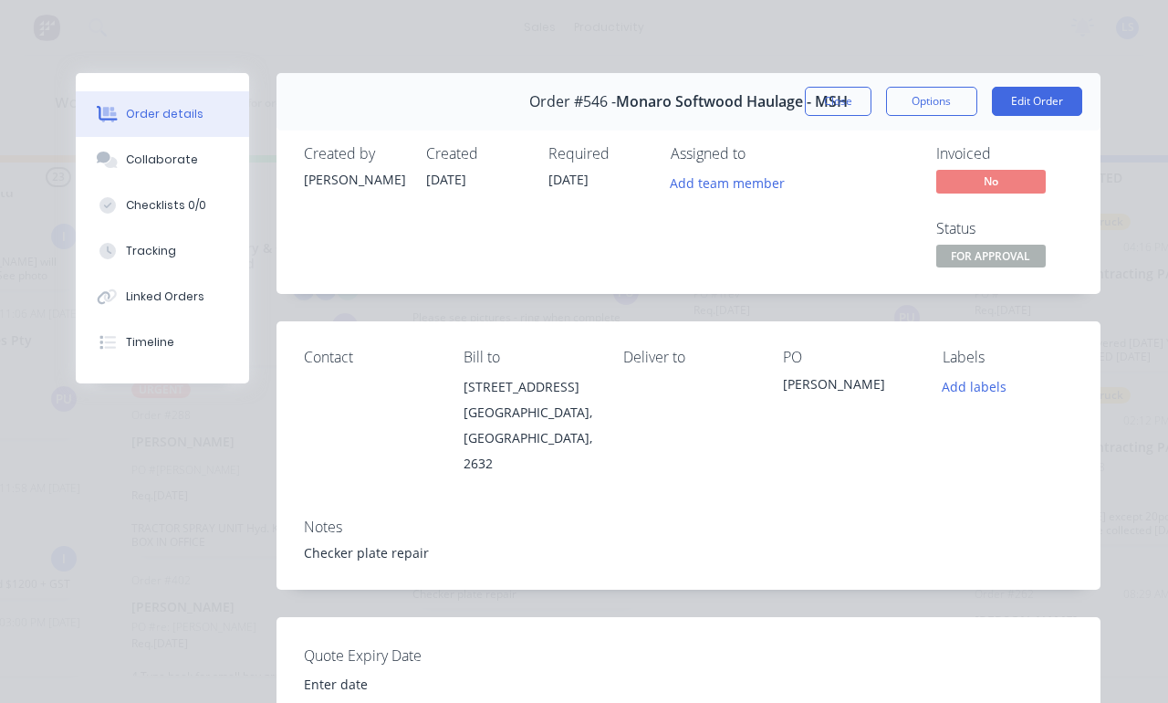
click at [837, 105] on button "Close" at bounding box center [838, 101] width 67 height 29
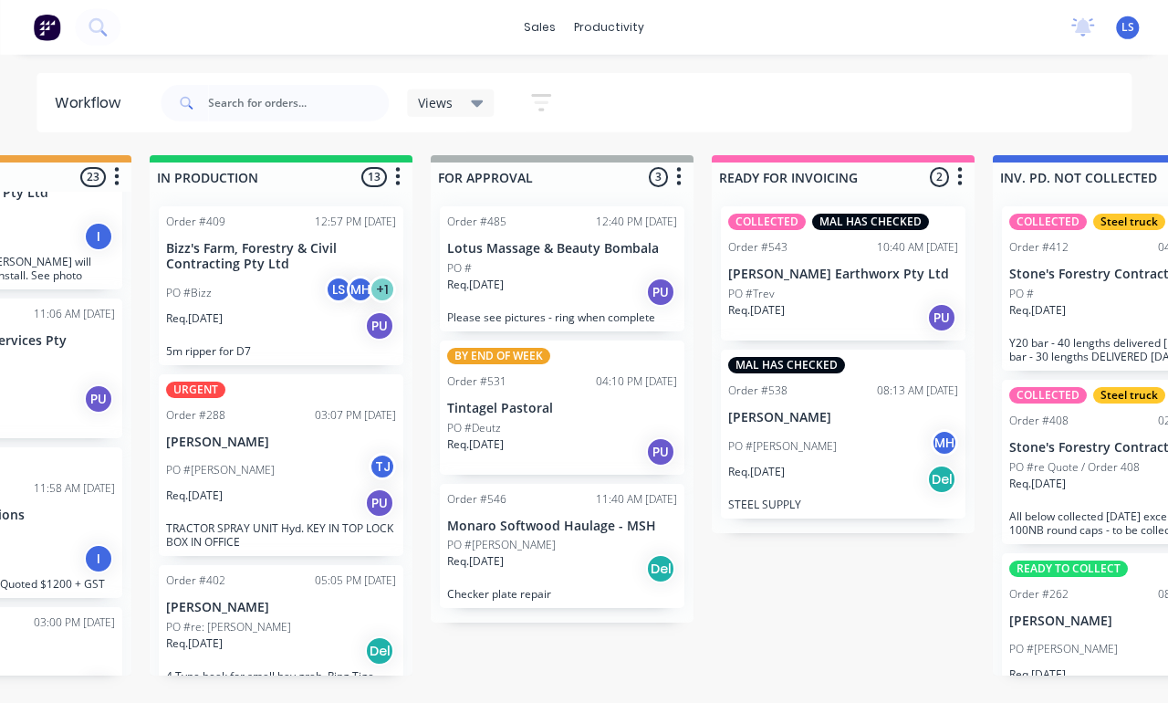
scroll to position [37, 1013]
click at [601, 436] on div "Req. [DATE] PU" at bounding box center [563, 451] width 230 height 31
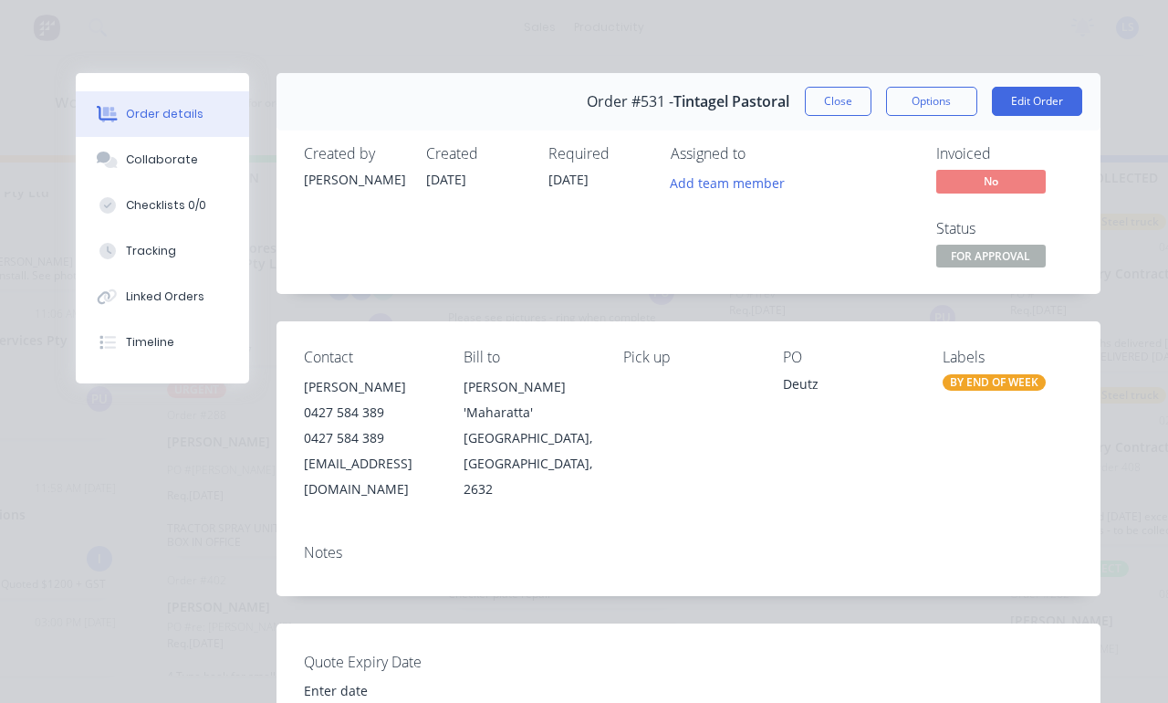
scroll to position [0, 0]
click at [846, 95] on button "Close" at bounding box center [838, 101] width 67 height 29
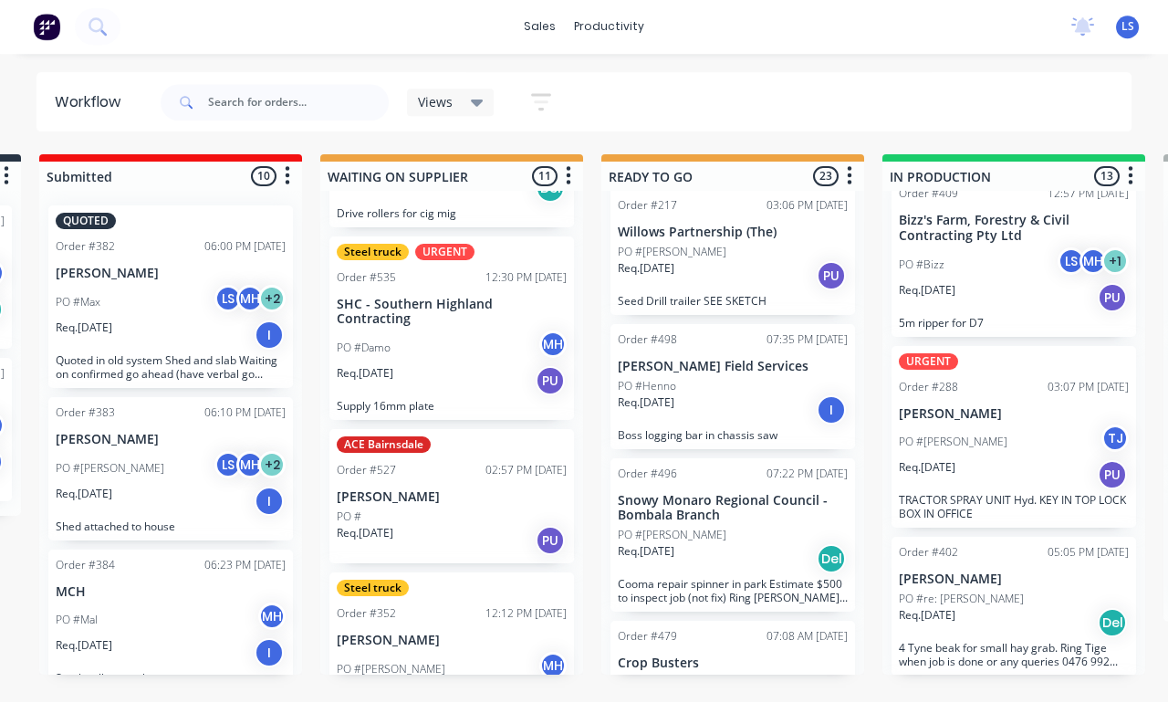
scroll to position [290, 0]
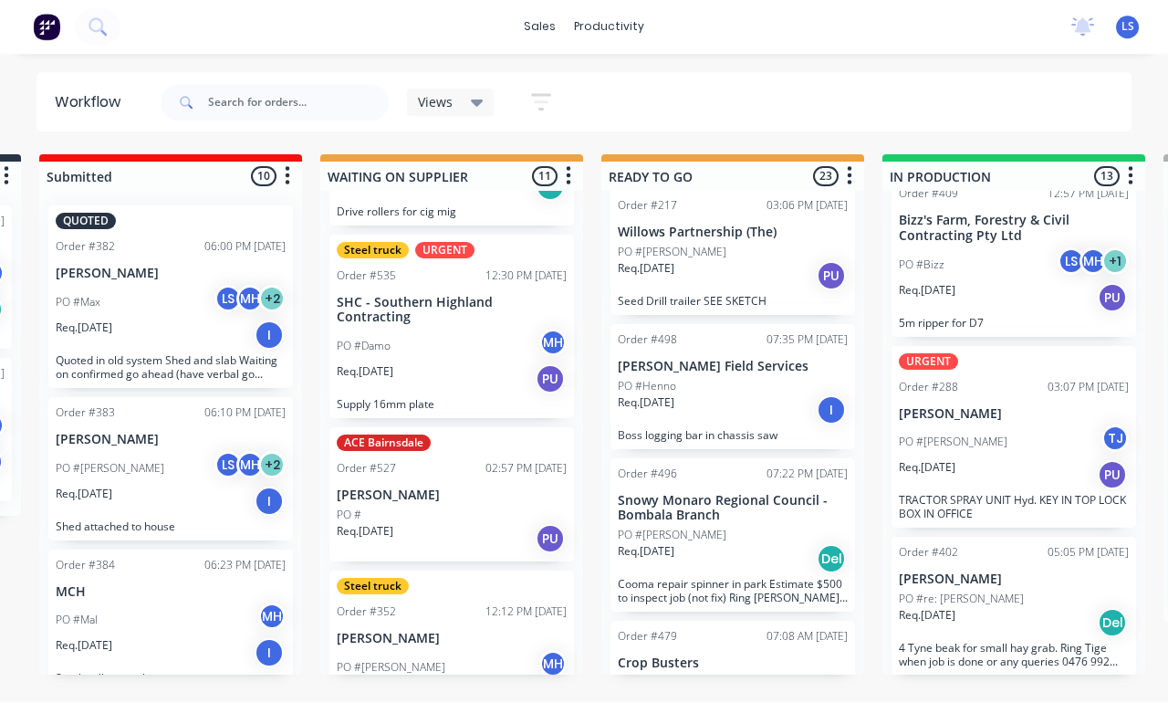
click at [515, 364] on div "Req. [DATE] PU" at bounding box center [452, 379] width 230 height 31
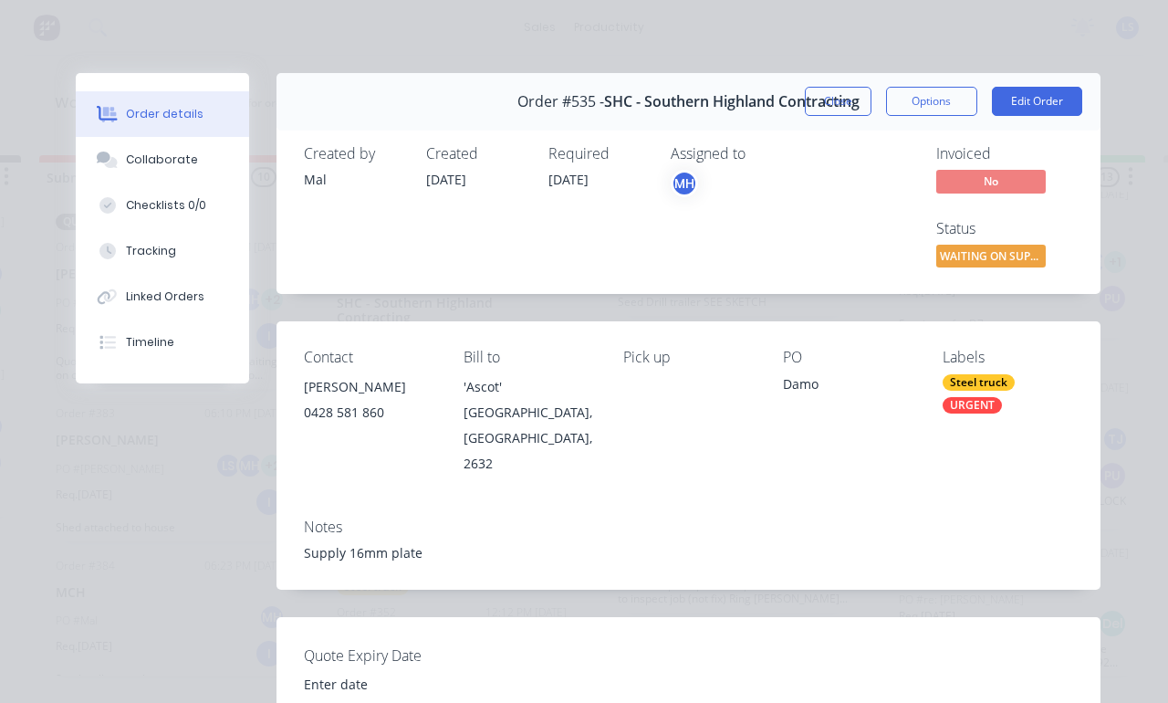
scroll to position [0, 0]
click at [846, 97] on button "Close" at bounding box center [838, 101] width 67 height 29
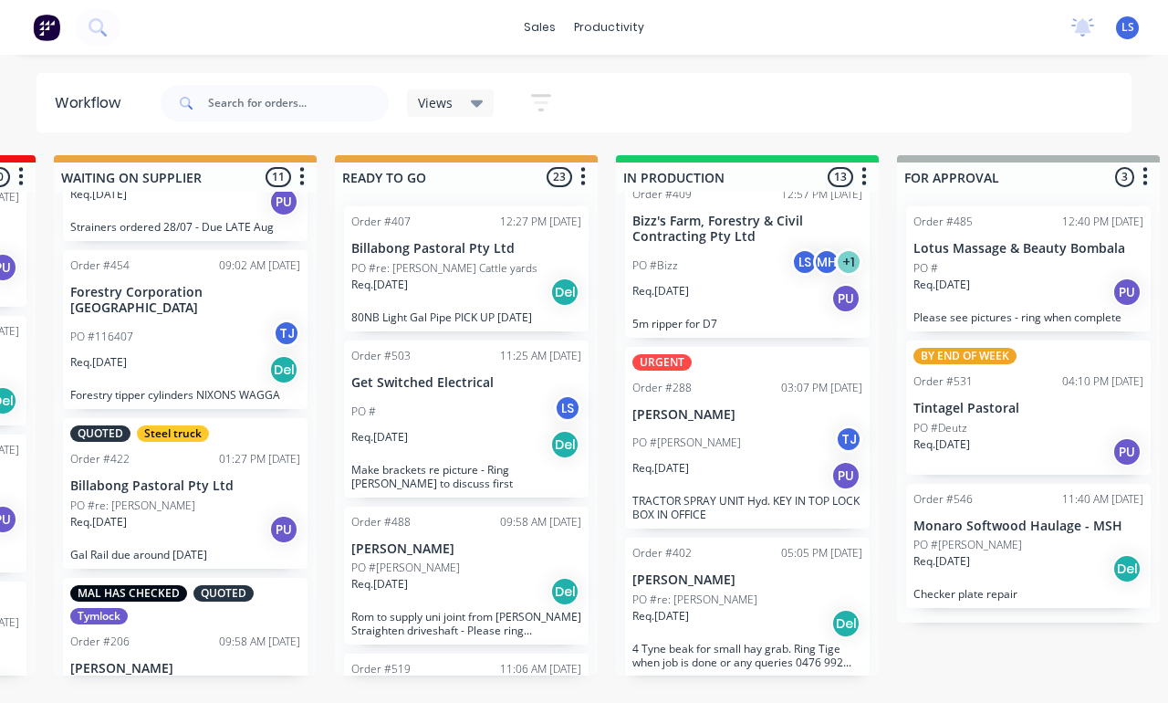
click at [109, 31] on button at bounding box center [98, 27] width 46 height 37
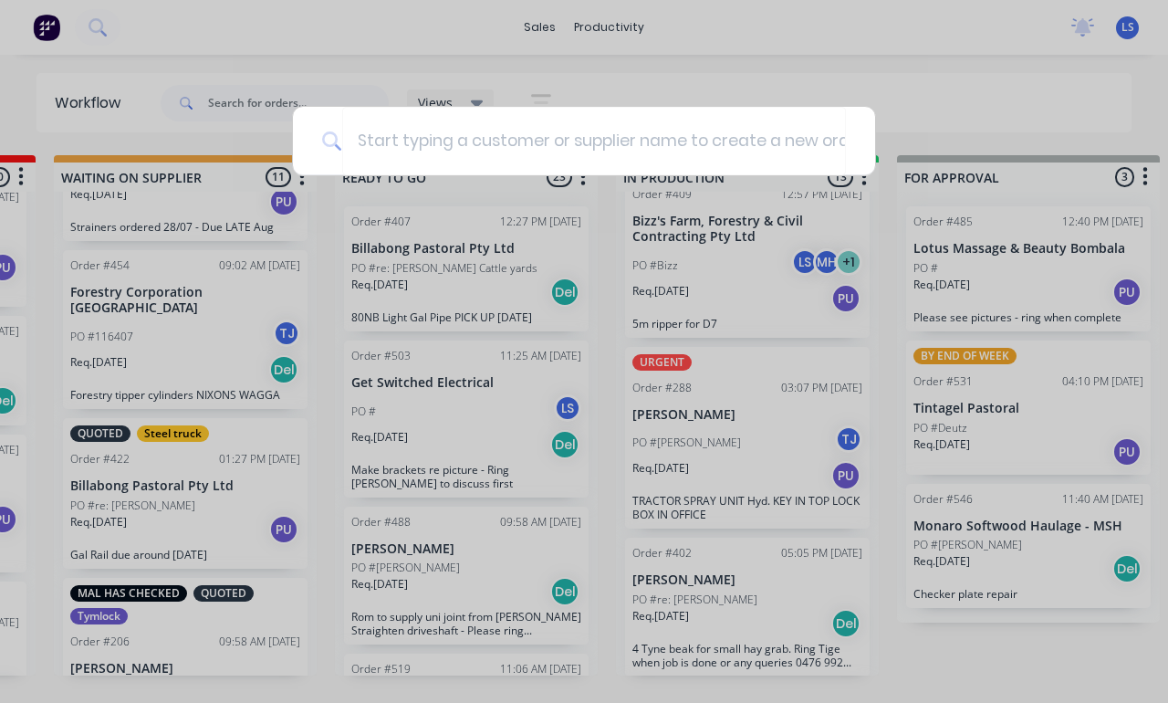
scroll to position [30, 548]
